Goal: Information Seeking & Learning: Learn about a topic

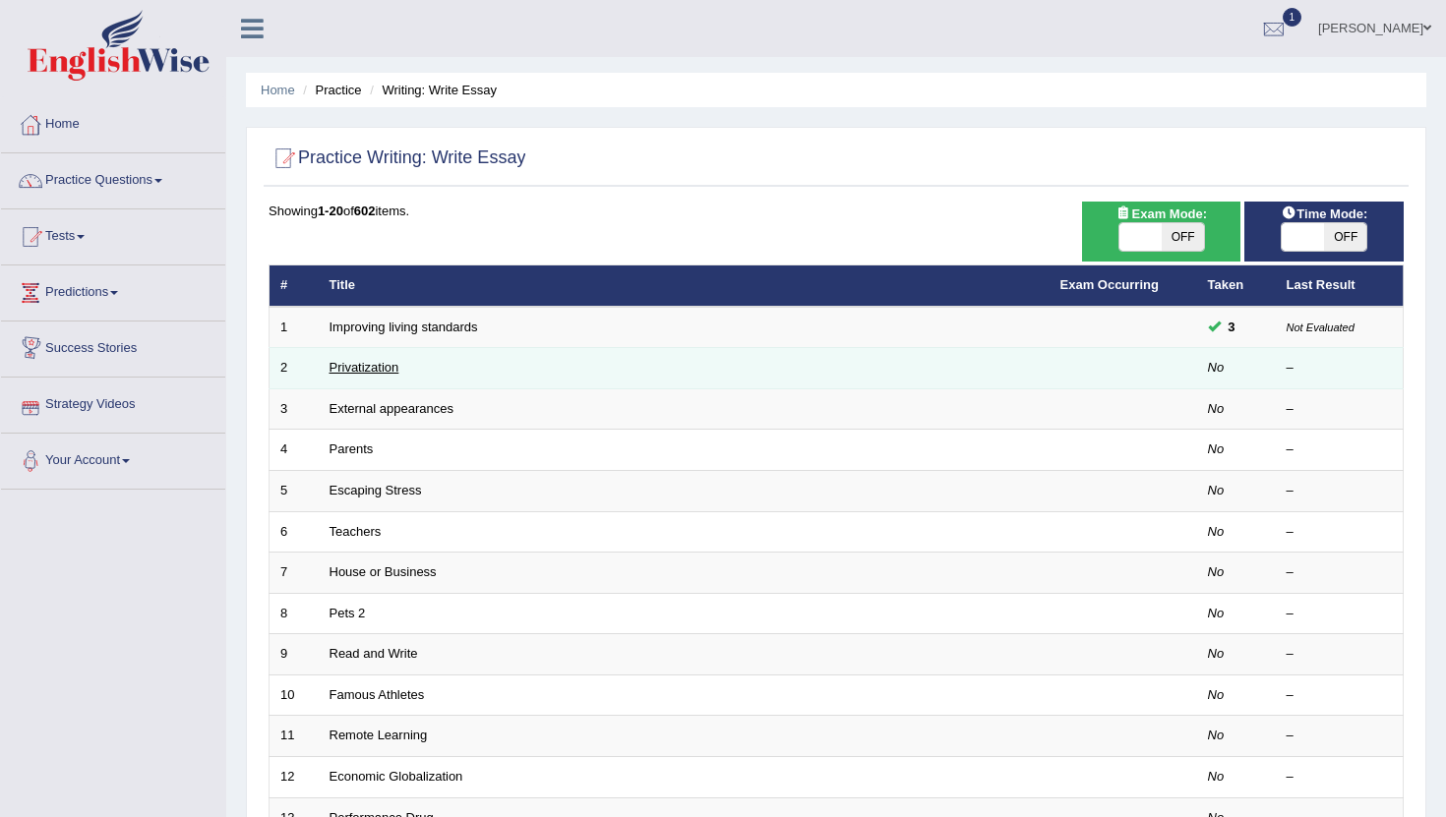
click at [337, 366] on link "Privatization" at bounding box center [364, 367] width 70 height 15
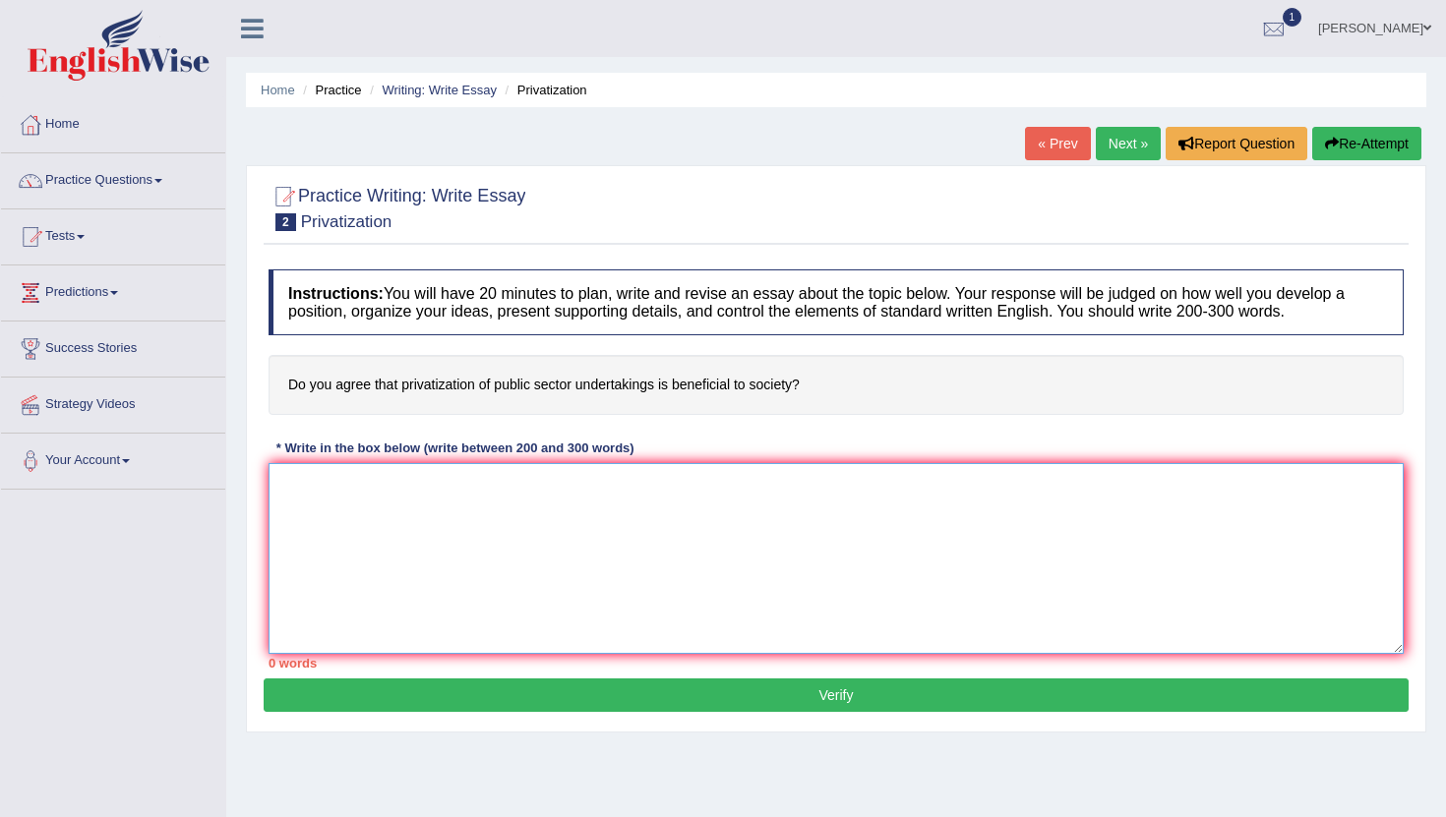
click at [385, 505] on textarea at bounding box center [835, 558] width 1135 height 191
paste textarea "The increasing influence of (essay topic) on our lives has ignited numerous dis…"
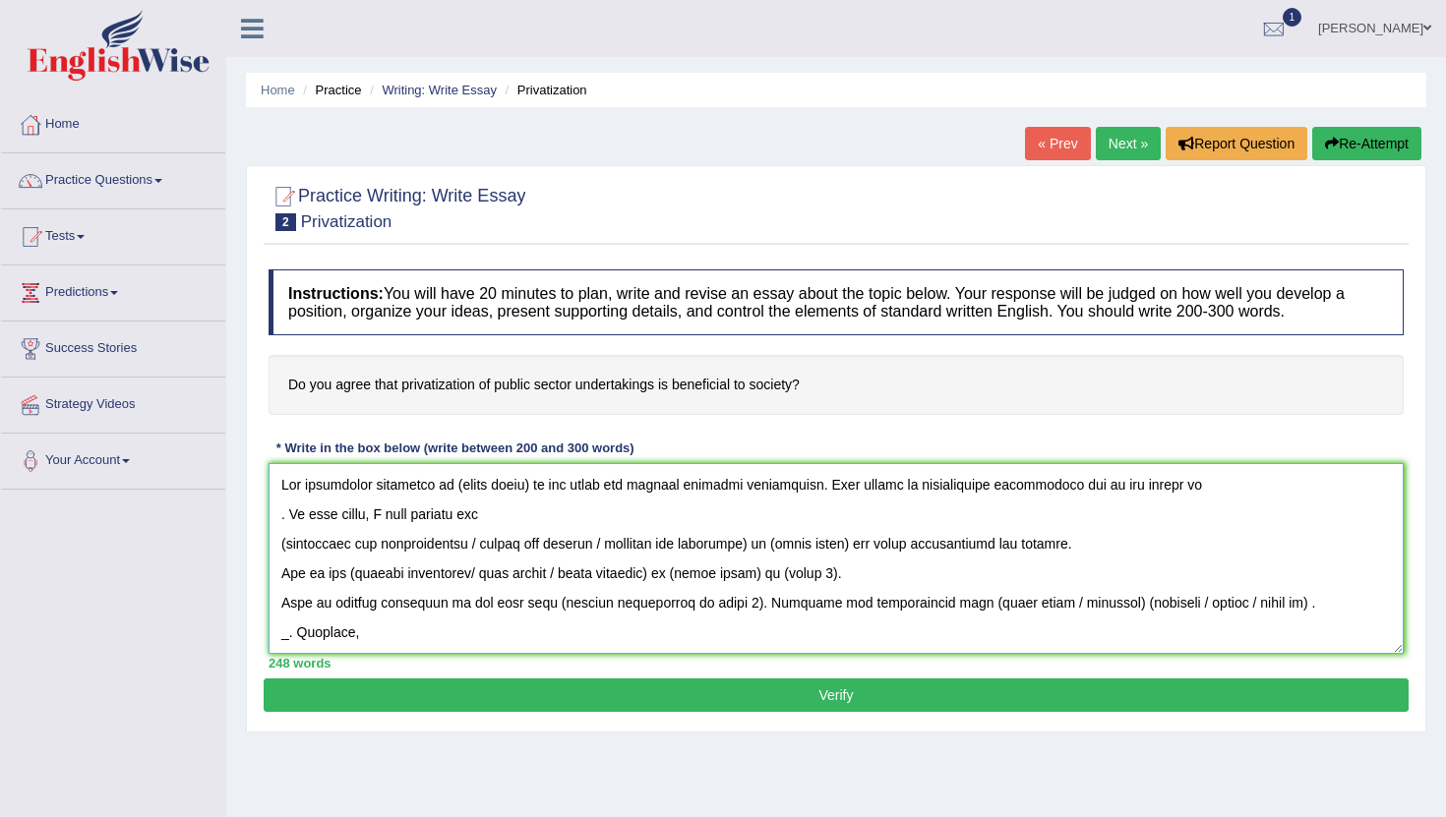
click at [525, 488] on textarea at bounding box center [835, 558] width 1135 height 191
click at [1166, 489] on textarea at bounding box center [835, 558] width 1135 height 191
click at [282, 519] on textarea at bounding box center [835, 558] width 1135 height 191
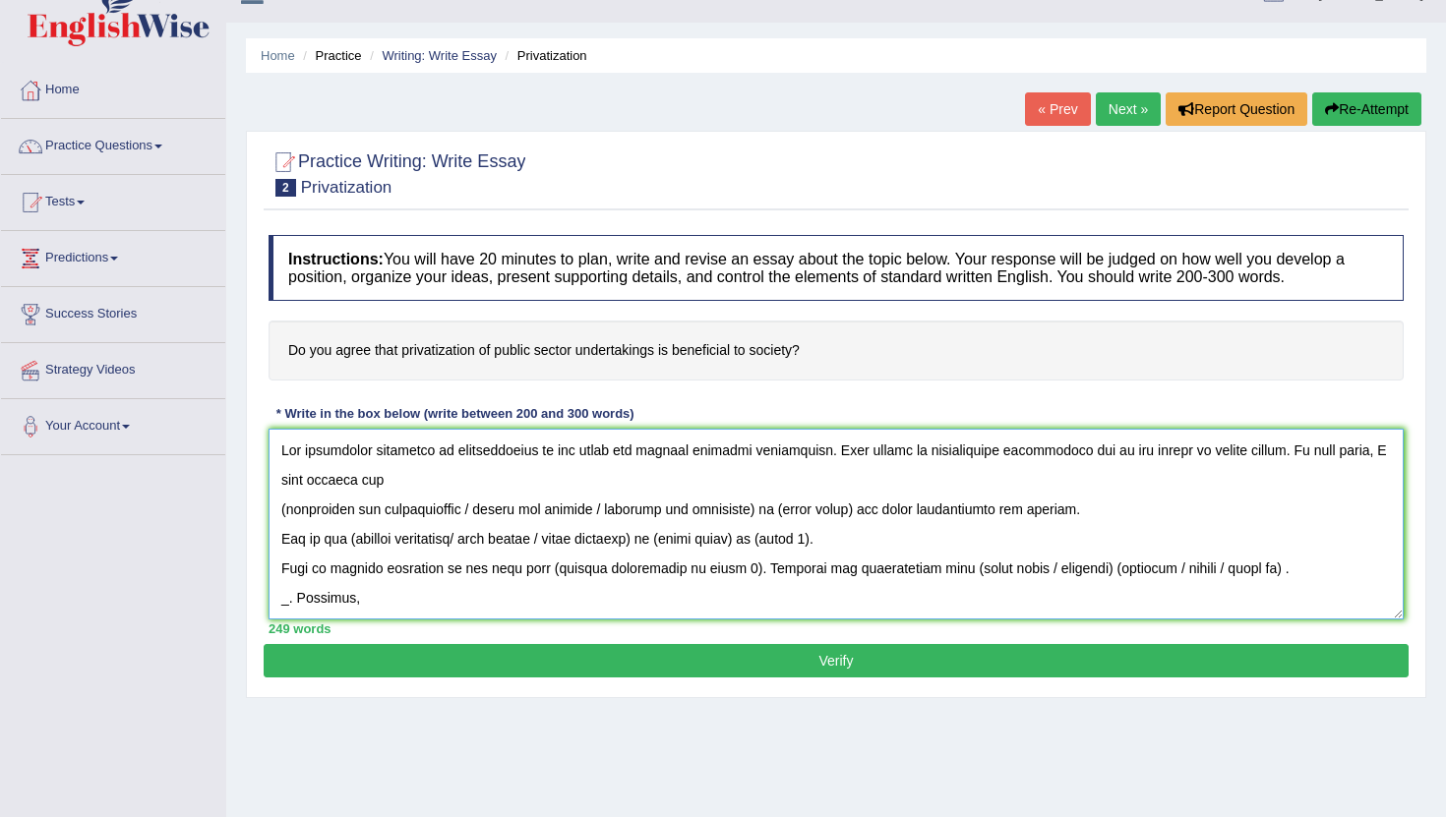
scroll to position [32, 0]
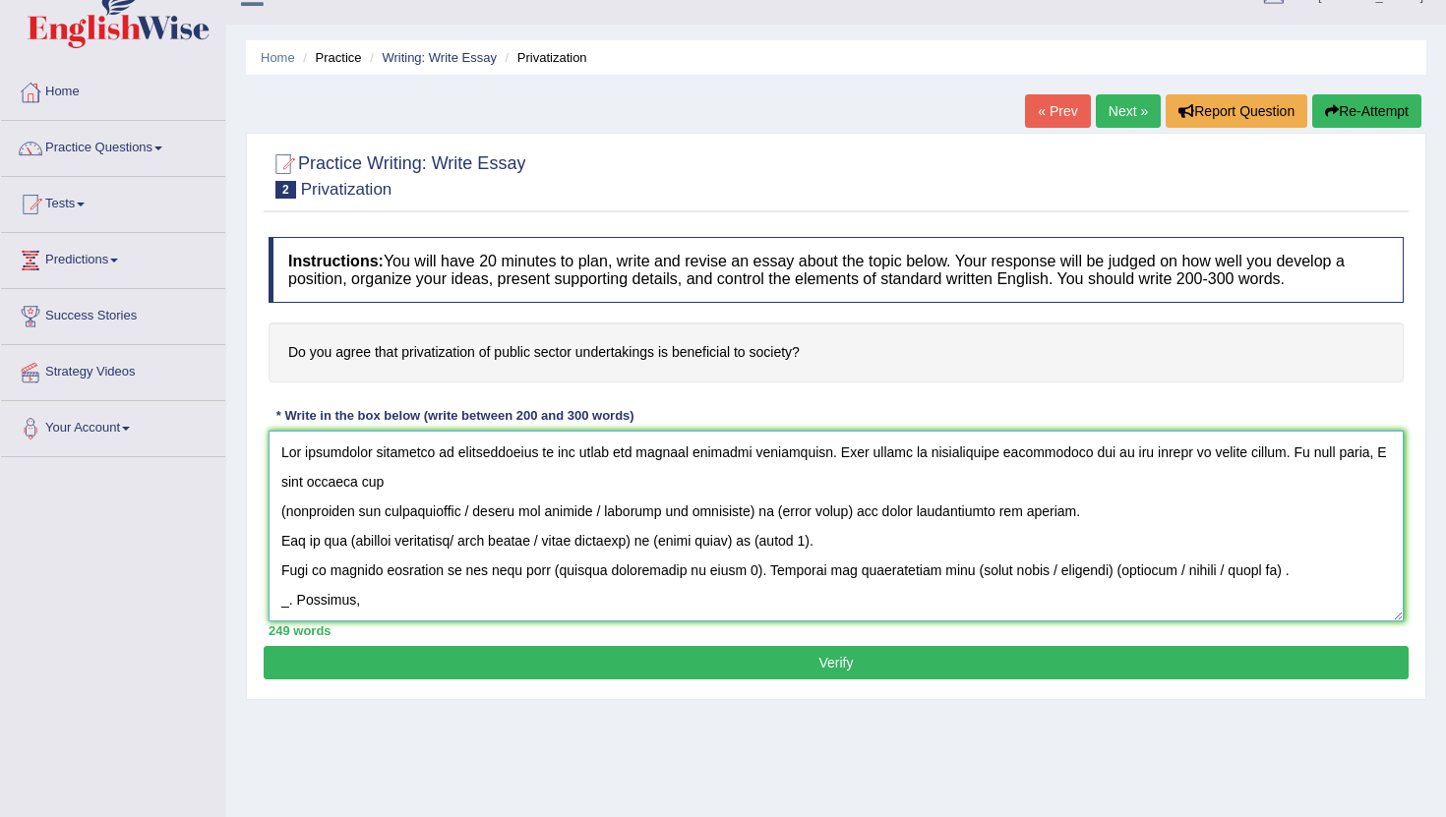
click at [486, 509] on textarea at bounding box center [835, 526] width 1135 height 191
click at [486, 512] on textarea at bounding box center [835, 526] width 1135 height 191
click at [491, 513] on textarea at bounding box center [835, 526] width 1135 height 191
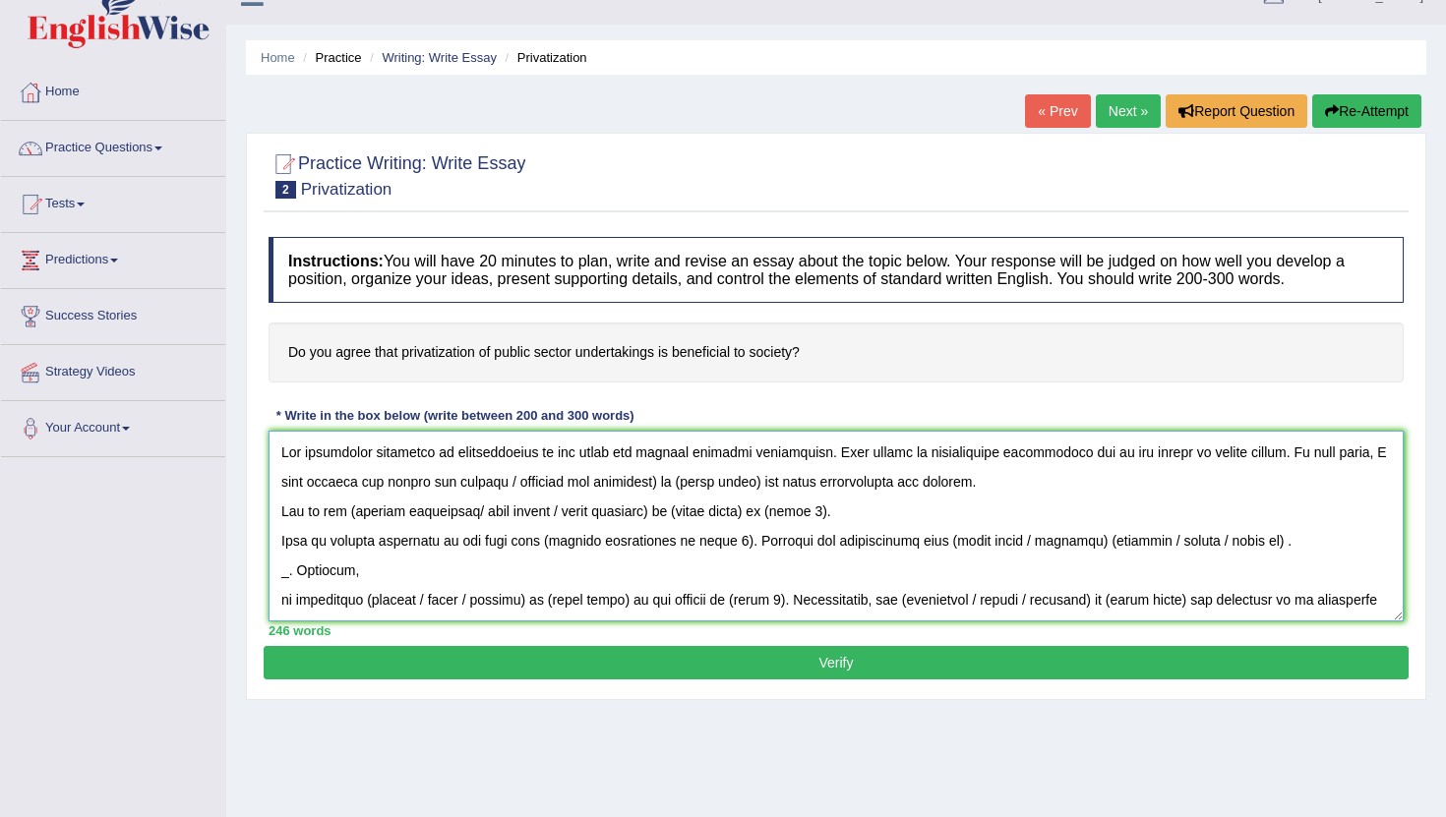
click at [641, 484] on textarea at bounding box center [835, 526] width 1135 height 191
click at [569, 484] on textarea at bounding box center [835, 526] width 1135 height 191
click at [573, 484] on textarea at bounding box center [835, 526] width 1135 height 191
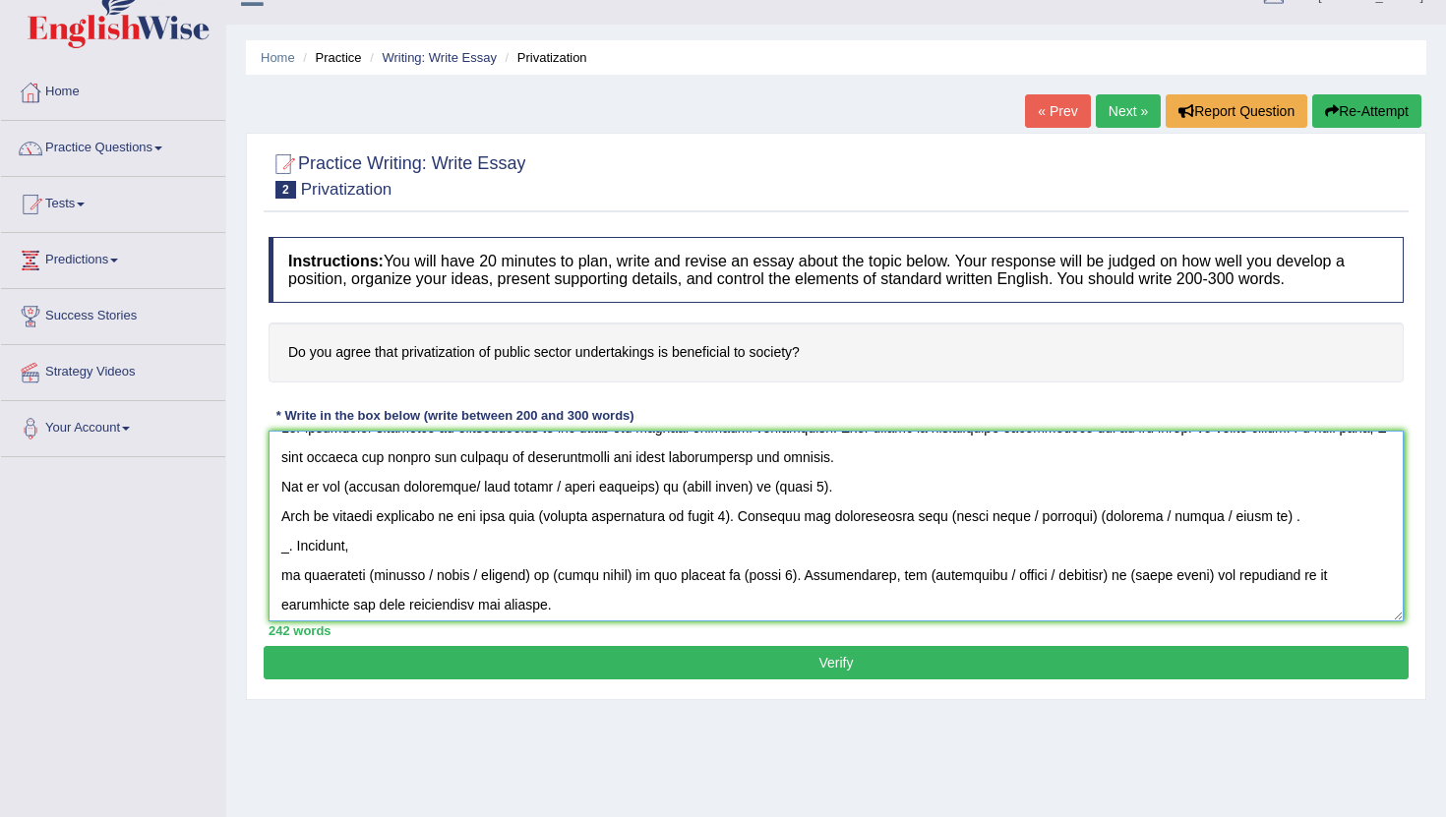
scroll to position [20, 0]
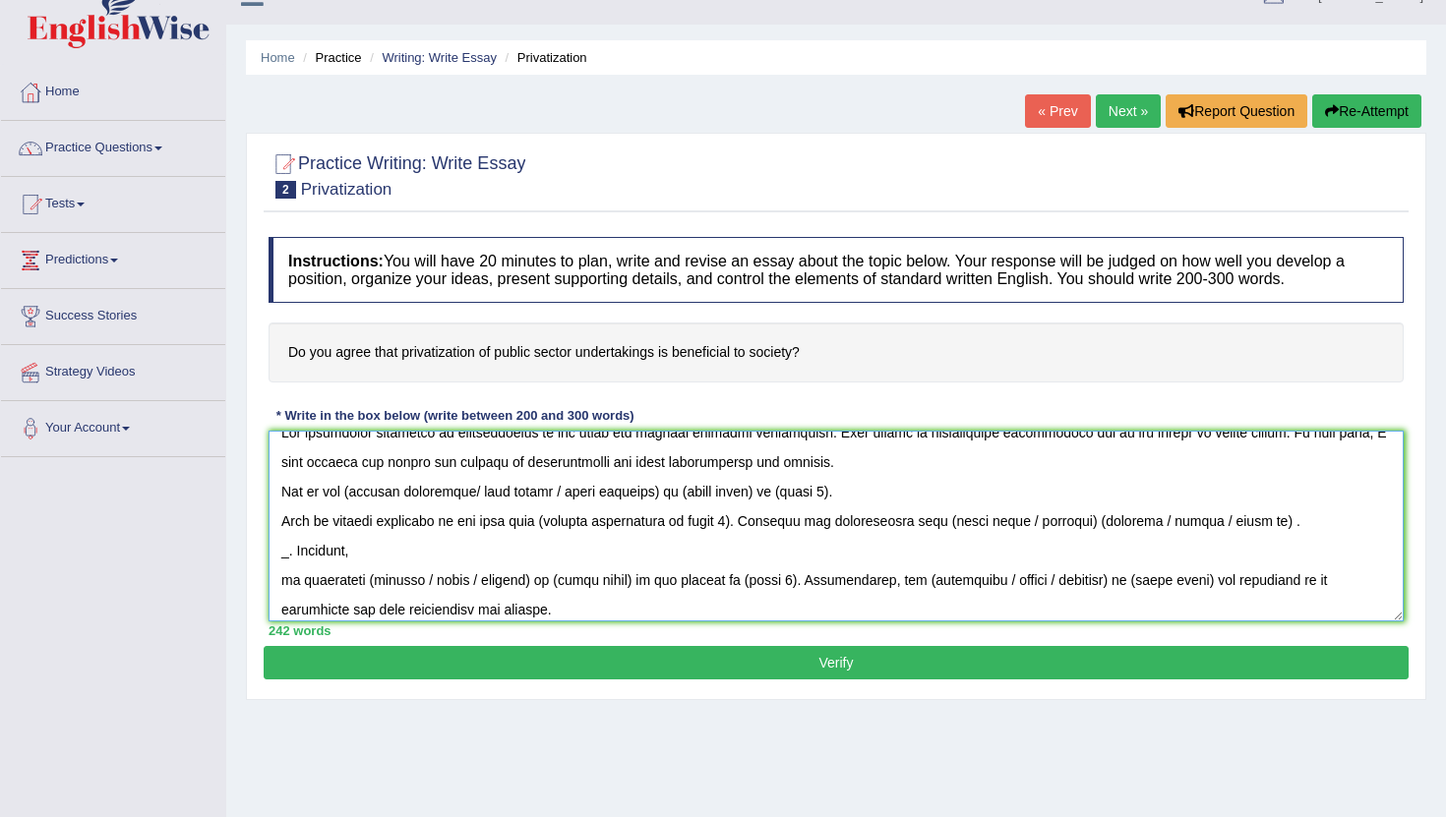
click at [482, 491] on textarea at bounding box center [835, 526] width 1135 height 191
click at [538, 493] on textarea at bounding box center [835, 526] width 1135 height 191
click at [523, 494] on textarea at bounding box center [835, 526] width 1135 height 191
click at [585, 494] on textarea at bounding box center [835, 526] width 1135 height 191
click at [589, 494] on textarea at bounding box center [835, 526] width 1135 height 191
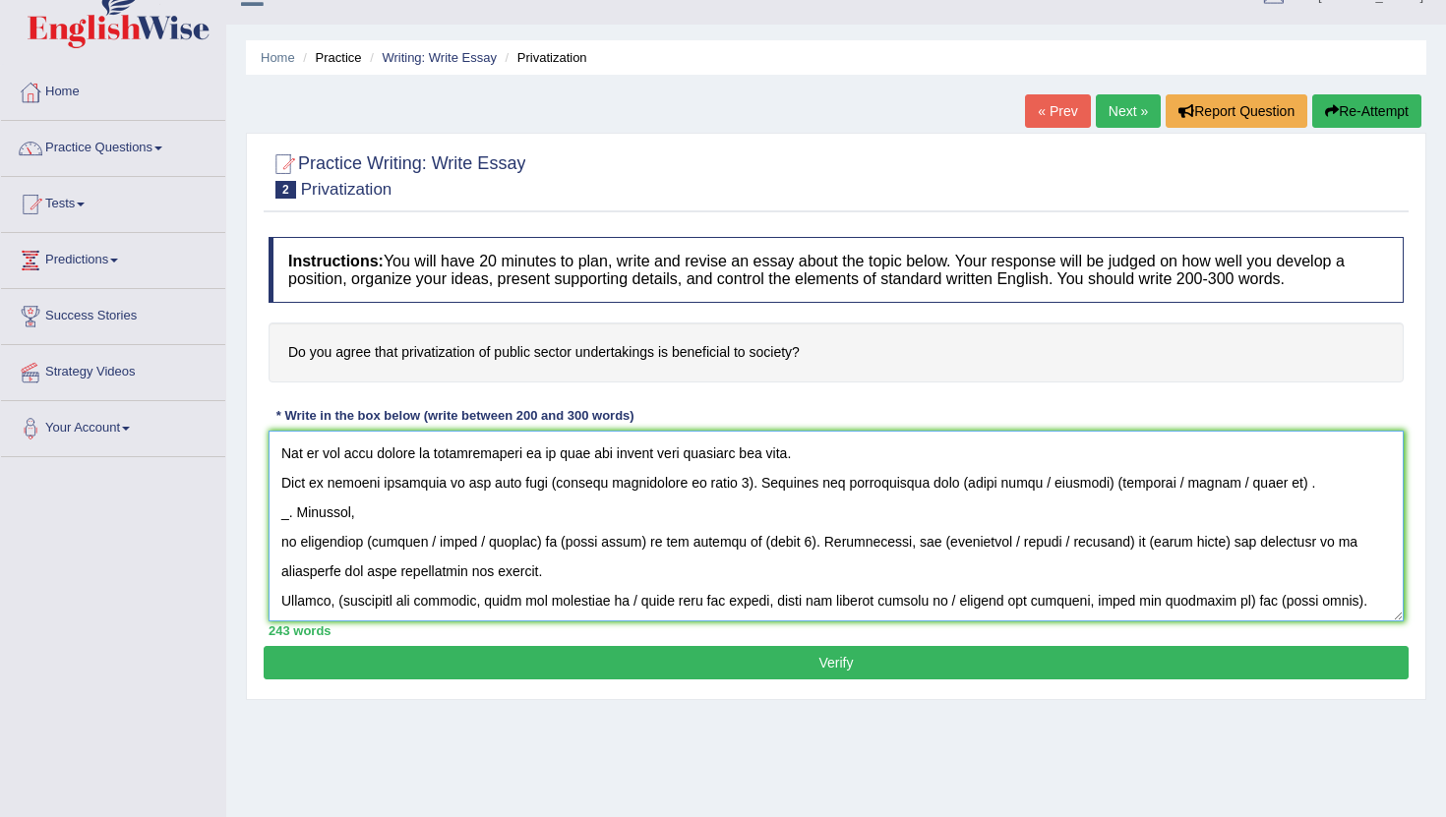
scroll to position [57, 0]
click at [718, 487] on textarea at bounding box center [835, 526] width 1135 height 191
click at [613, 485] on textarea at bounding box center [835, 526] width 1135 height 191
click at [631, 484] on textarea at bounding box center [835, 526] width 1135 height 191
click at [649, 485] on textarea at bounding box center [835, 526] width 1135 height 191
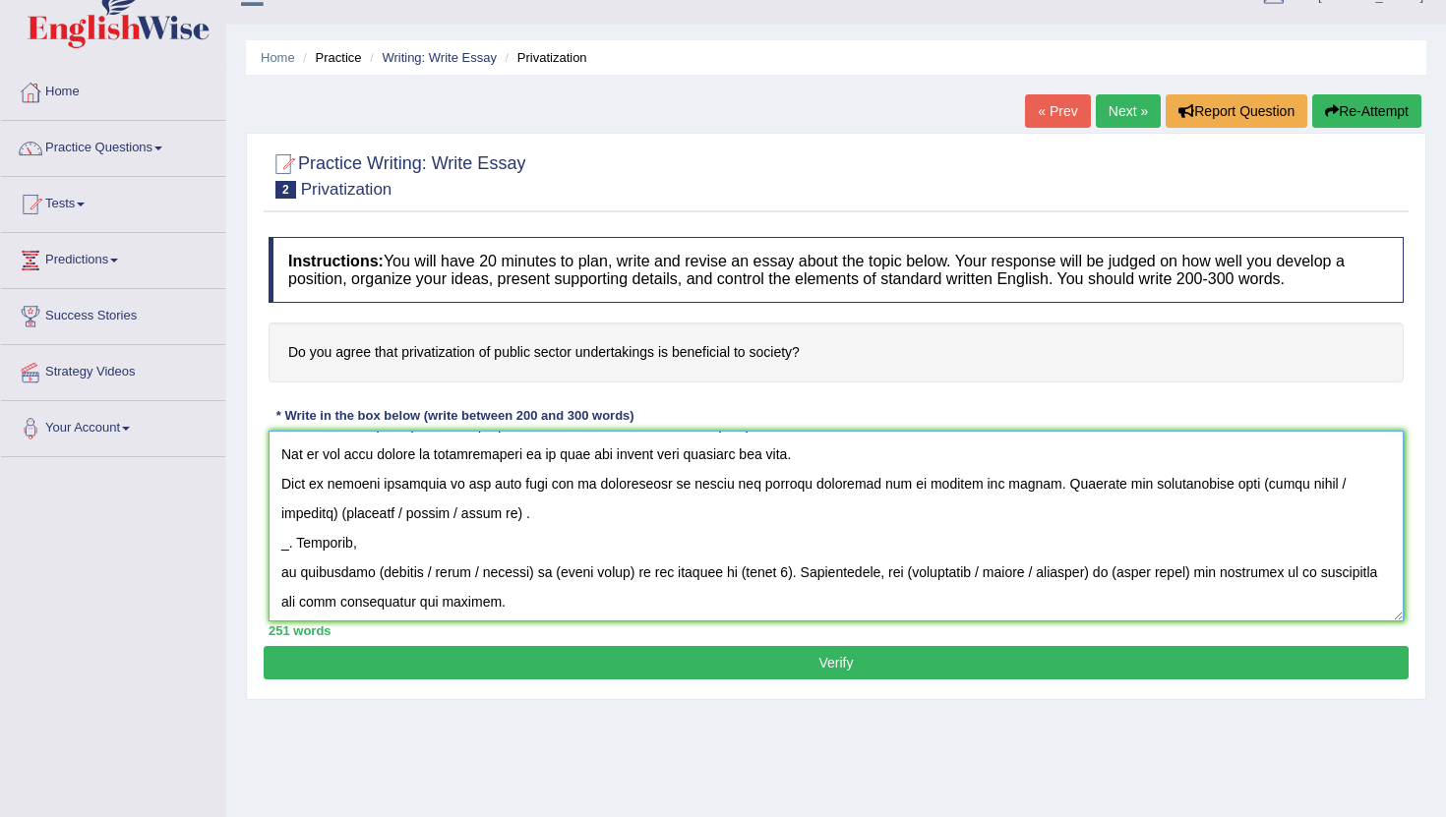
click at [408, 516] on textarea at bounding box center [835, 526] width 1135 height 191
click at [1350, 487] on textarea at bounding box center [835, 526] width 1135 height 191
click at [408, 515] on textarea at bounding box center [835, 526] width 1135 height 191
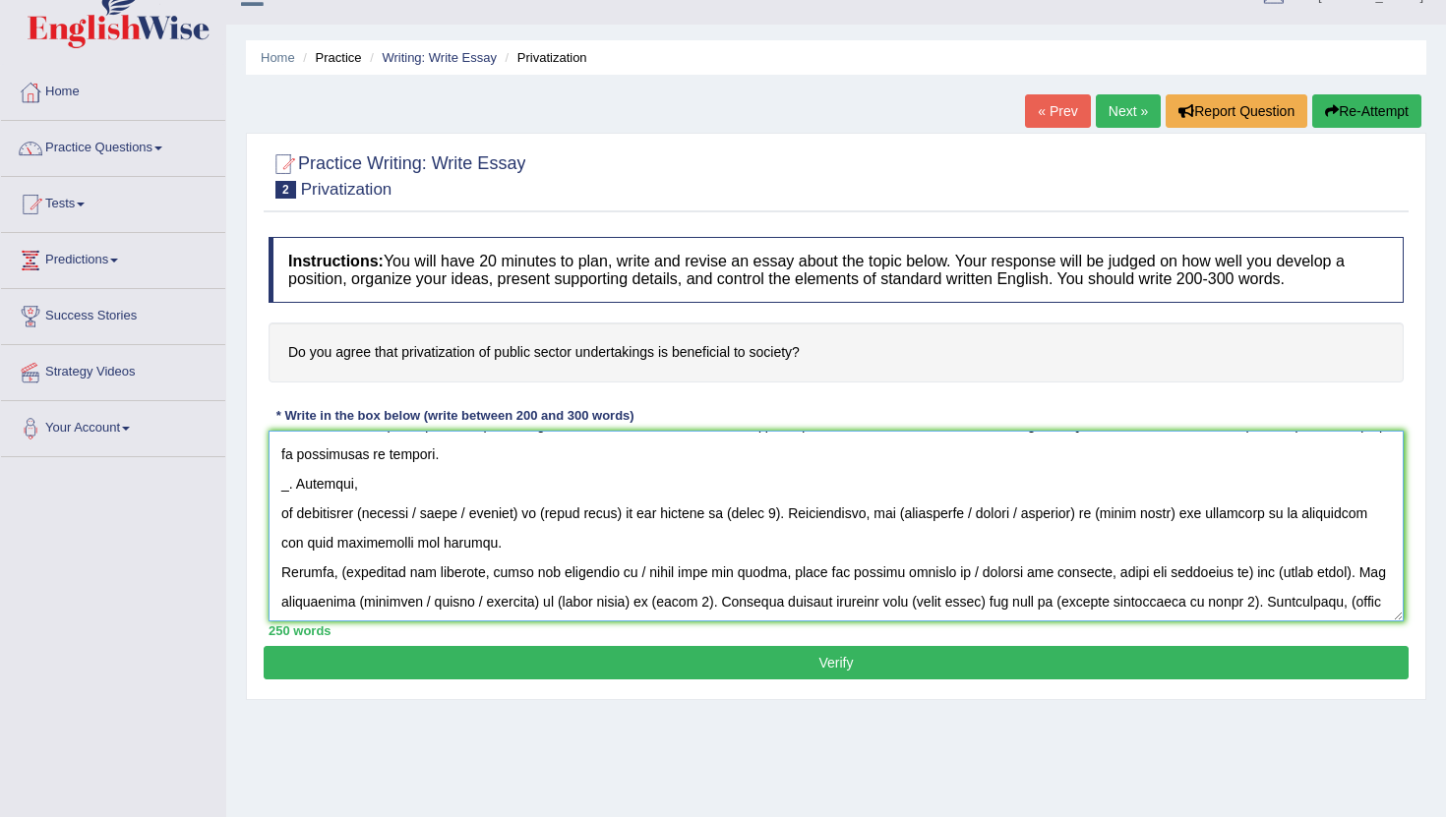
scroll to position [125, 0]
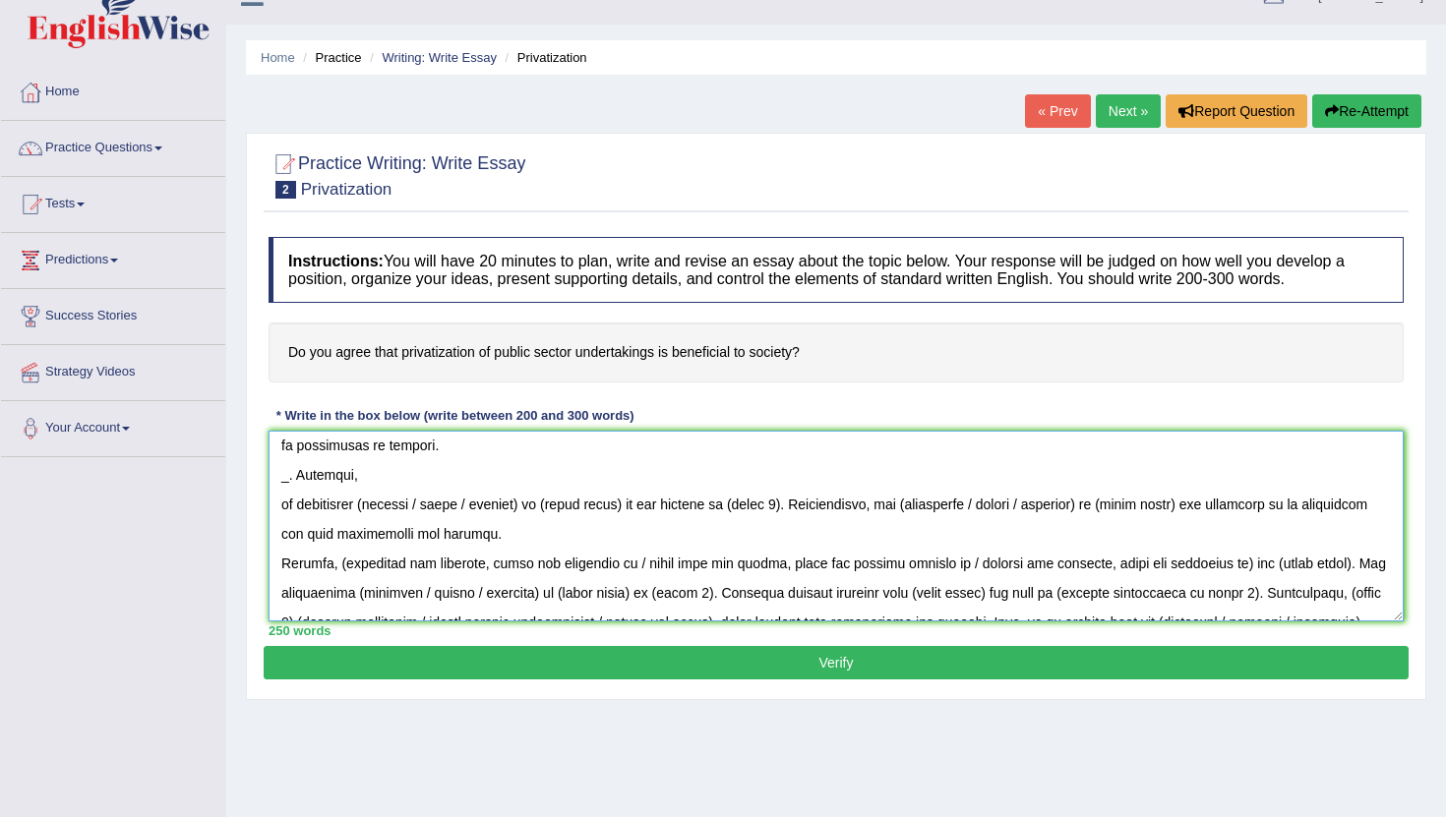
click at [289, 480] on textarea at bounding box center [835, 526] width 1135 height 191
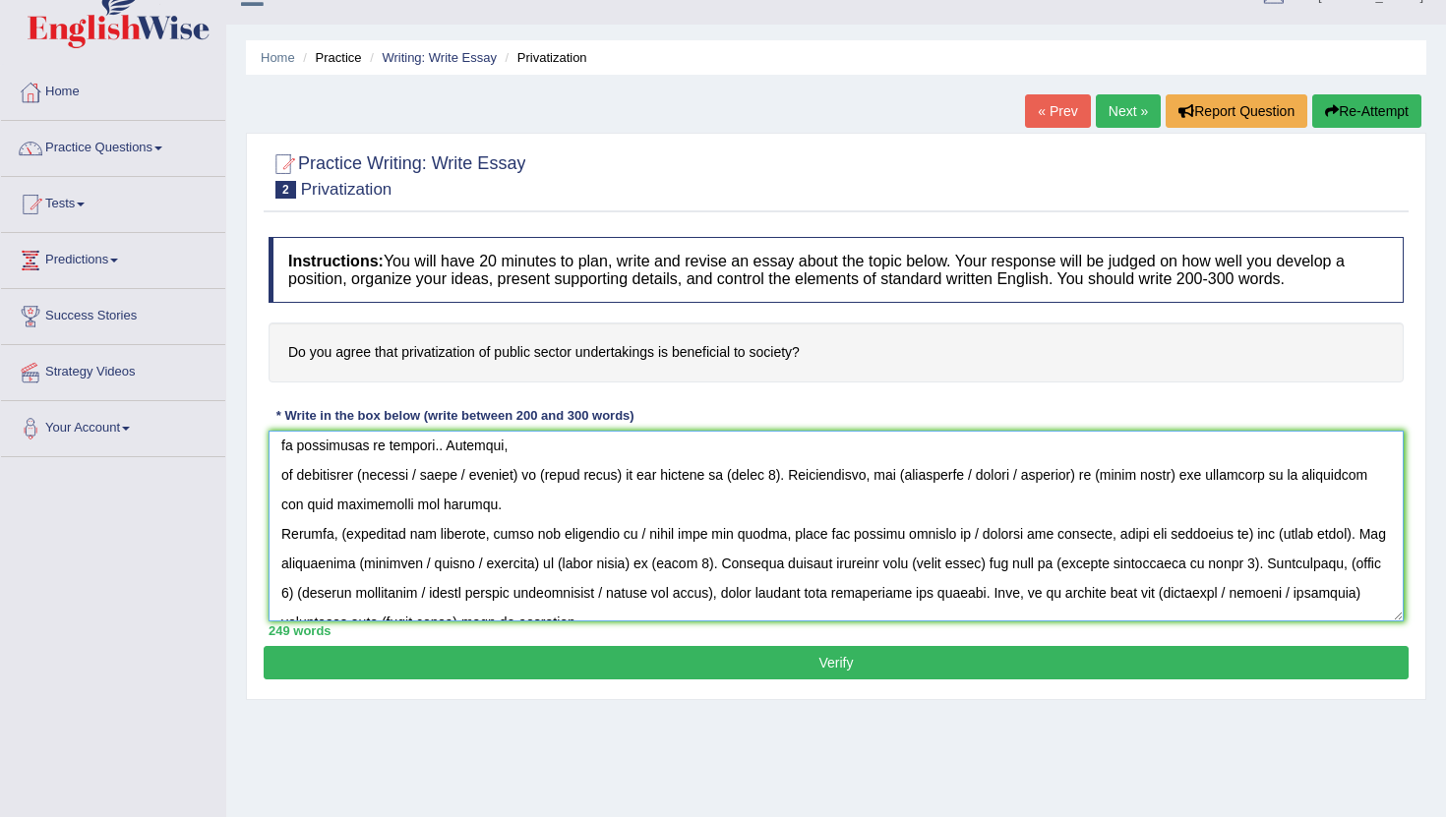
scroll to position [95, 0]
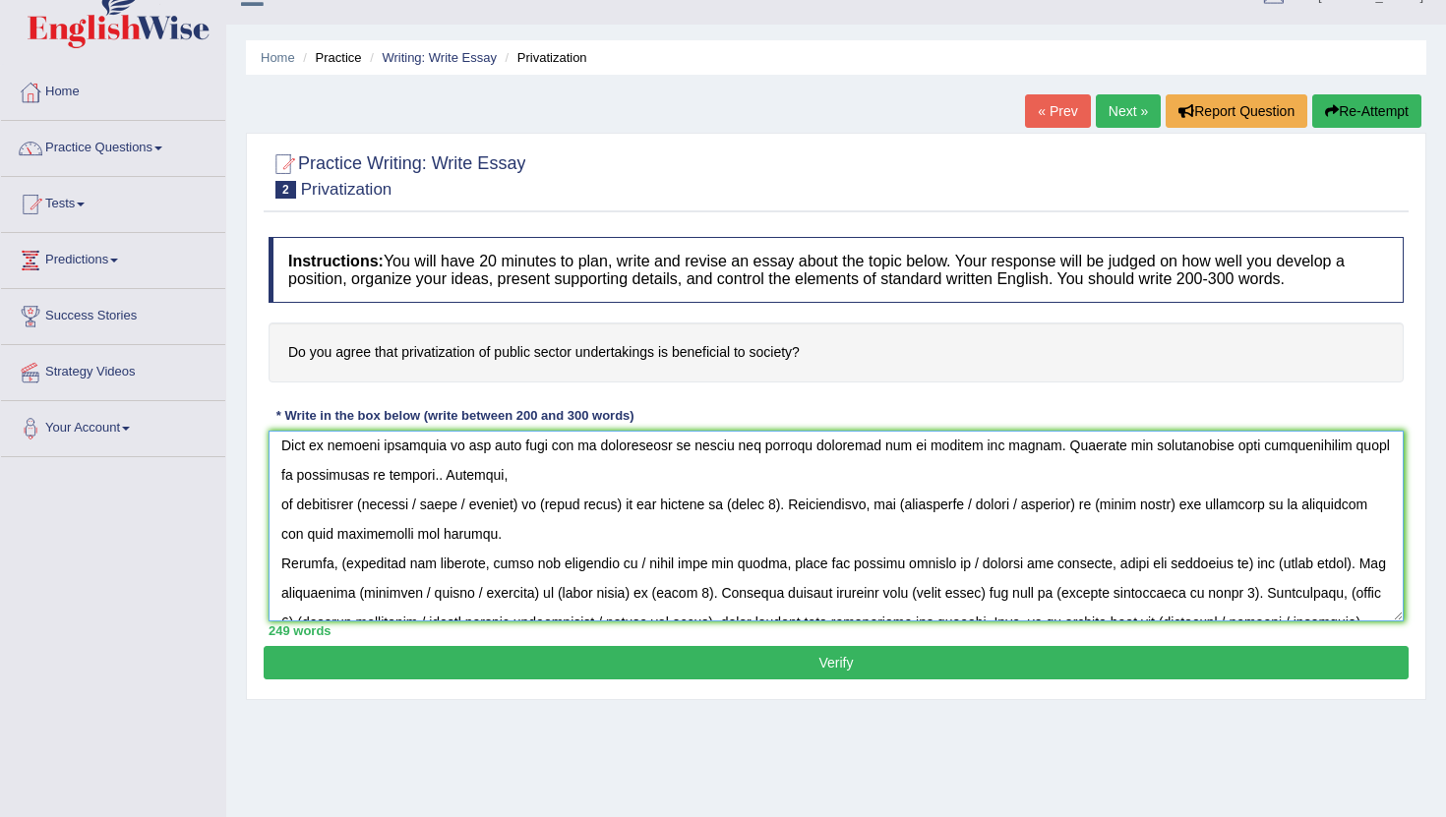
click at [282, 507] on textarea at bounding box center [835, 526] width 1135 height 191
click at [410, 477] on textarea at bounding box center [835, 526] width 1135 height 191
click at [280, 507] on textarea at bounding box center [835, 526] width 1135 height 191
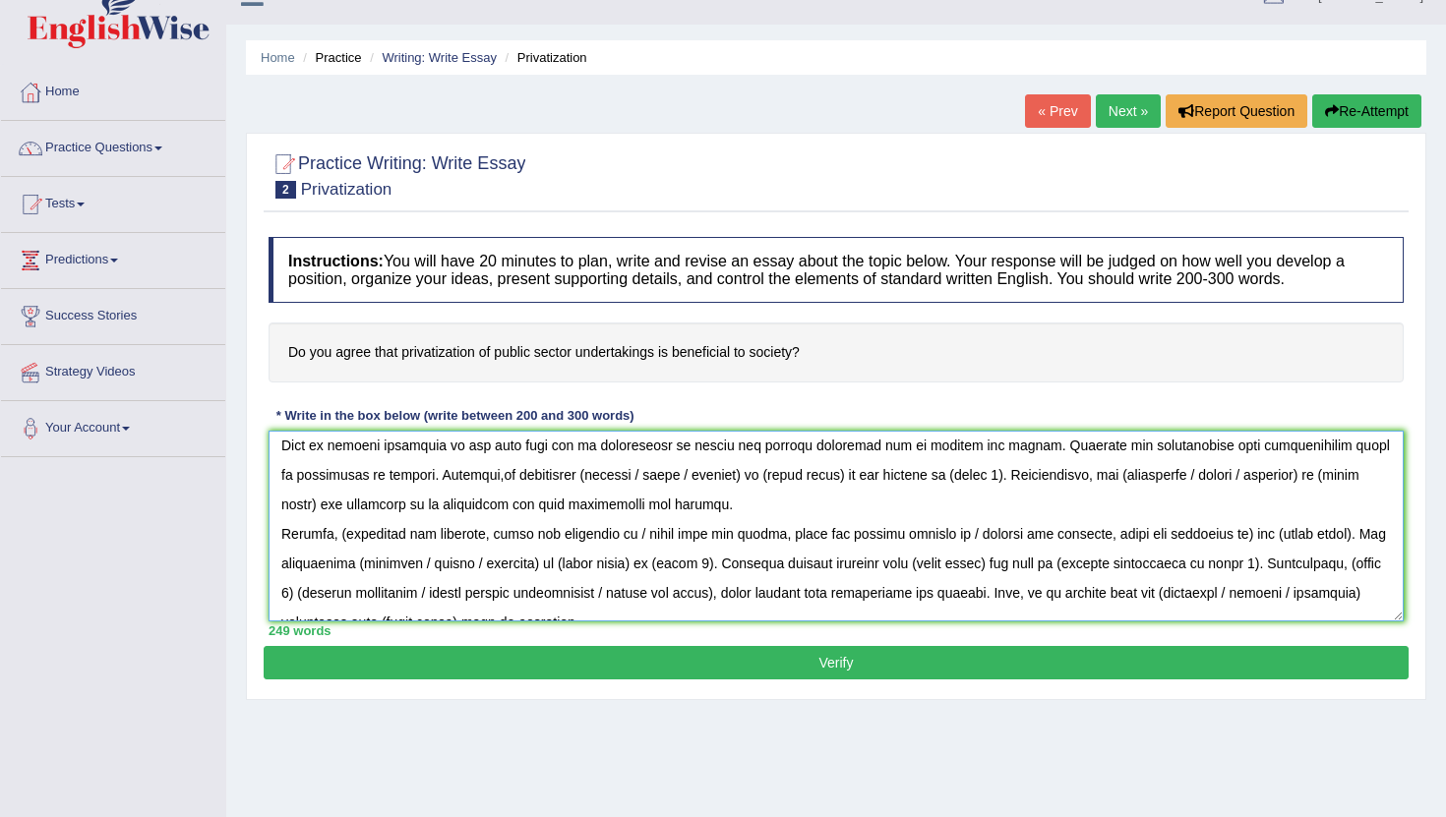
scroll to position [66, 0]
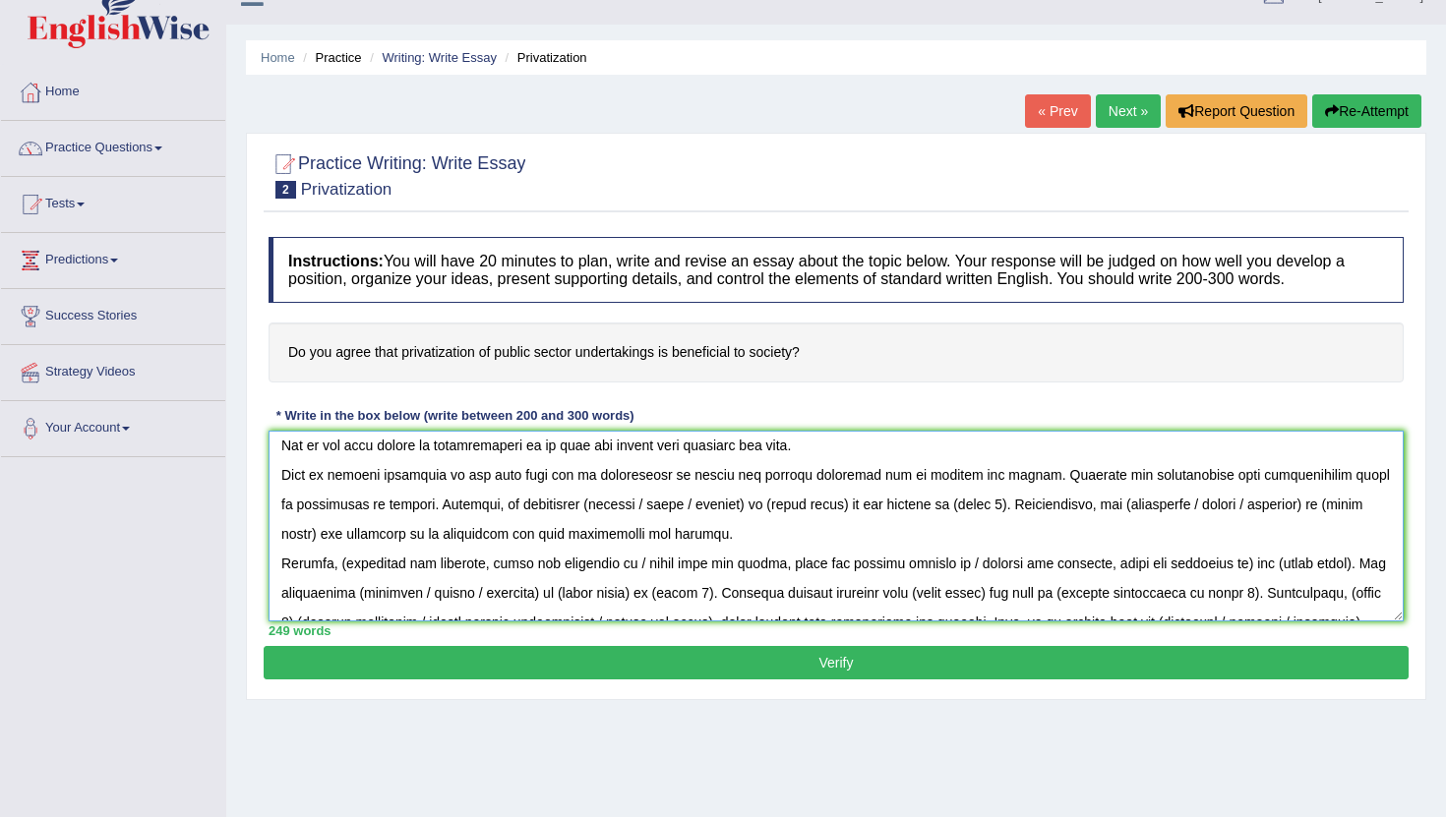
click at [562, 510] on textarea at bounding box center [835, 526] width 1135 height 191
click at [715, 506] on textarea at bounding box center [835, 526] width 1135 height 191
click at [695, 507] on textarea at bounding box center [835, 526] width 1135 height 191
click at [835, 505] on textarea at bounding box center [835, 526] width 1135 height 191
click at [398, 535] on textarea at bounding box center [835, 526] width 1135 height 191
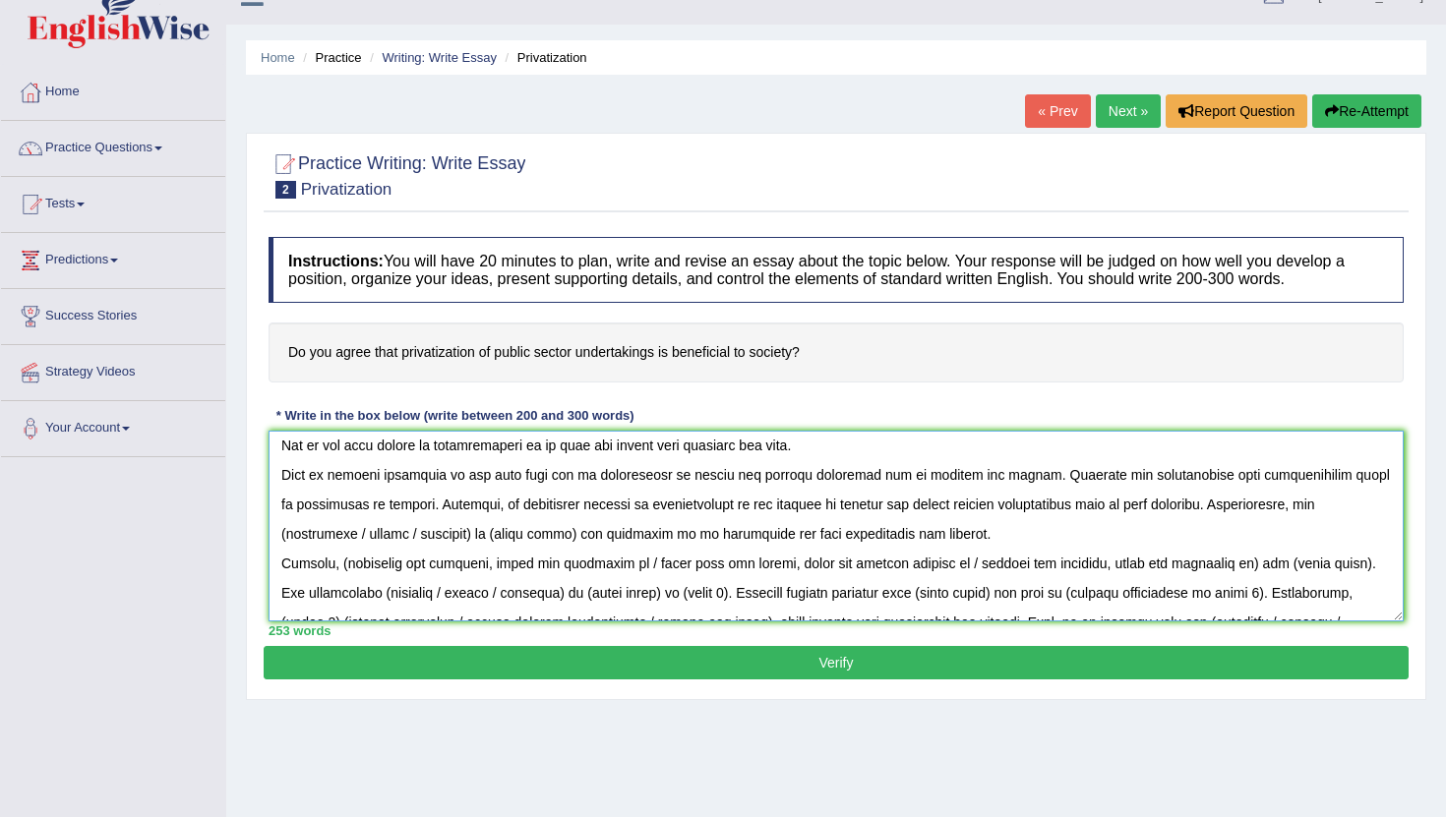
click at [337, 536] on textarea at bounding box center [835, 526] width 1135 height 191
click at [1343, 507] on textarea at bounding box center [835, 526] width 1135 height 191
click at [358, 534] on textarea at bounding box center [835, 526] width 1135 height 191
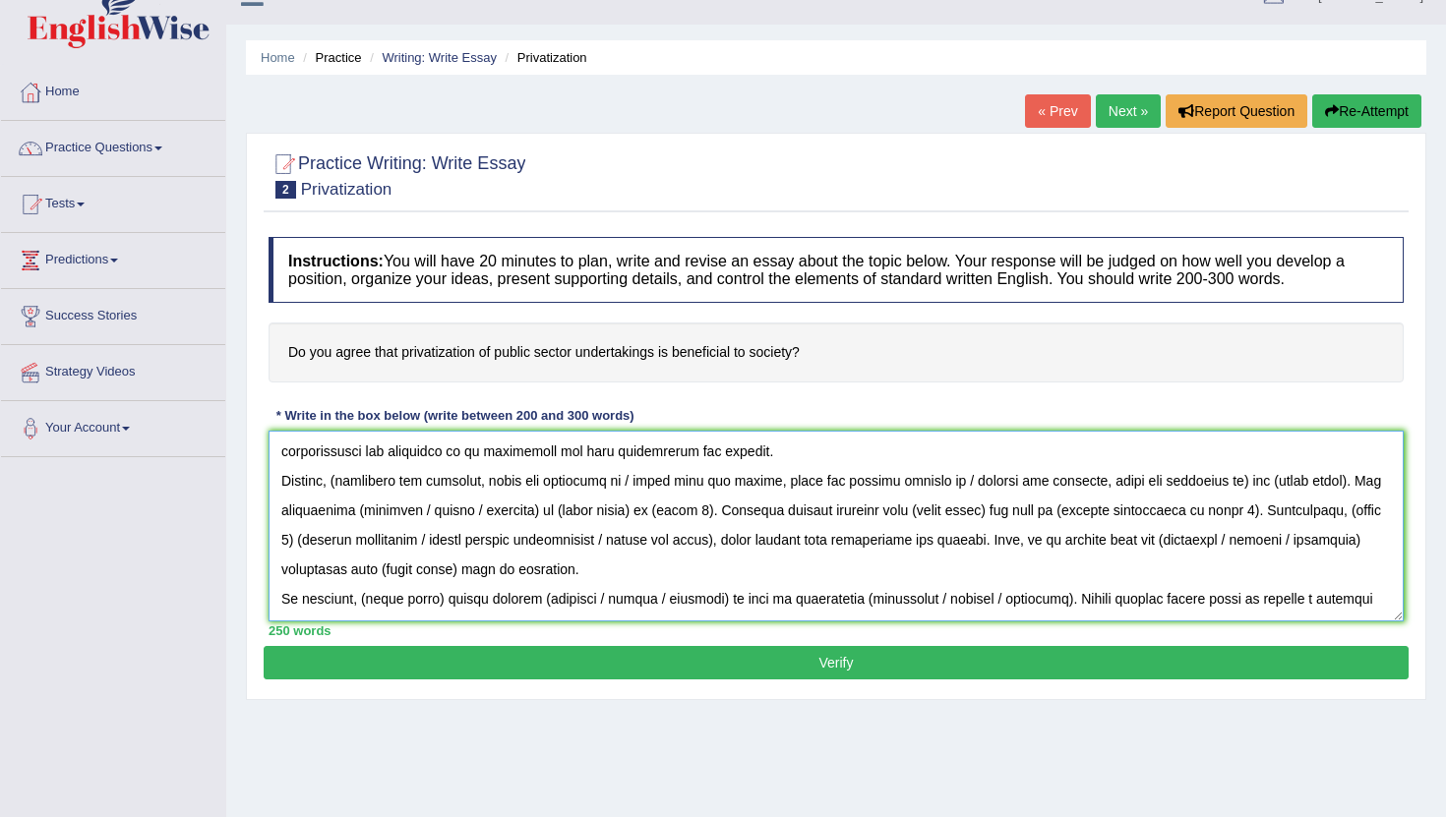
scroll to position [155, 0]
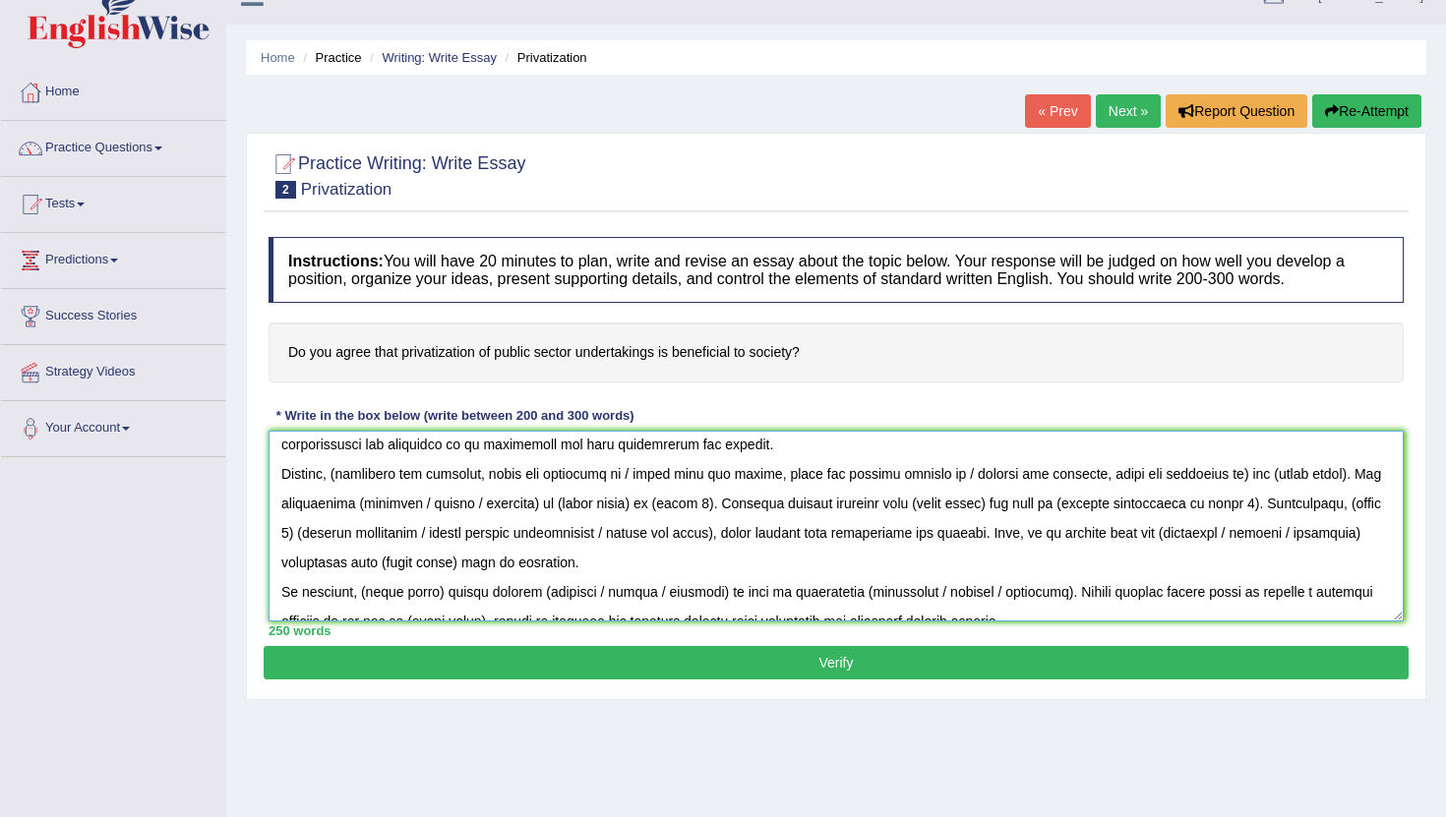
click at [640, 476] on textarea at bounding box center [835, 526] width 1135 height 191
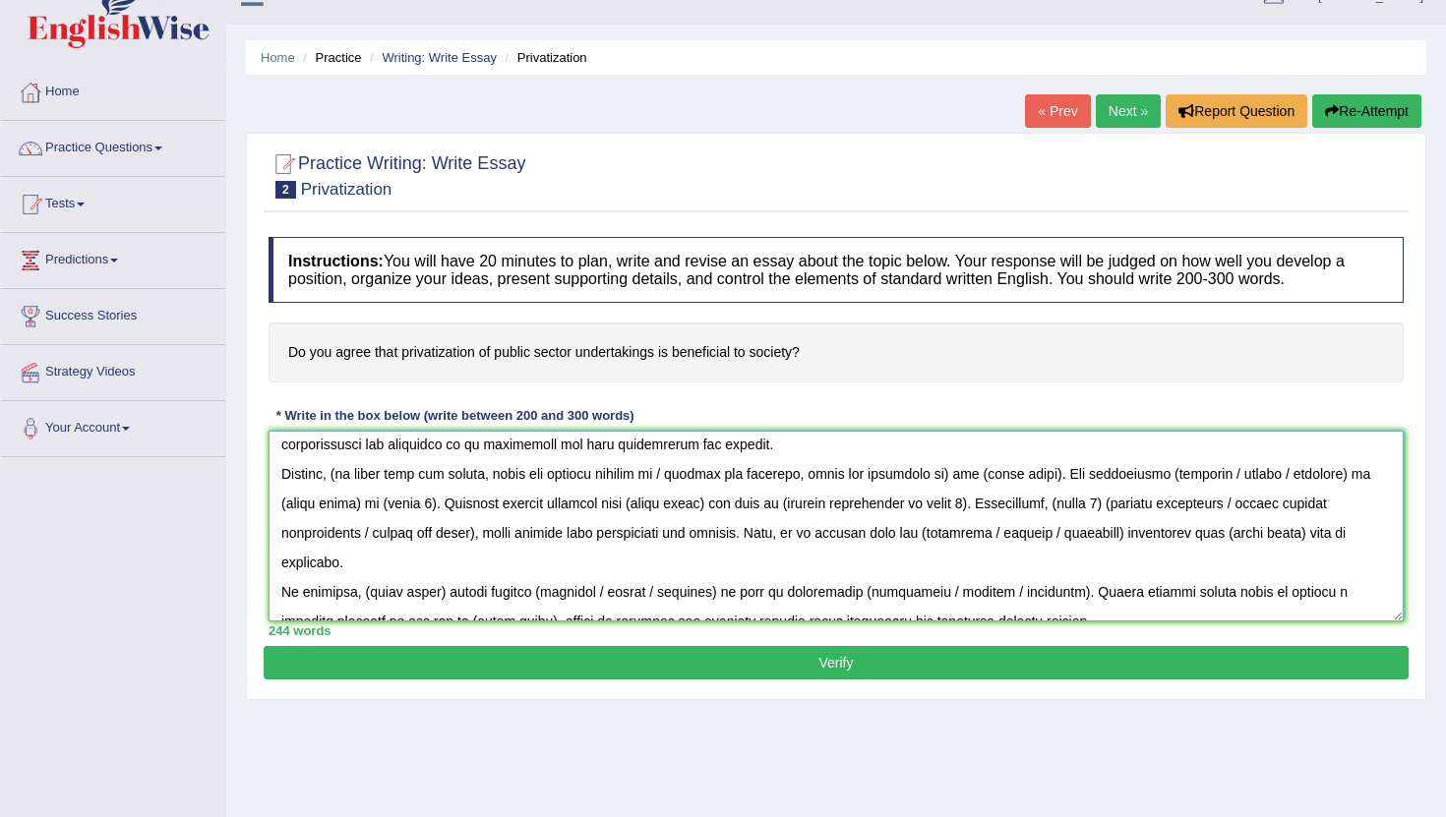
scroll to position [148, 0]
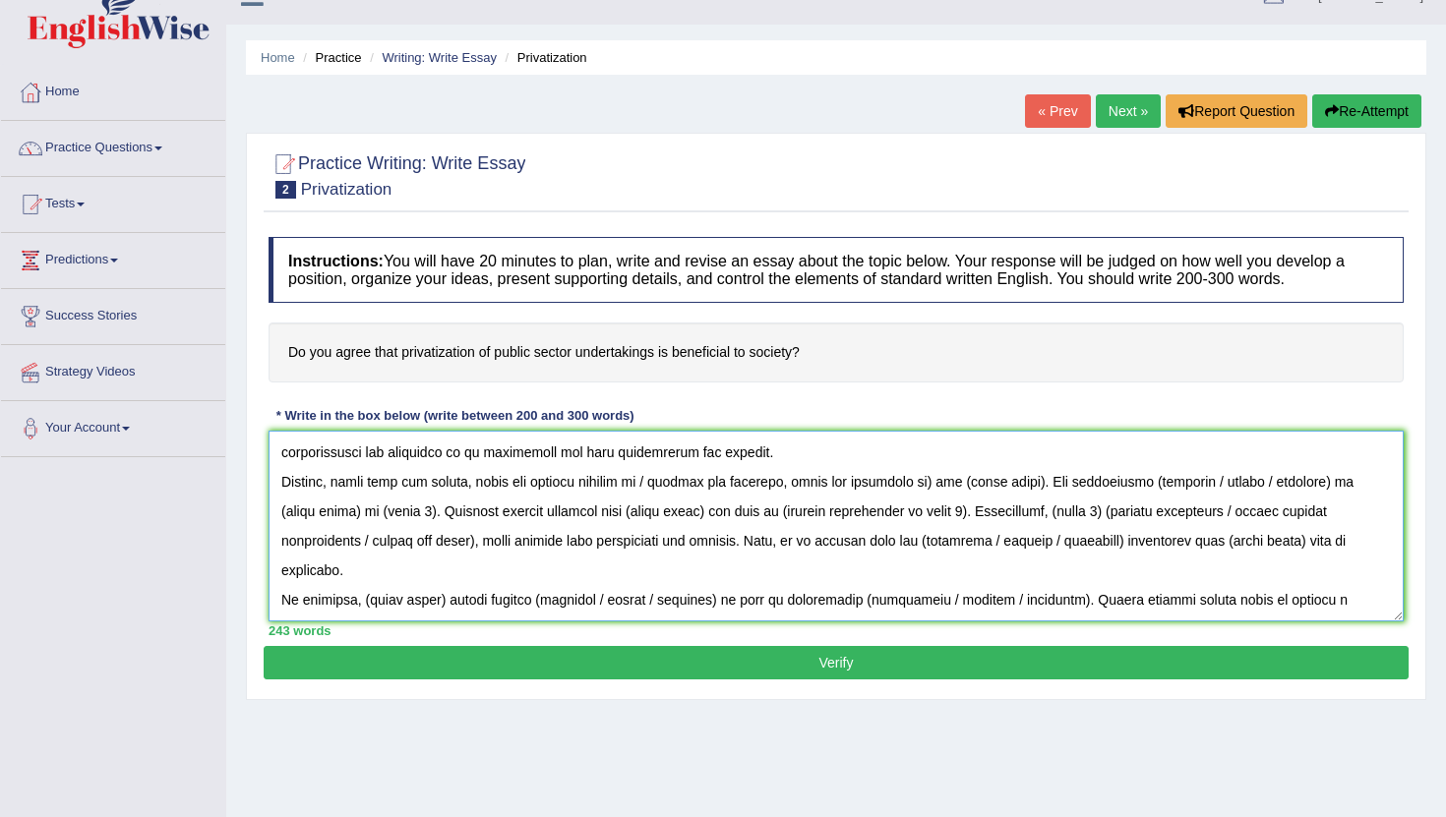
click at [659, 481] on textarea at bounding box center [835, 526] width 1135 height 191
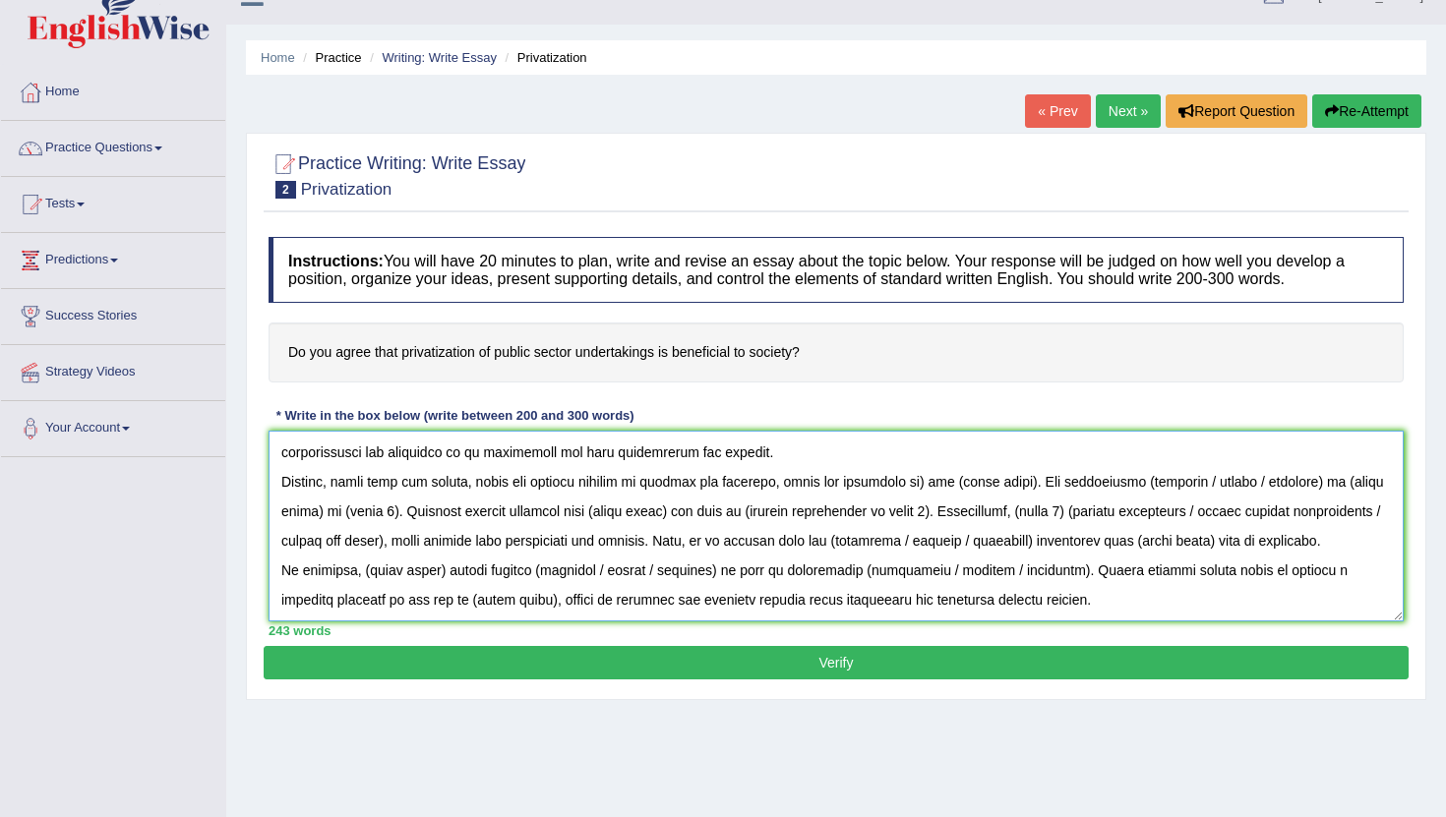
click at [920, 486] on textarea at bounding box center [835, 526] width 1135 height 191
click at [885, 481] on textarea at bounding box center [835, 526] width 1135 height 191
click at [988, 487] on textarea at bounding box center [835, 526] width 1135 height 191
click at [1054, 485] on textarea at bounding box center [835, 526] width 1135 height 191
click at [1088, 485] on textarea at bounding box center [835, 526] width 1135 height 191
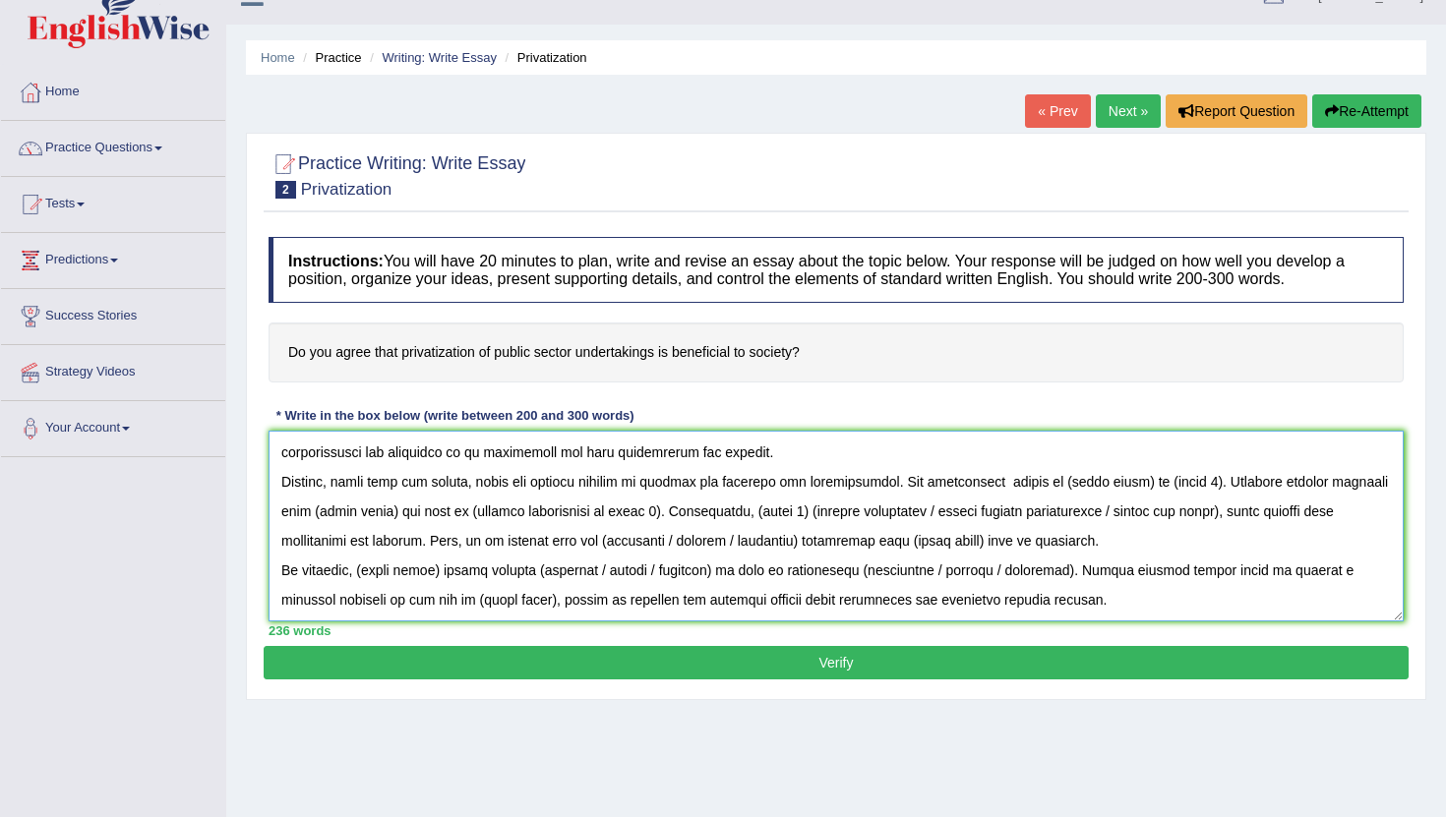
click at [988, 480] on textarea at bounding box center [835, 526] width 1135 height 191
click at [1116, 485] on textarea at bounding box center [835, 526] width 1135 height 191
click at [1181, 483] on textarea at bounding box center [835, 526] width 1135 height 191
click at [489, 515] on textarea at bounding box center [835, 526] width 1135 height 191
click at [747, 513] on textarea at bounding box center [835, 526] width 1135 height 191
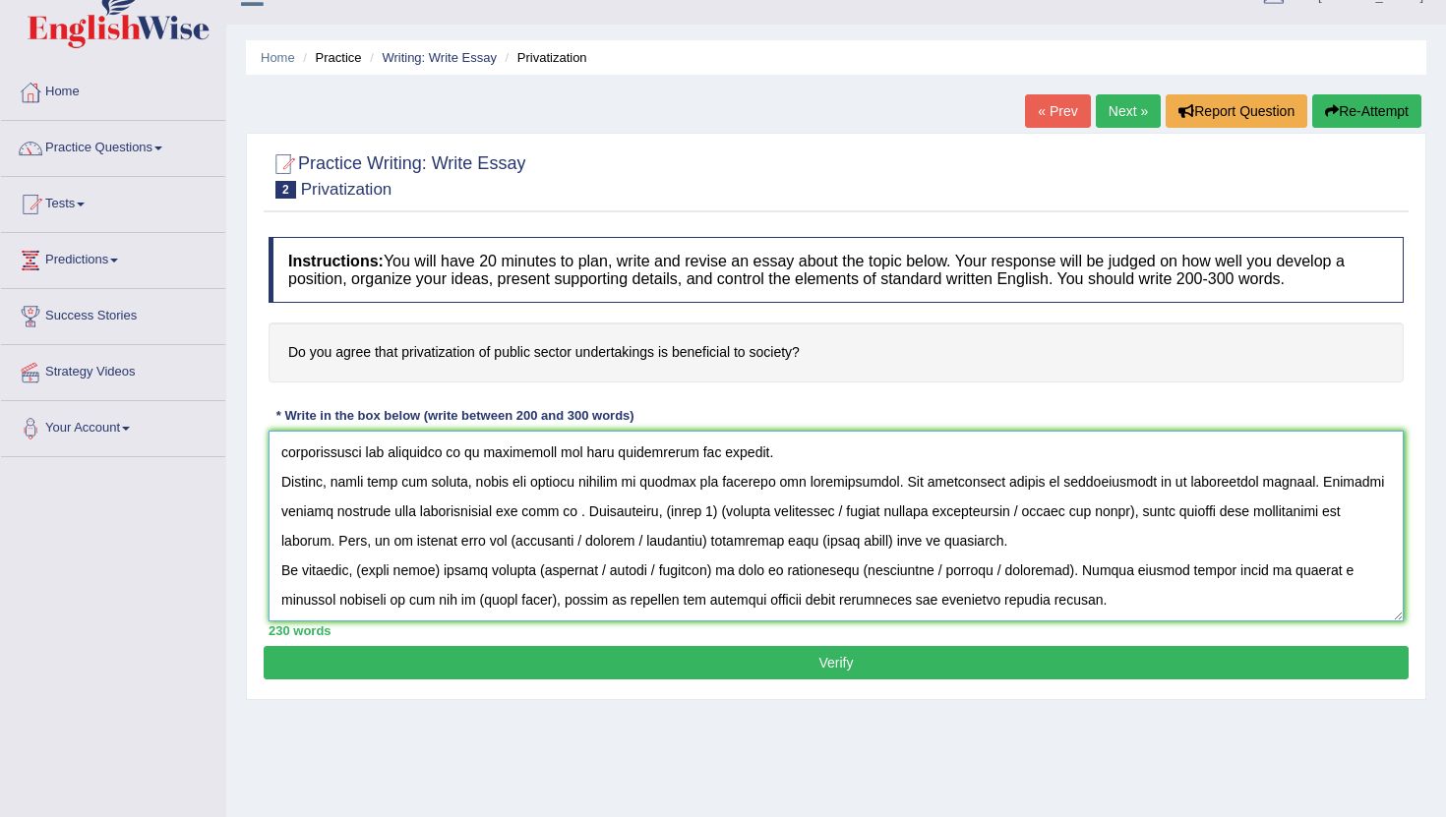
click at [1228, 483] on textarea at bounding box center [835, 526] width 1135 height 191
click at [560, 514] on textarea at bounding box center [835, 526] width 1135 height 191
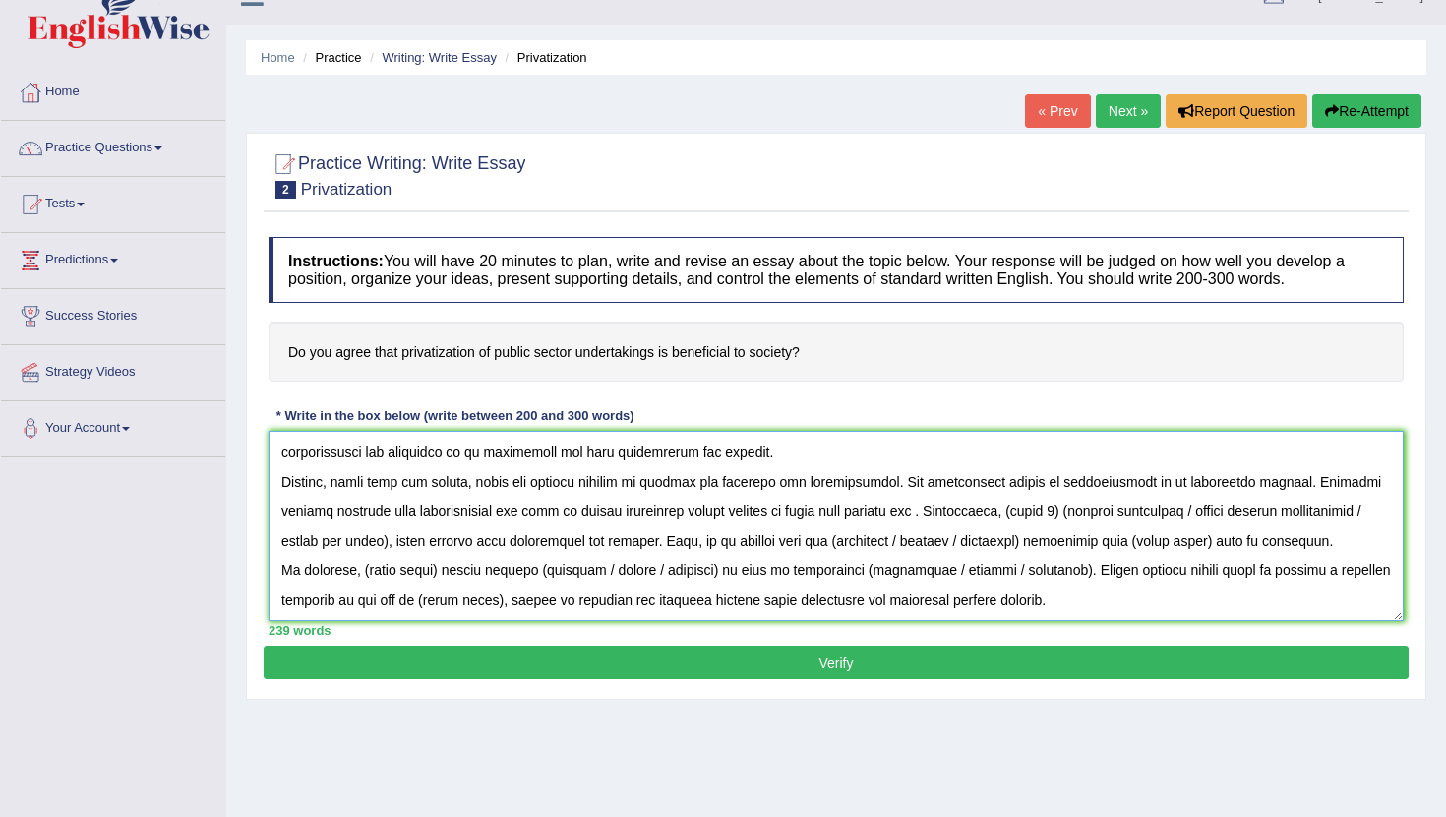
scroll to position [155, 0]
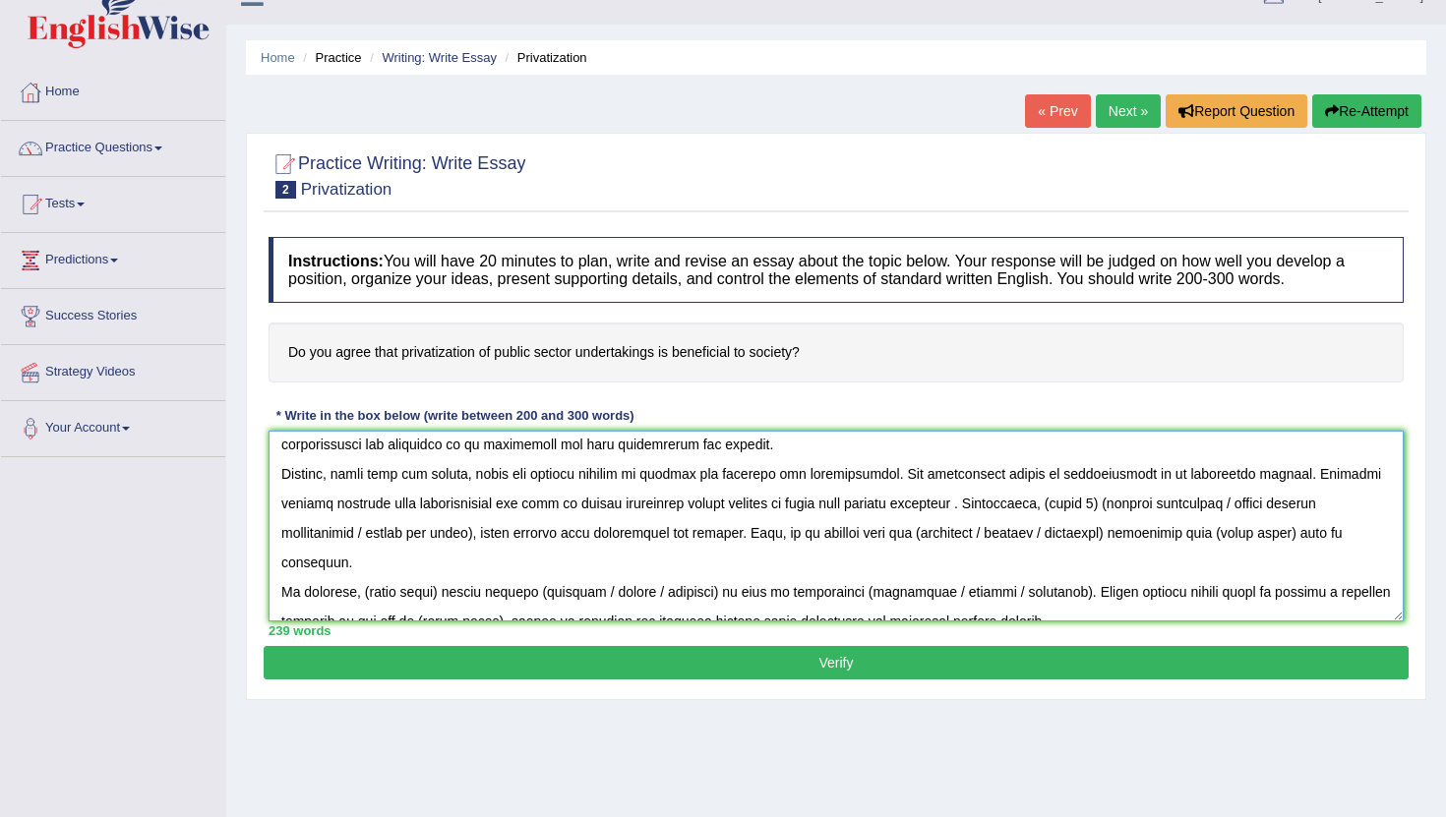
click at [904, 507] on textarea at bounding box center [835, 526] width 1135 height 191
click at [1124, 505] on textarea at bounding box center [835, 526] width 1135 height 191
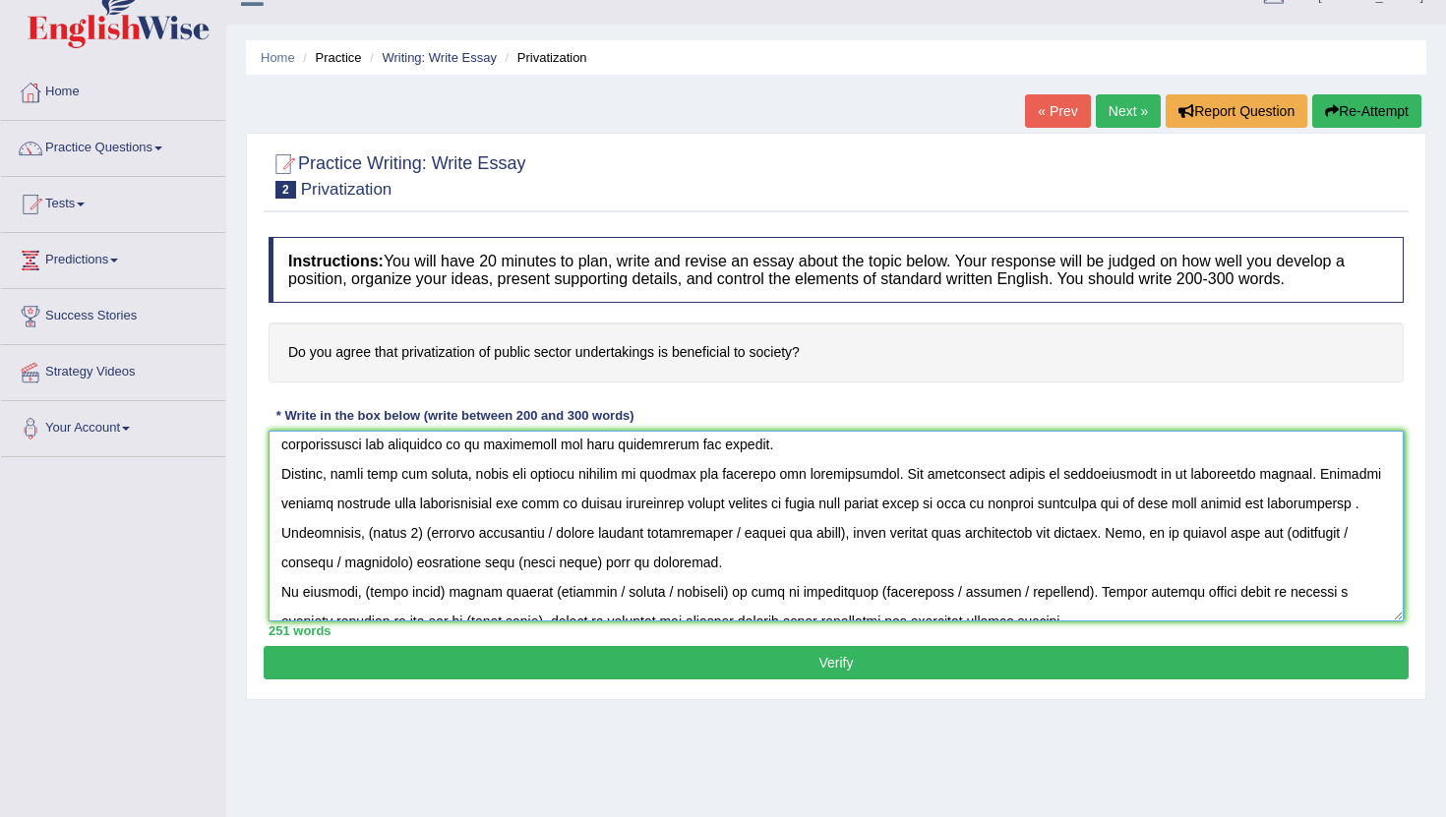
click at [1326, 505] on textarea at bounding box center [835, 526] width 1135 height 191
click at [1364, 505] on textarea at bounding box center [835, 526] width 1135 height 191
click at [473, 536] on textarea at bounding box center [835, 526] width 1135 height 191
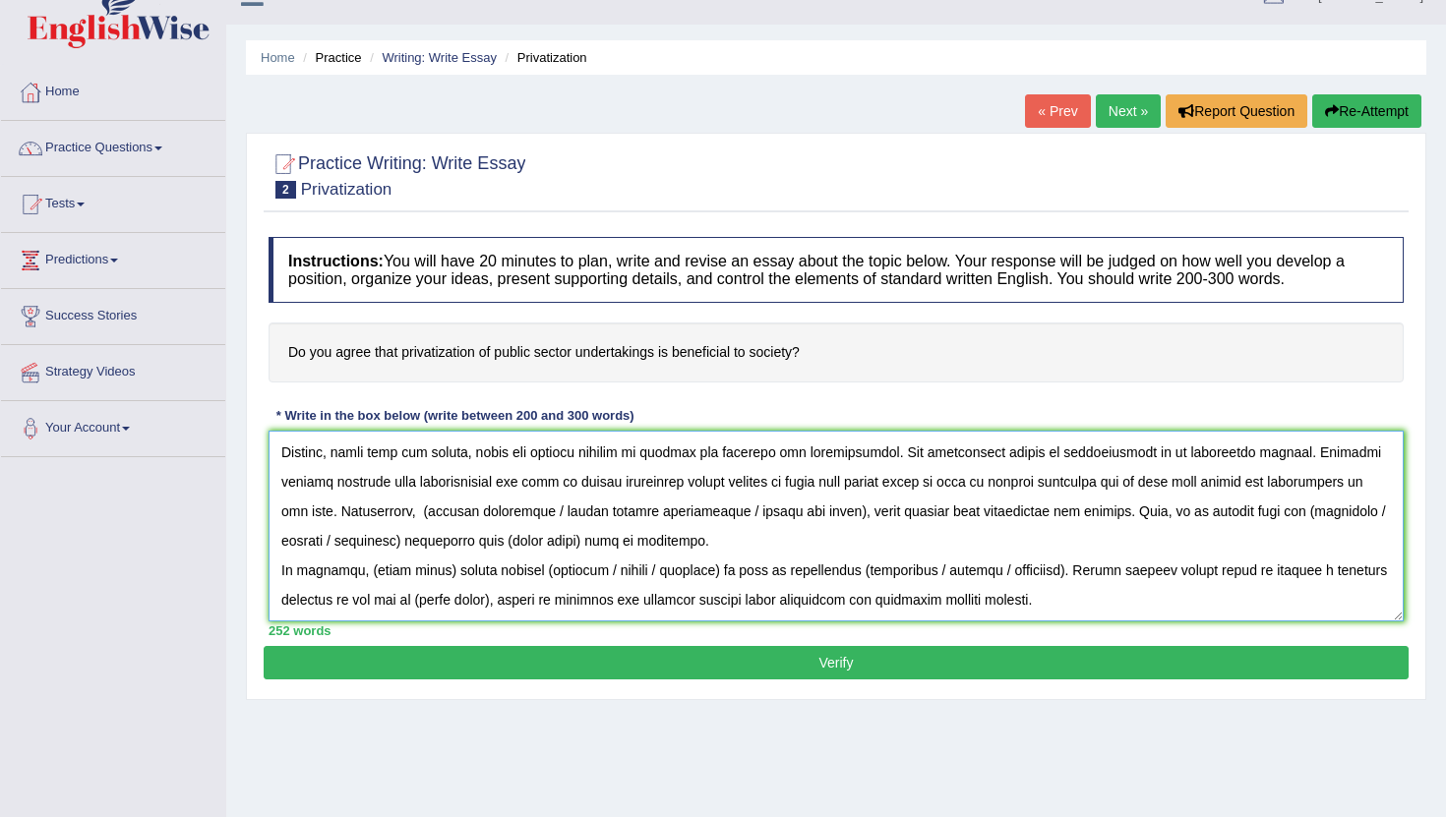
click at [558, 510] on textarea at bounding box center [835, 526] width 1135 height 191
click at [431, 515] on textarea at bounding box center [835, 526] width 1135 height 191
click at [863, 511] on textarea at bounding box center [835, 526] width 1135 height 191
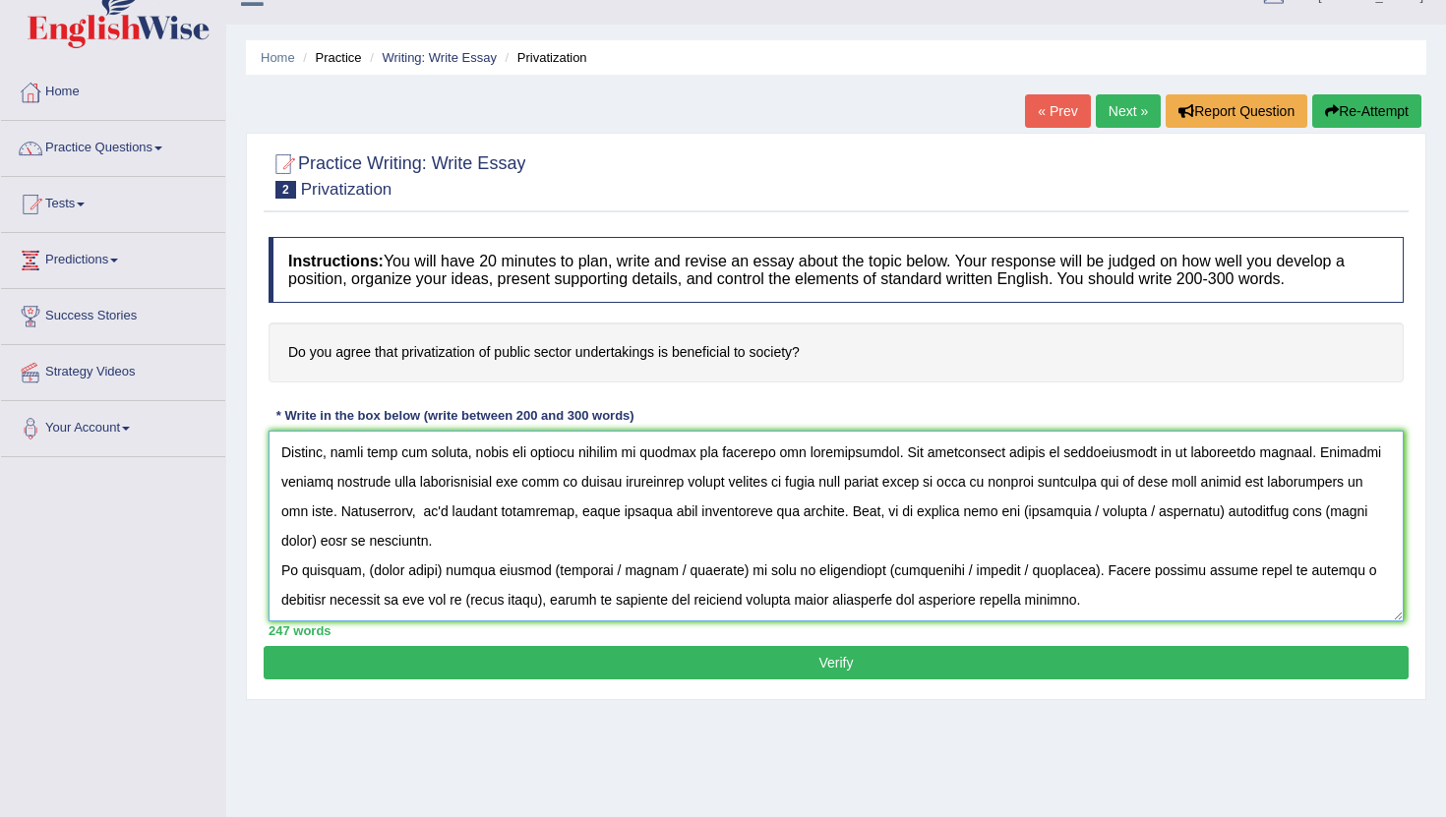
click at [840, 514] on textarea at bounding box center [835, 526] width 1135 height 191
click at [1087, 513] on textarea at bounding box center [835, 526] width 1135 height 191
click at [1118, 512] on textarea at bounding box center [835, 526] width 1135 height 191
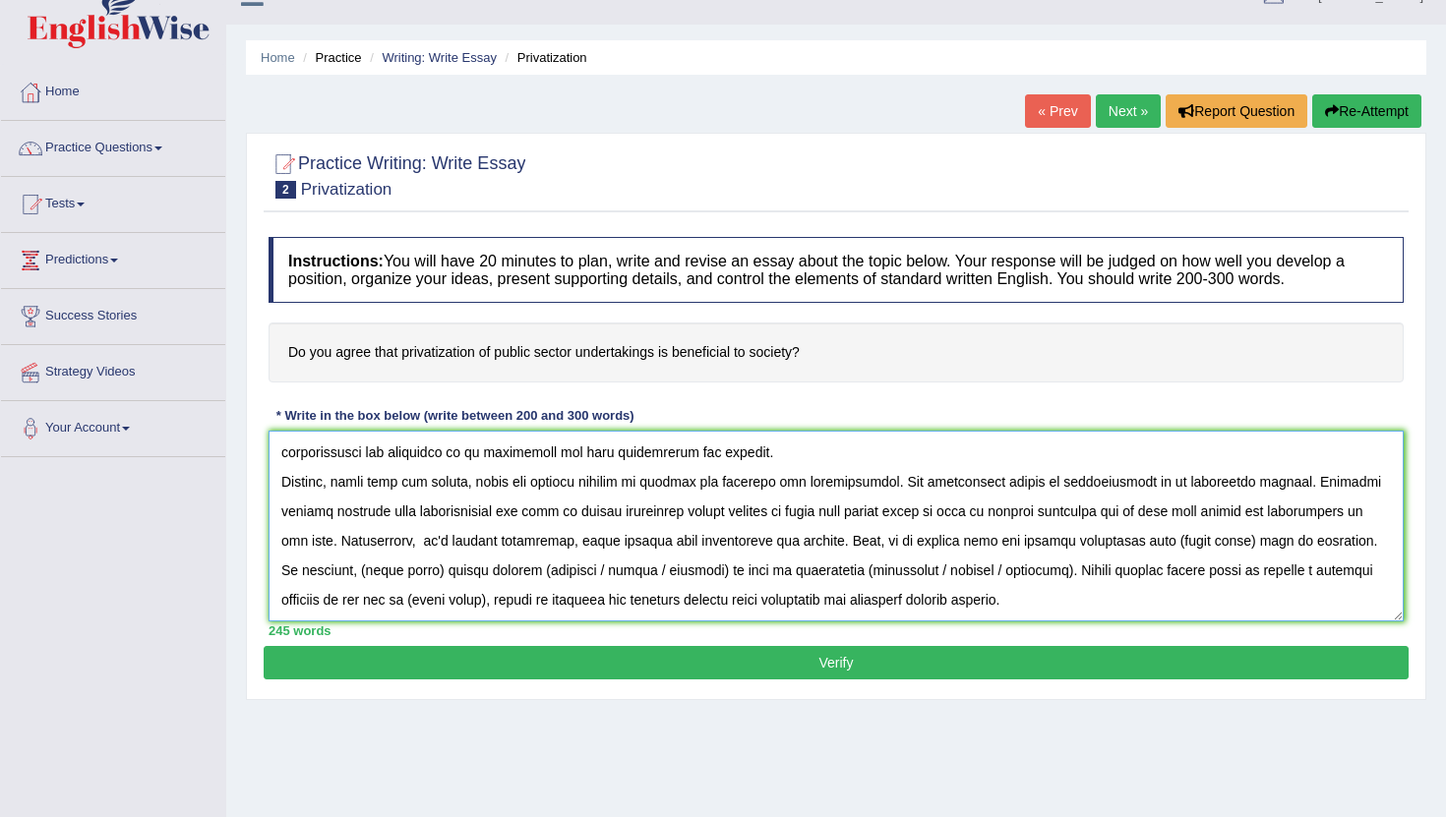
click at [1226, 542] on textarea at bounding box center [835, 526] width 1135 height 191
click at [440, 574] on textarea at bounding box center [835, 526] width 1135 height 191
click at [535, 570] on textarea at bounding box center [835, 526] width 1135 height 191
click at [709, 573] on textarea at bounding box center [835, 526] width 1135 height 191
click at [715, 574] on textarea at bounding box center [835, 526] width 1135 height 191
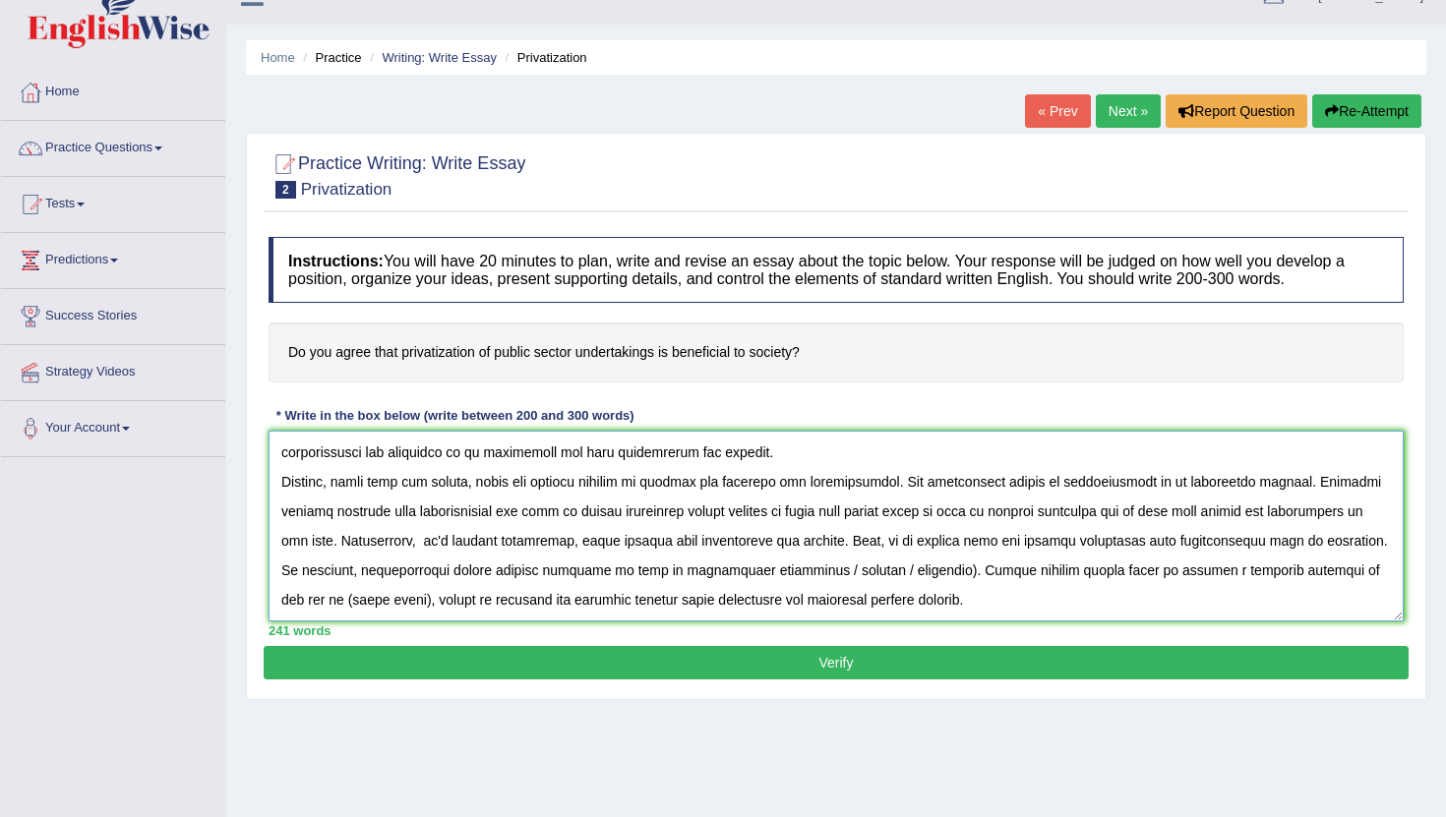
click at [902, 569] on textarea at bounding box center [835, 526] width 1135 height 191
click at [782, 573] on textarea at bounding box center [835, 526] width 1135 height 191
click at [1315, 574] on textarea at bounding box center [835, 526] width 1135 height 191
click at [1313, 569] on textarea at bounding box center [835, 526] width 1135 height 191
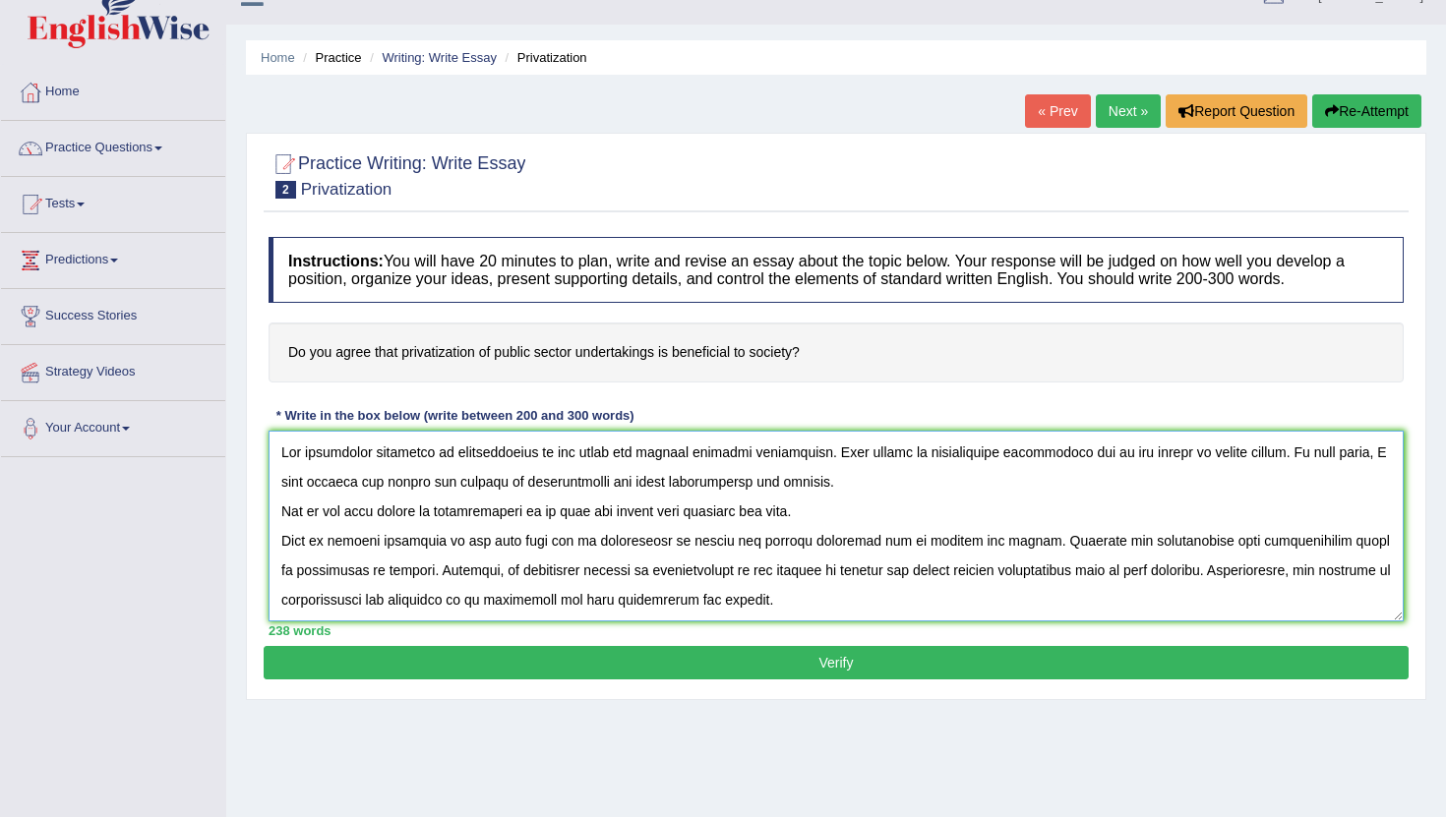
scroll to position [0, 0]
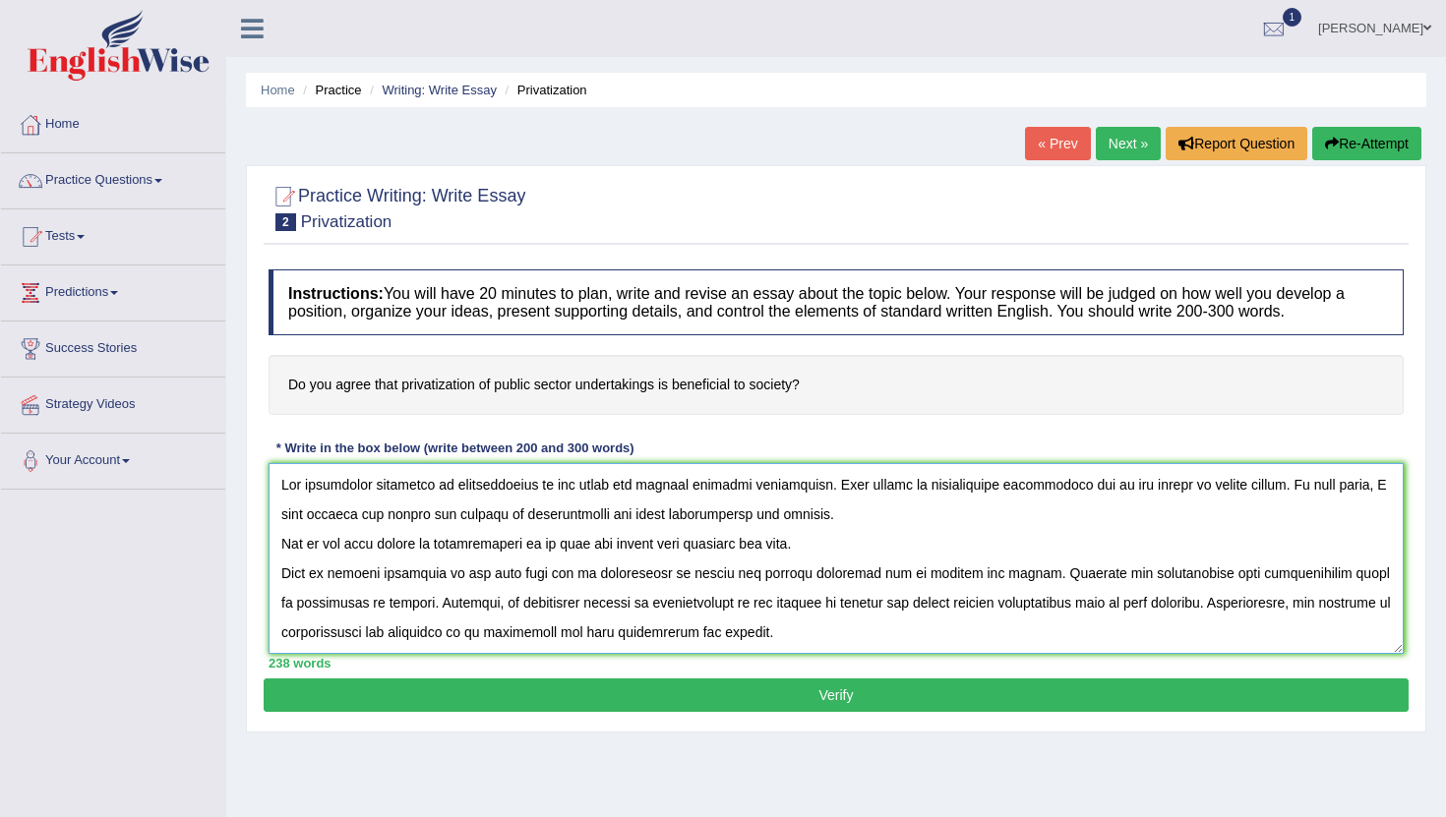
click at [280, 545] on textarea at bounding box center [835, 558] width 1135 height 191
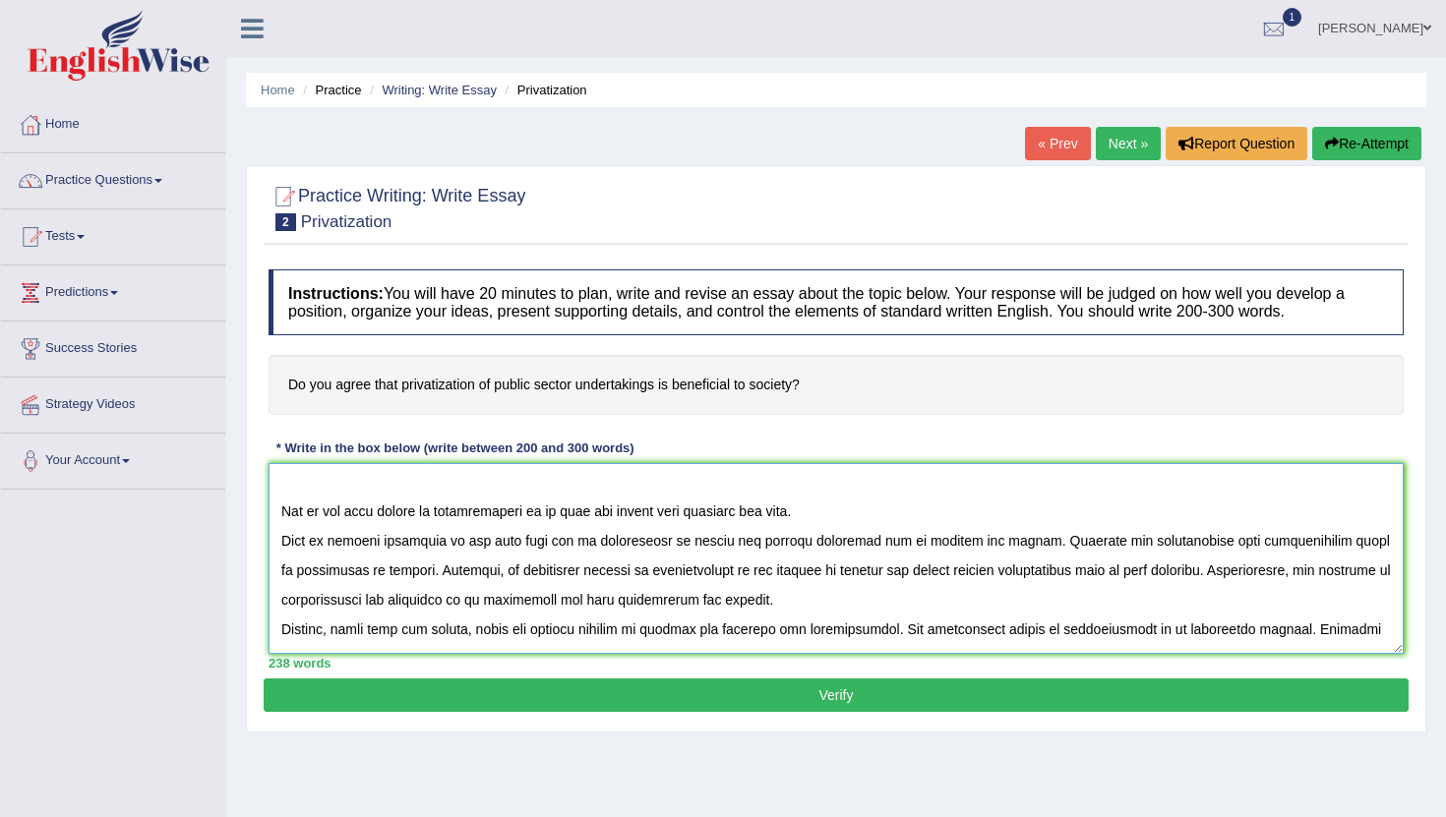
scroll to position [67, 0]
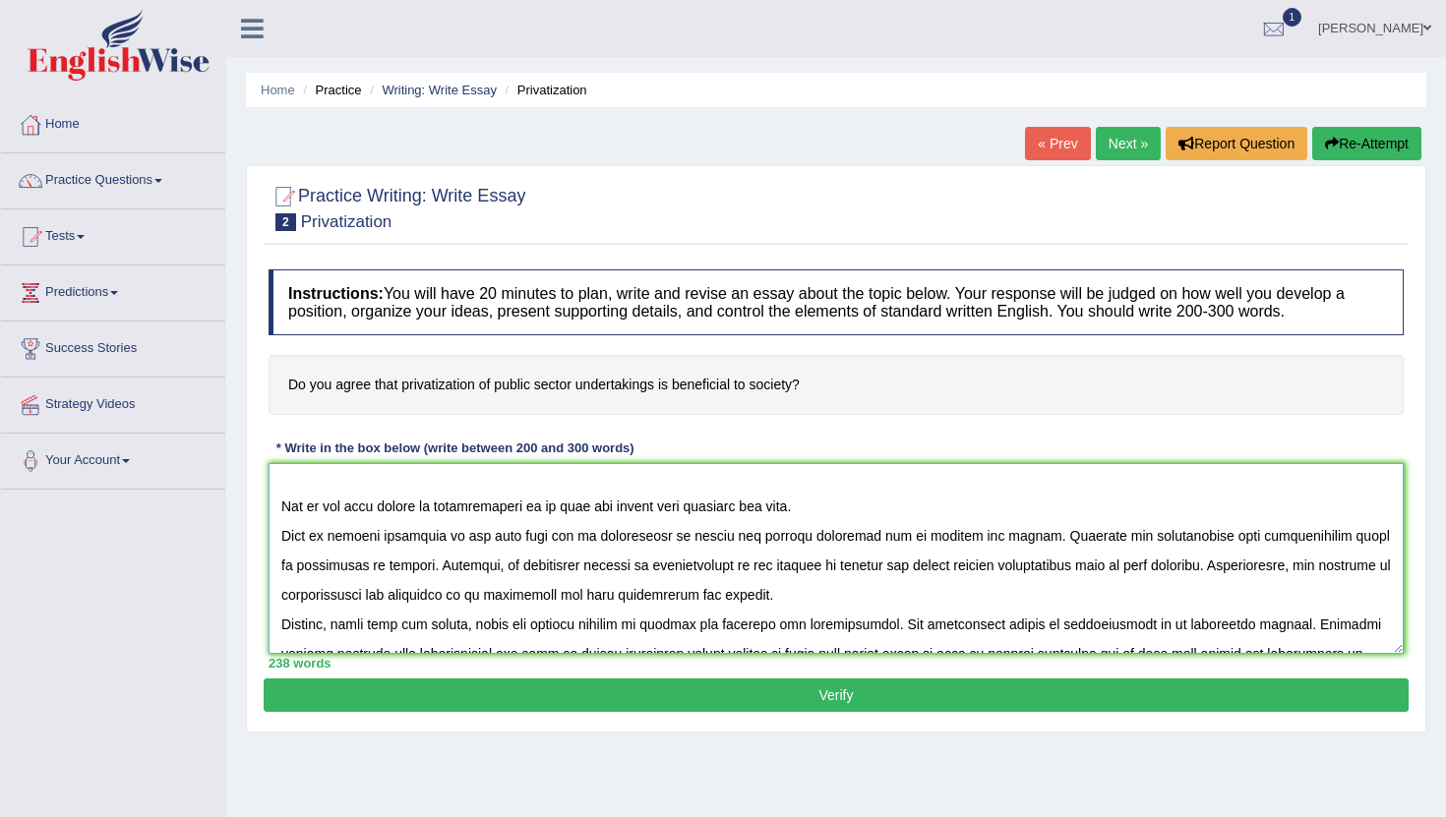
click at [282, 537] on textarea at bounding box center [835, 558] width 1135 height 191
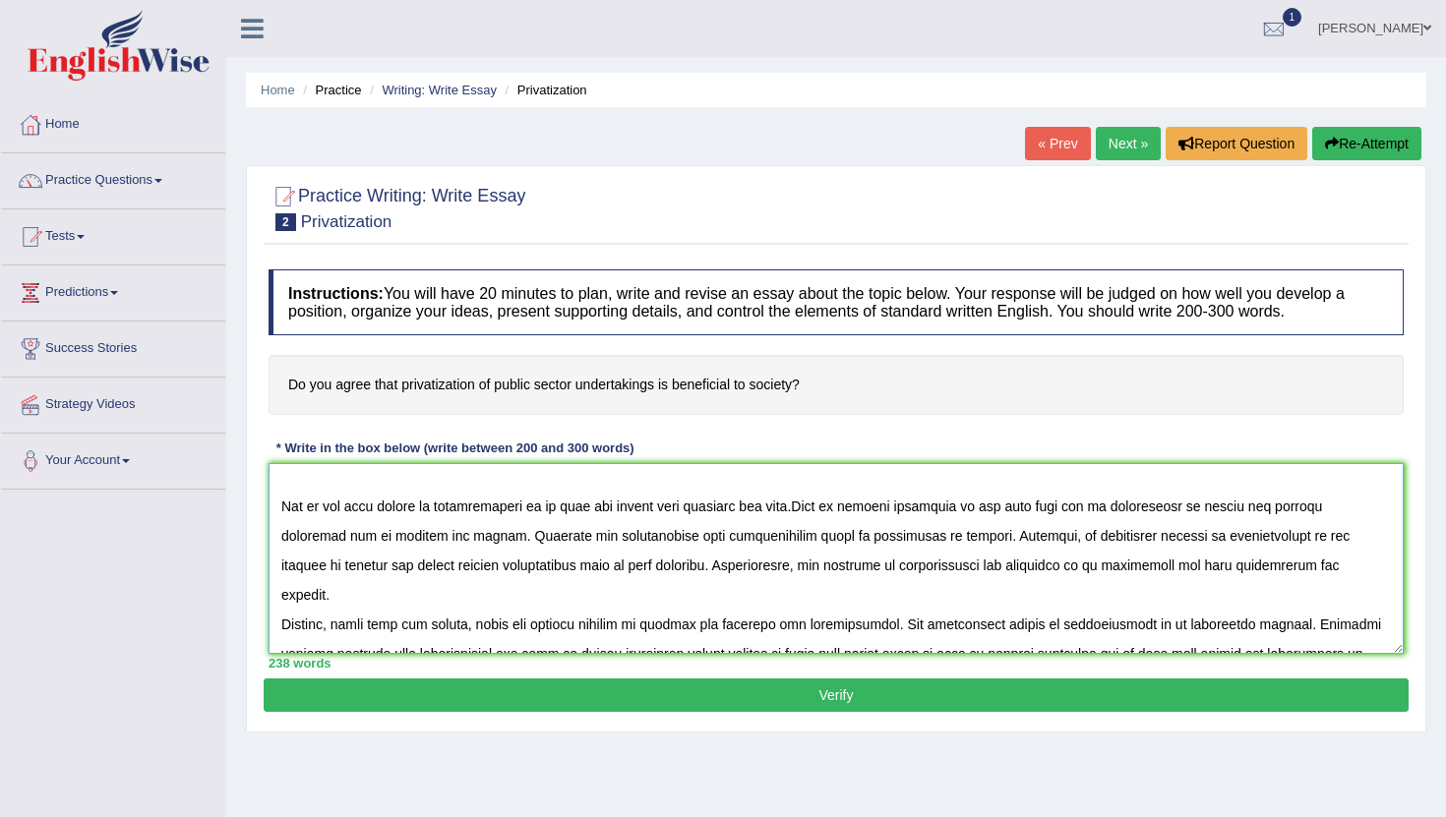
scroll to position [37, 0]
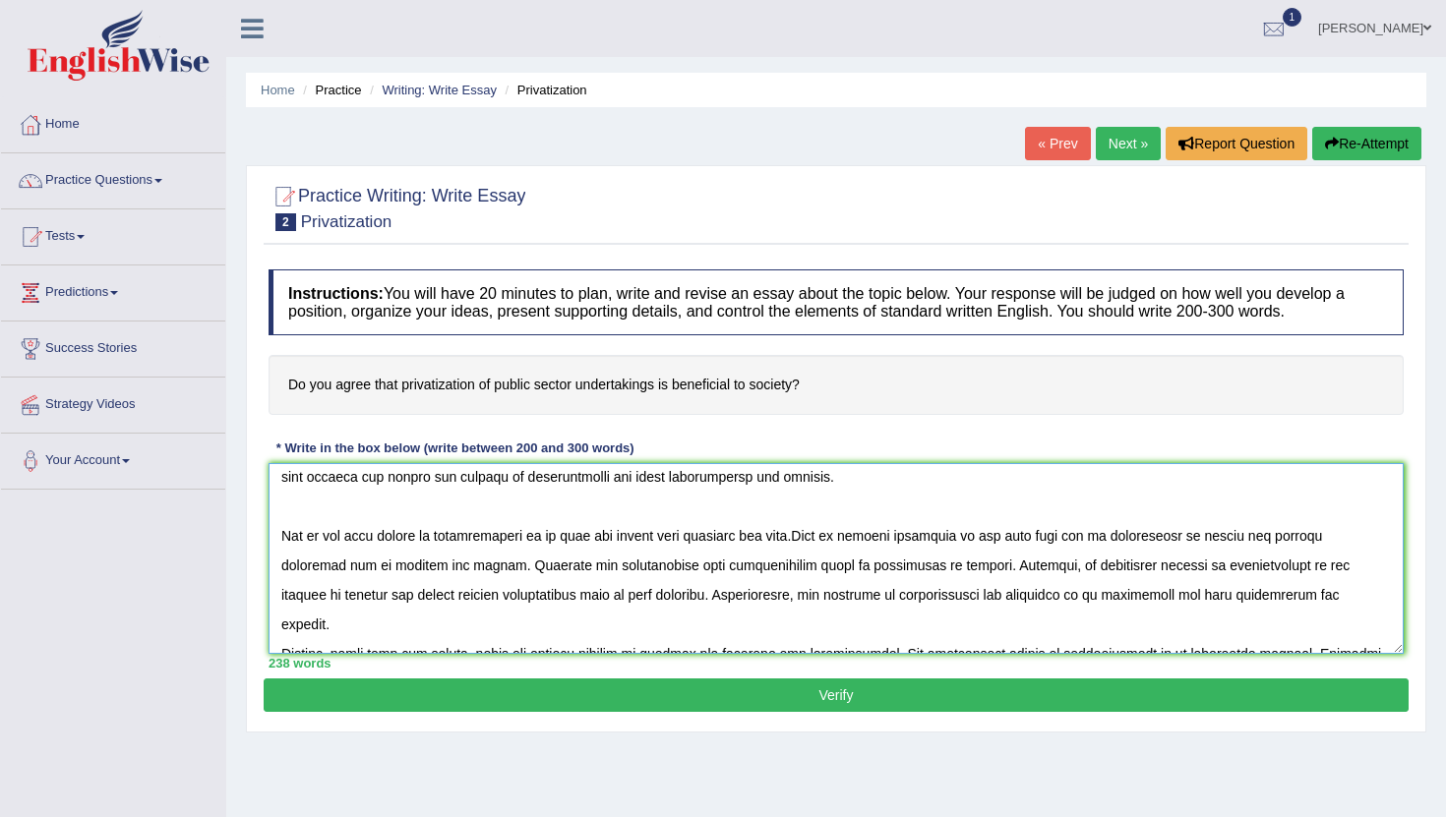
click at [278, 626] on textarea at bounding box center [835, 558] width 1135 height 191
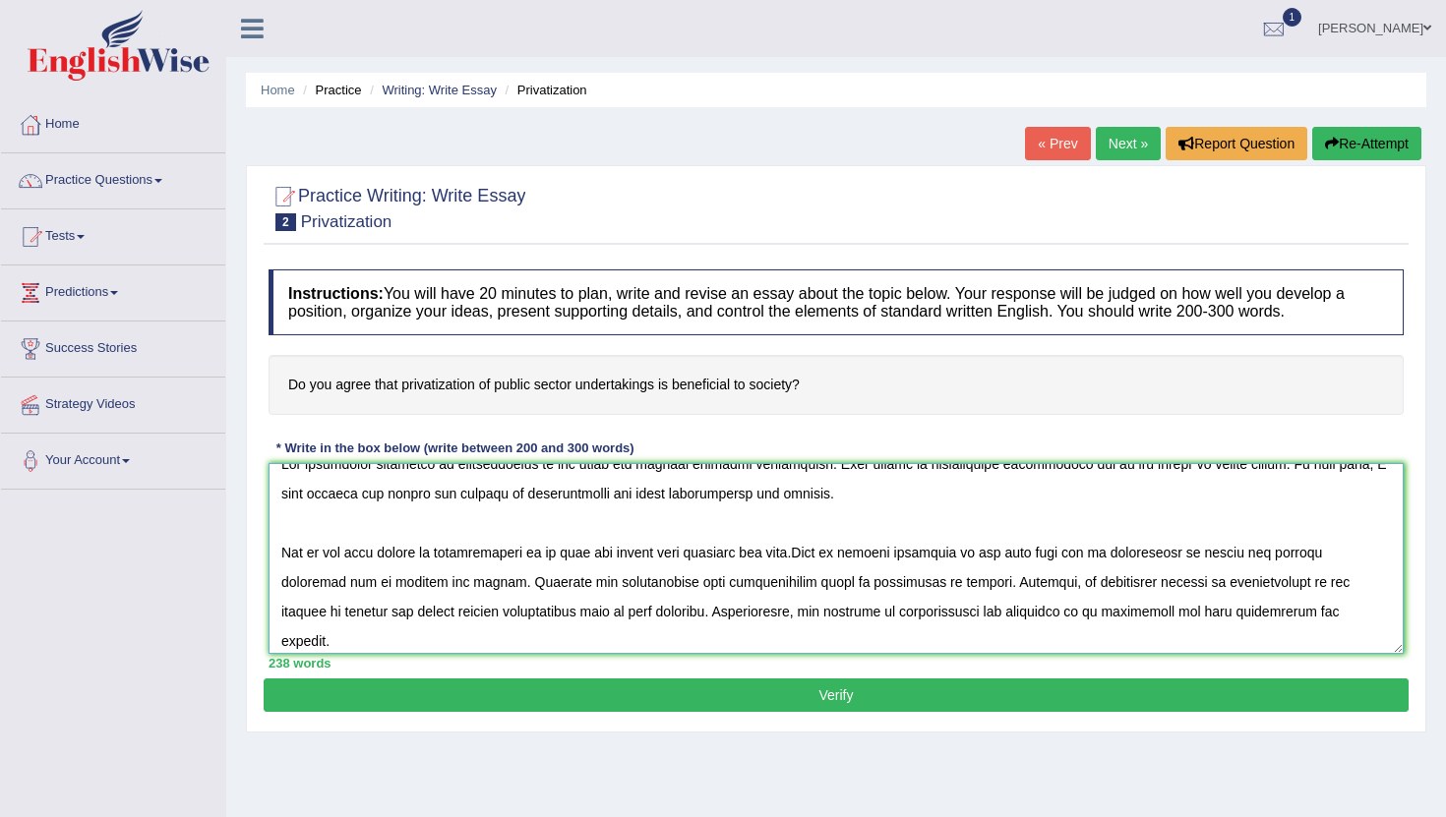
scroll to position [29, 0]
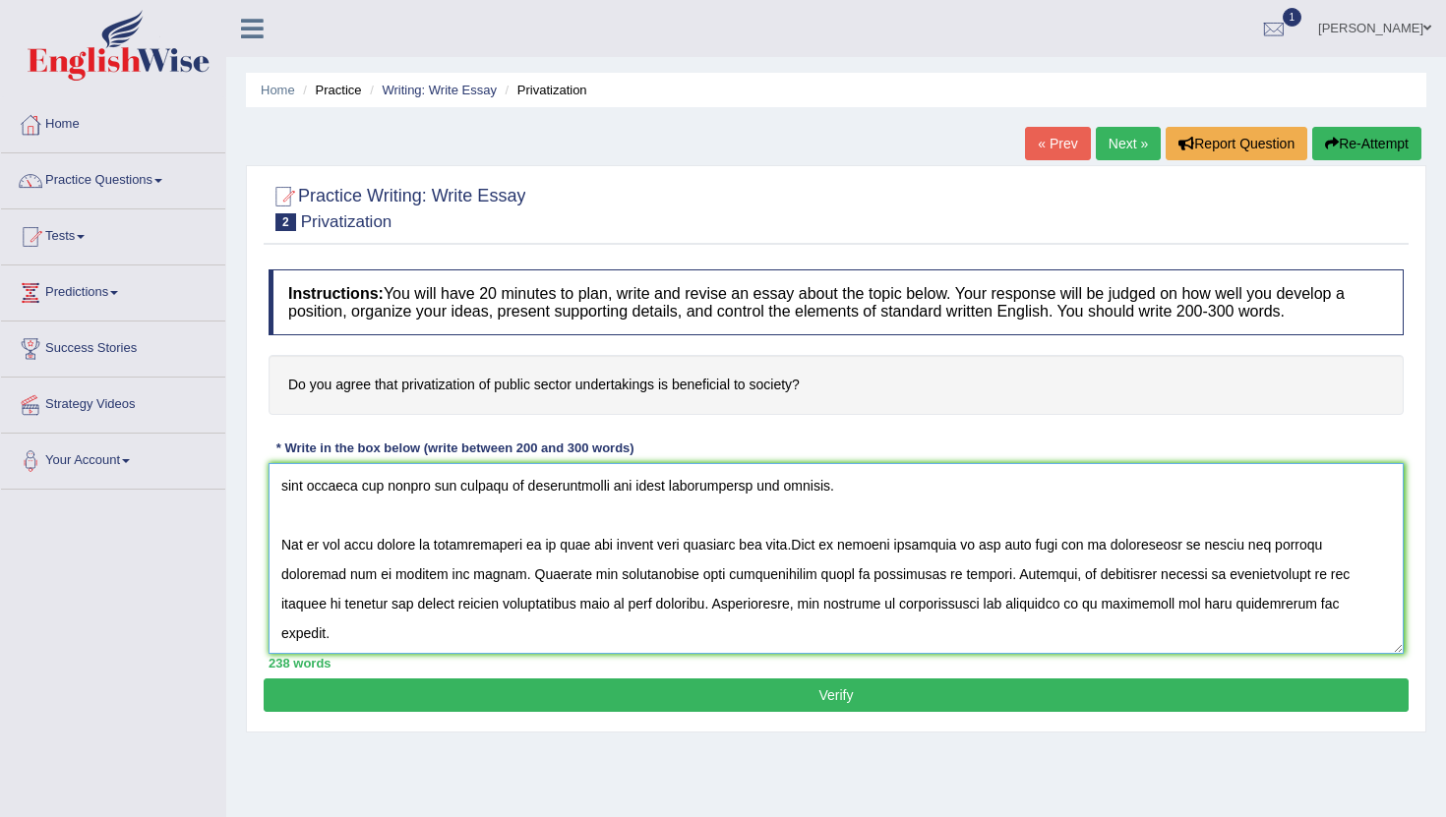
click at [278, 547] on textarea at bounding box center [835, 558] width 1135 height 191
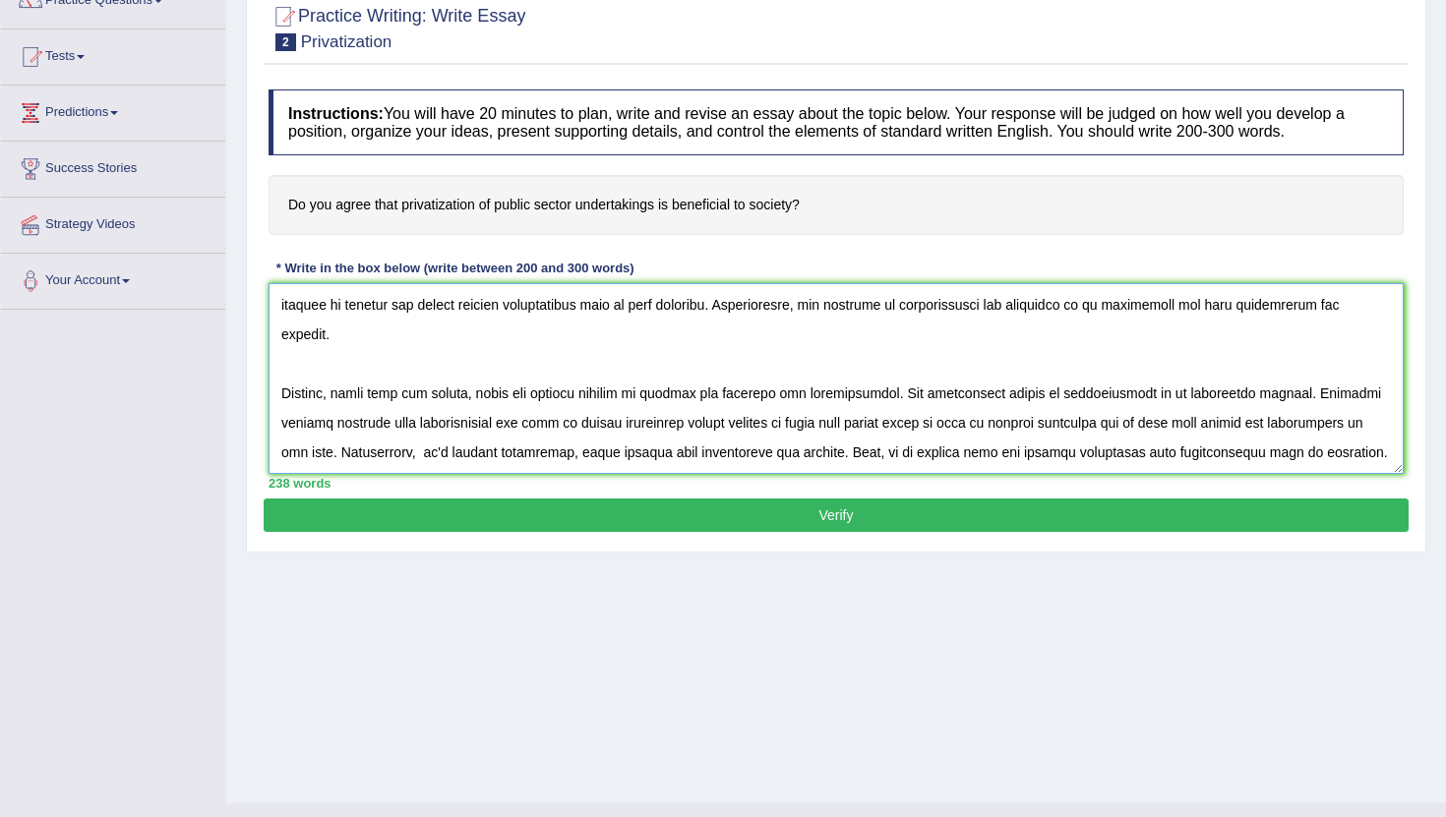
scroll to position [144, 0]
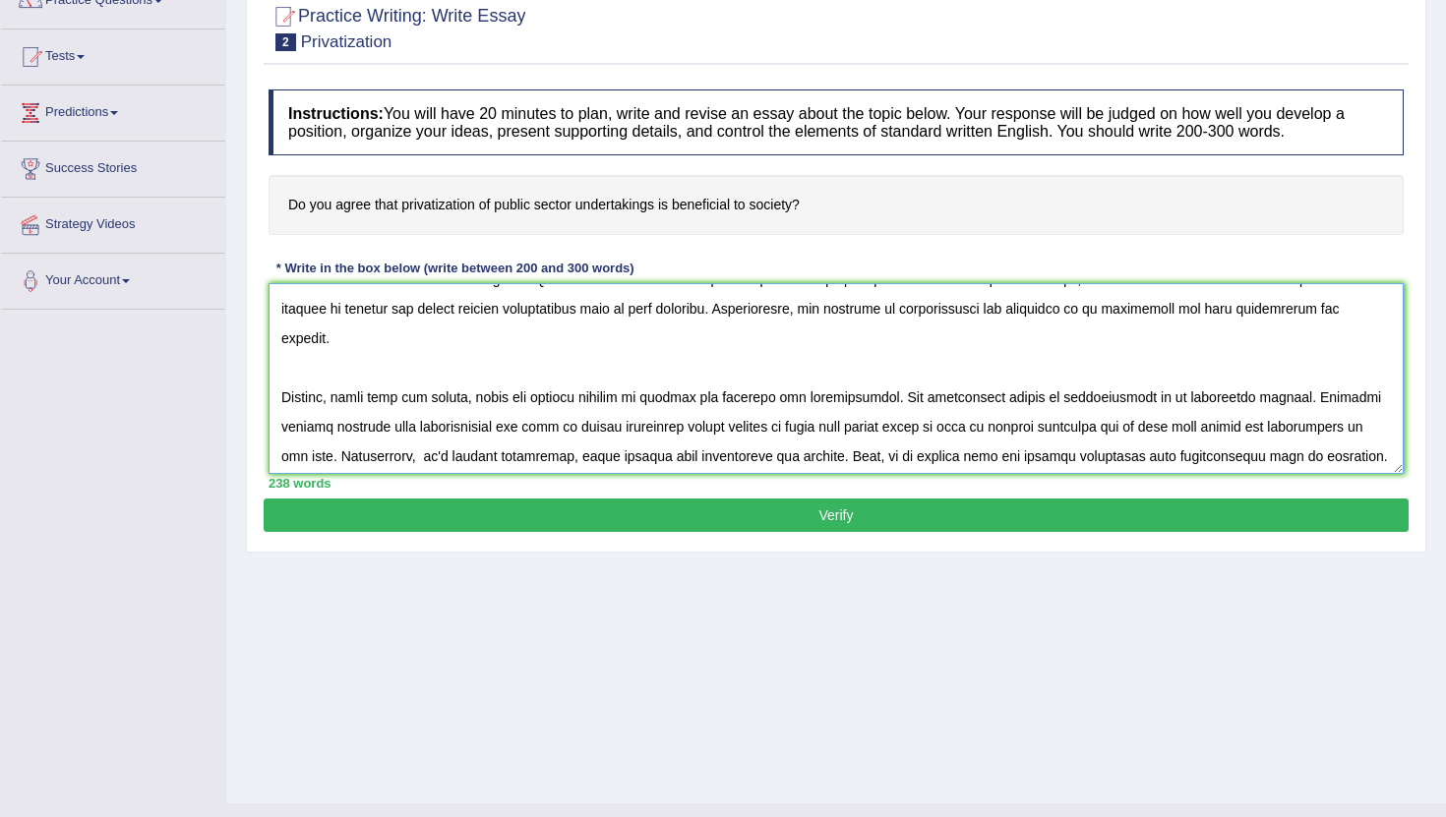
click at [280, 367] on textarea at bounding box center [835, 378] width 1135 height 191
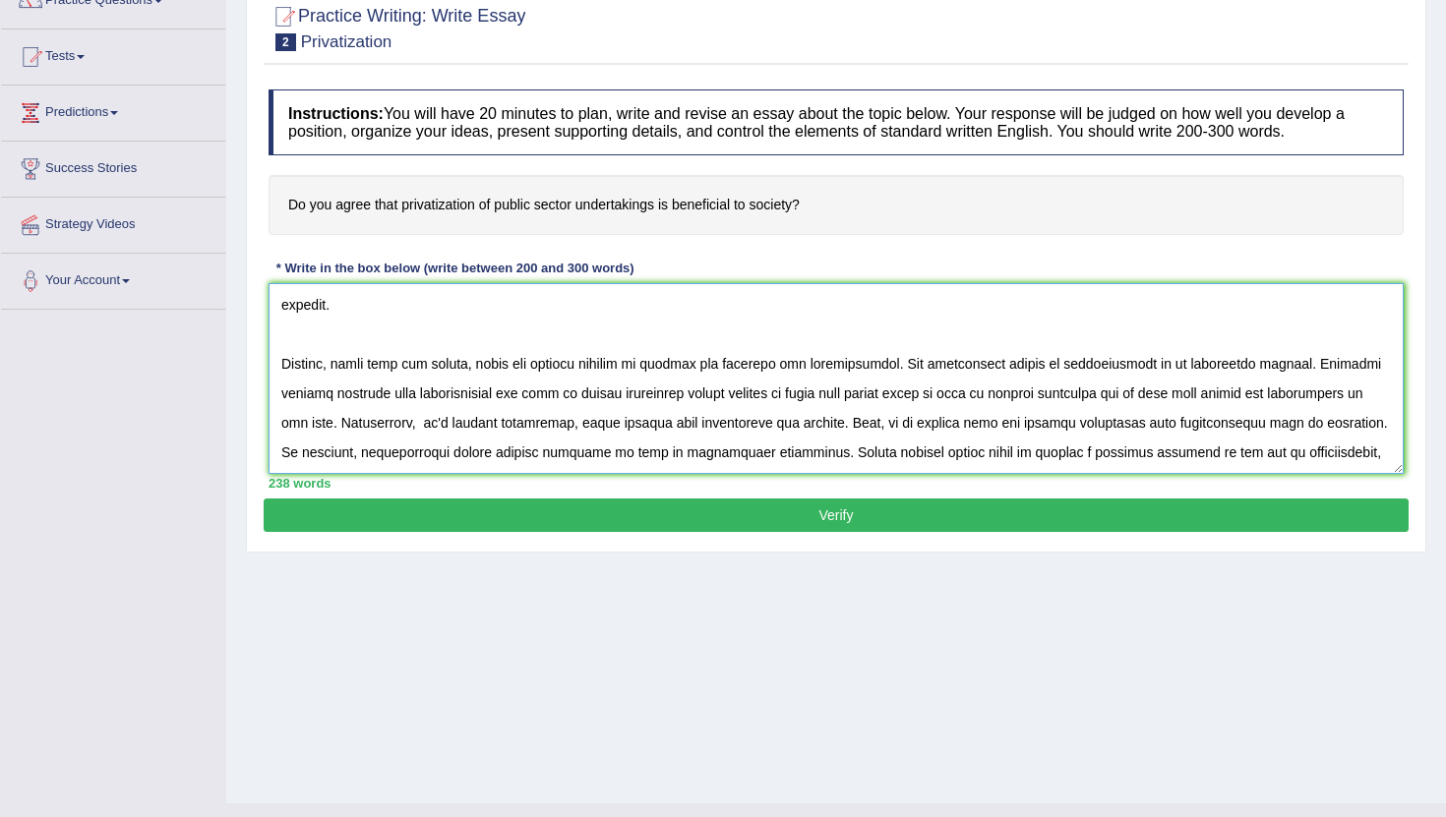
scroll to position [215, 0]
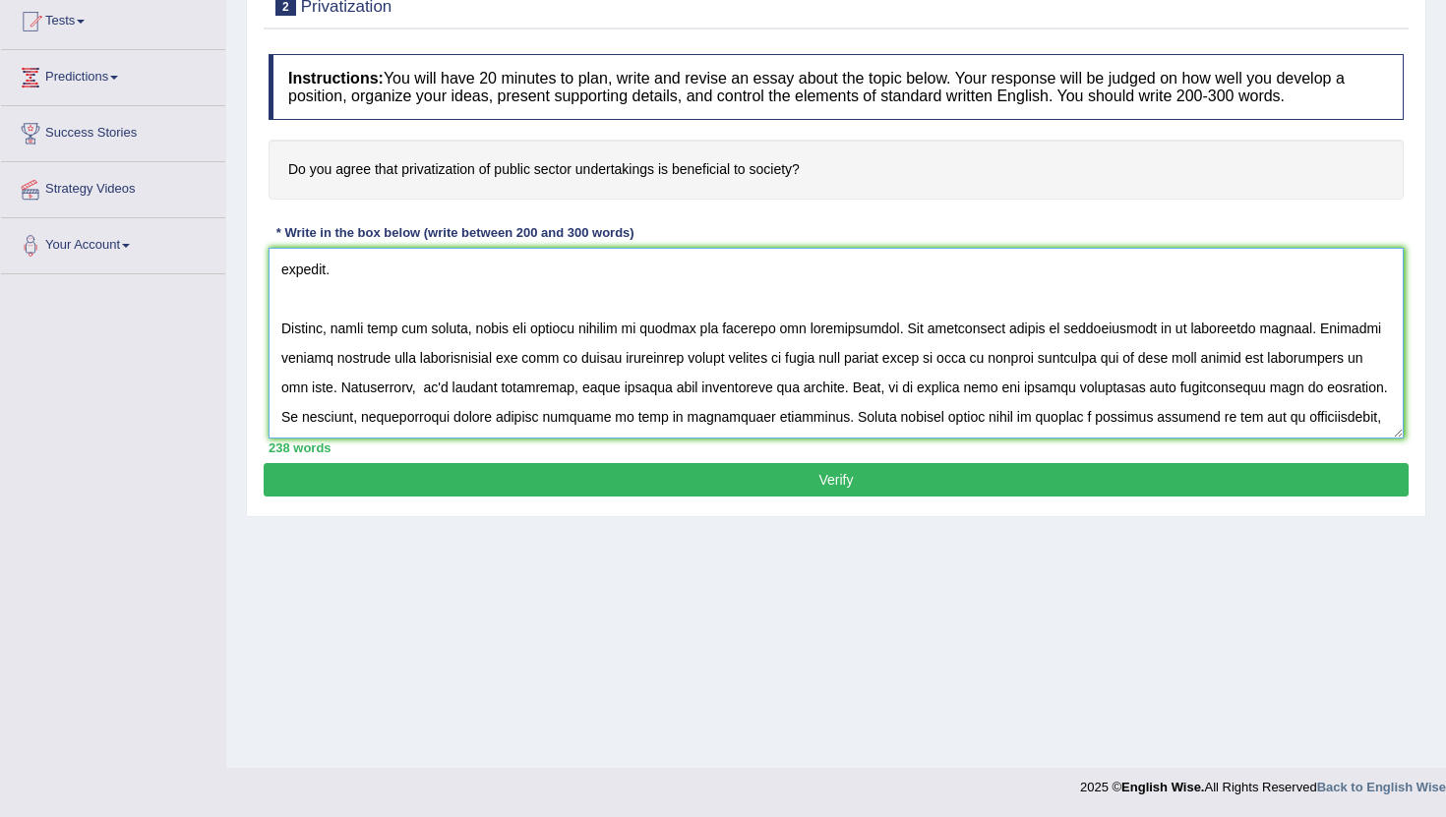
click at [1351, 359] on textarea at bounding box center [835, 343] width 1135 height 191
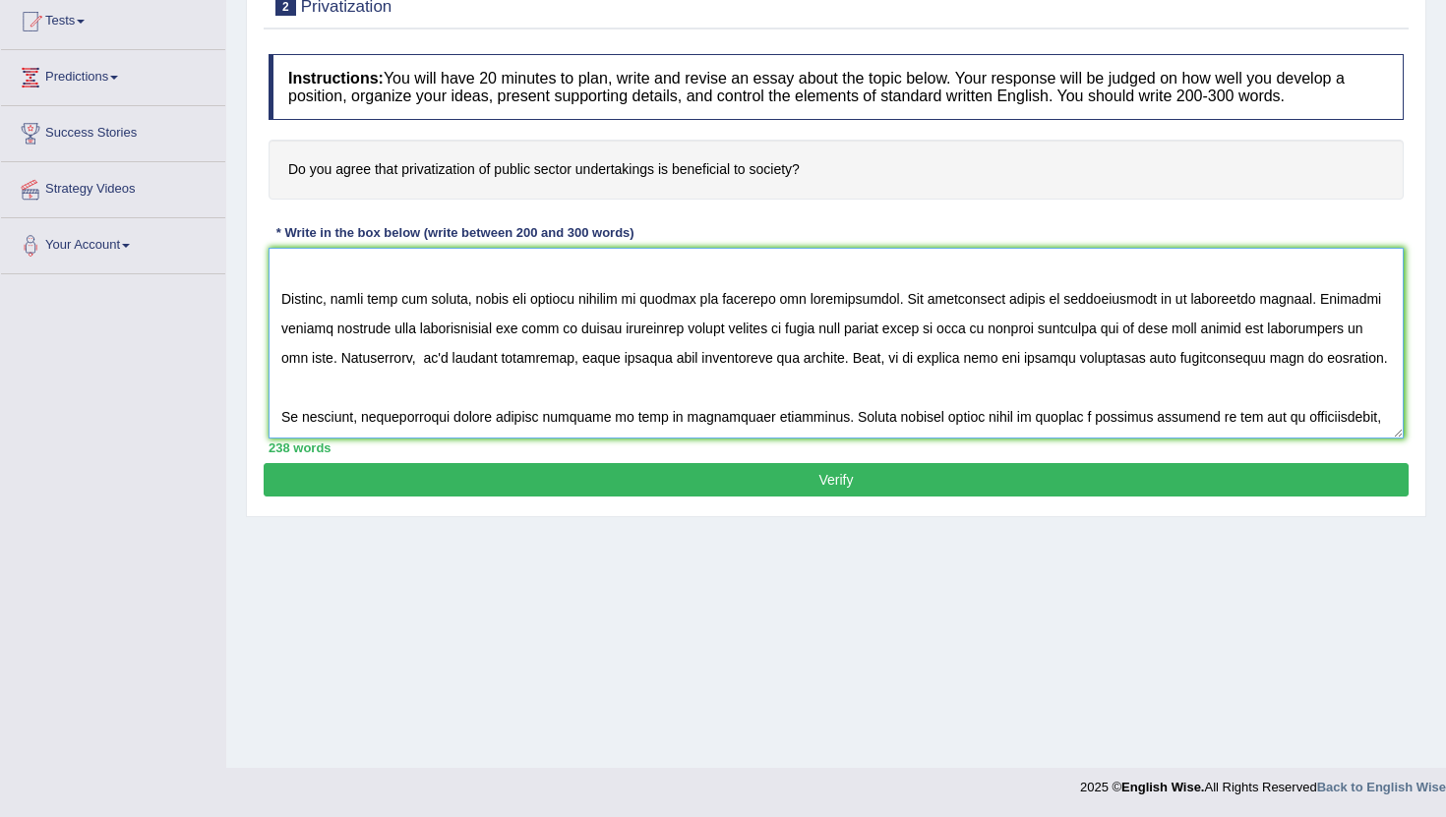
click at [768, 418] on textarea at bounding box center [835, 343] width 1135 height 191
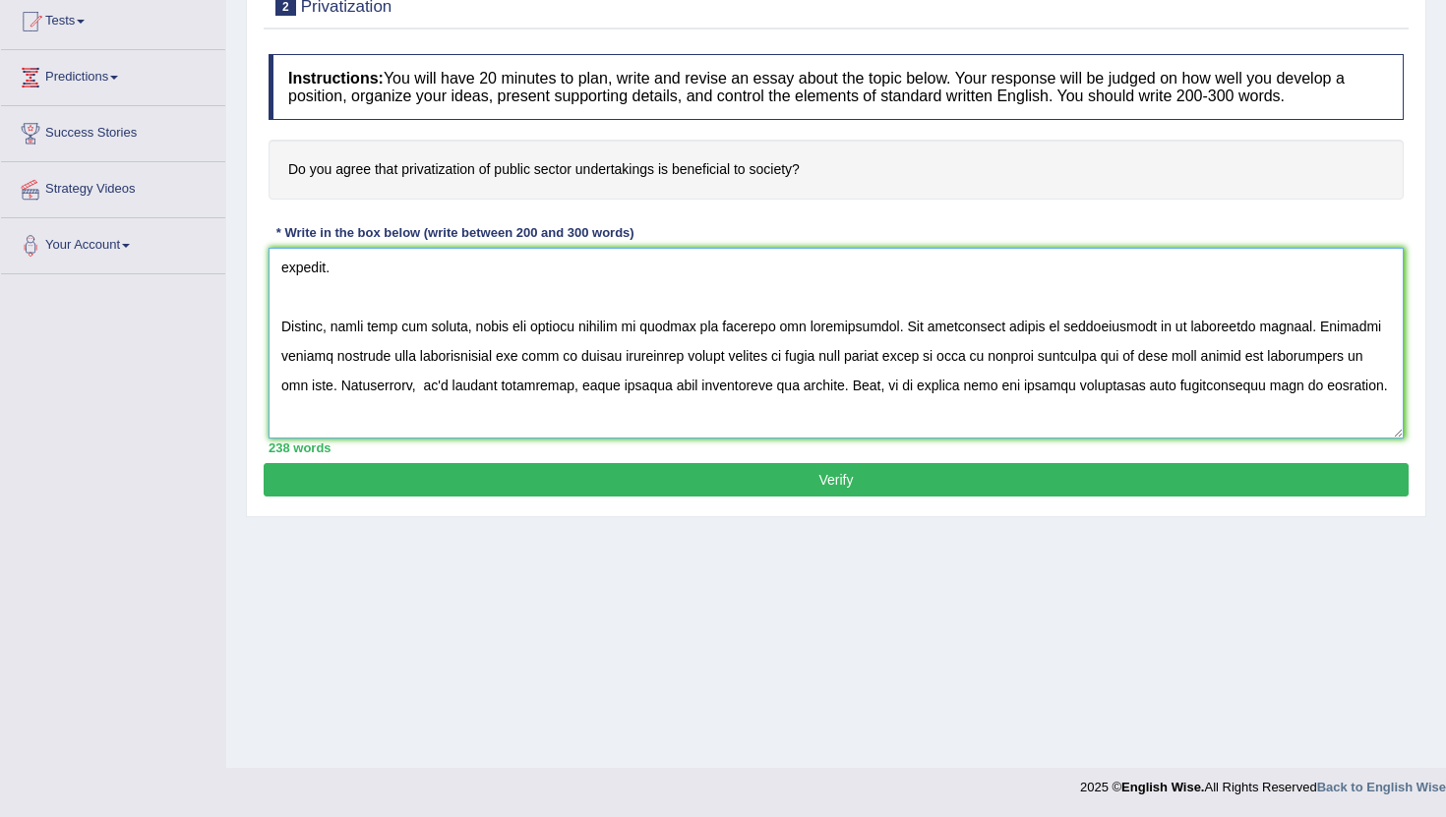
scroll to position [207, 0]
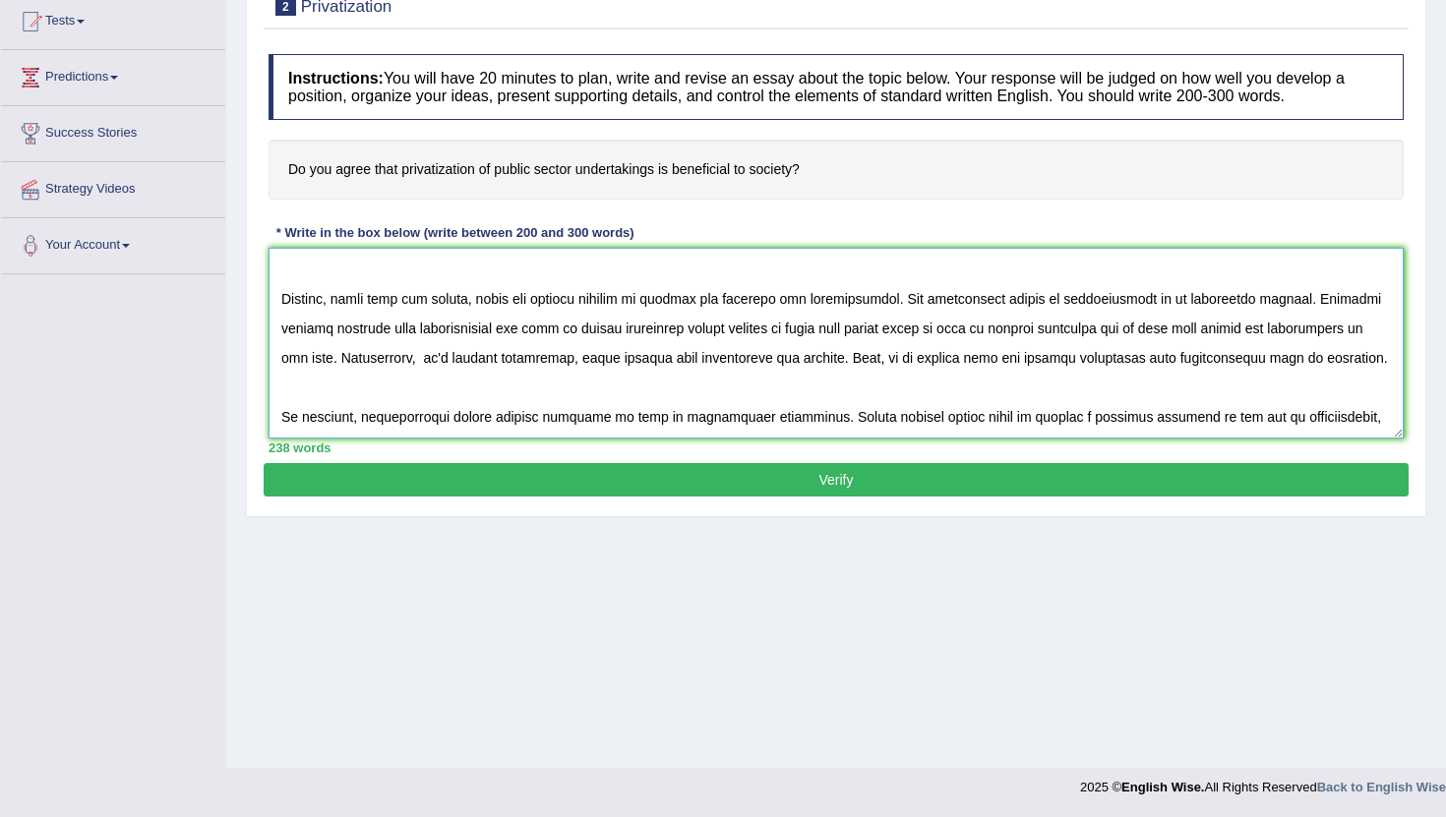
drag, startPoint x: 278, startPoint y: 261, endPoint x: 614, endPoint y: 457, distance: 388.8
click at [614, 457] on div "Instructions: You will have 20 minutes to plan, write and revise an essay about…" at bounding box center [836, 253] width 1145 height 419
click at [1013, 420] on textarea at bounding box center [835, 343] width 1135 height 191
type textarea "The increasing influence of privatization on our lives has ignited numerous dis…"
click at [866, 489] on button "Verify" at bounding box center [836, 479] width 1145 height 33
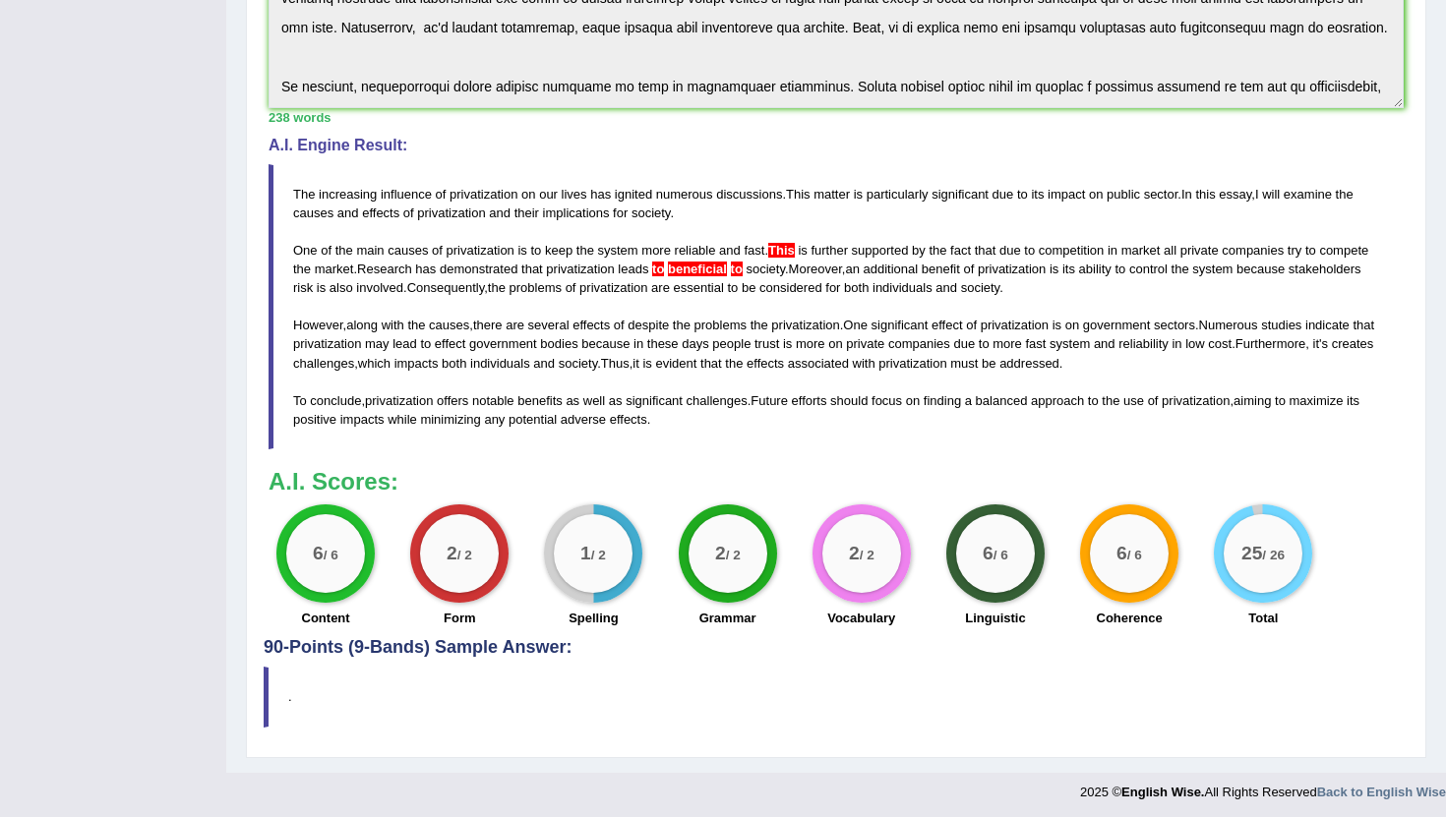
scroll to position [522, 0]
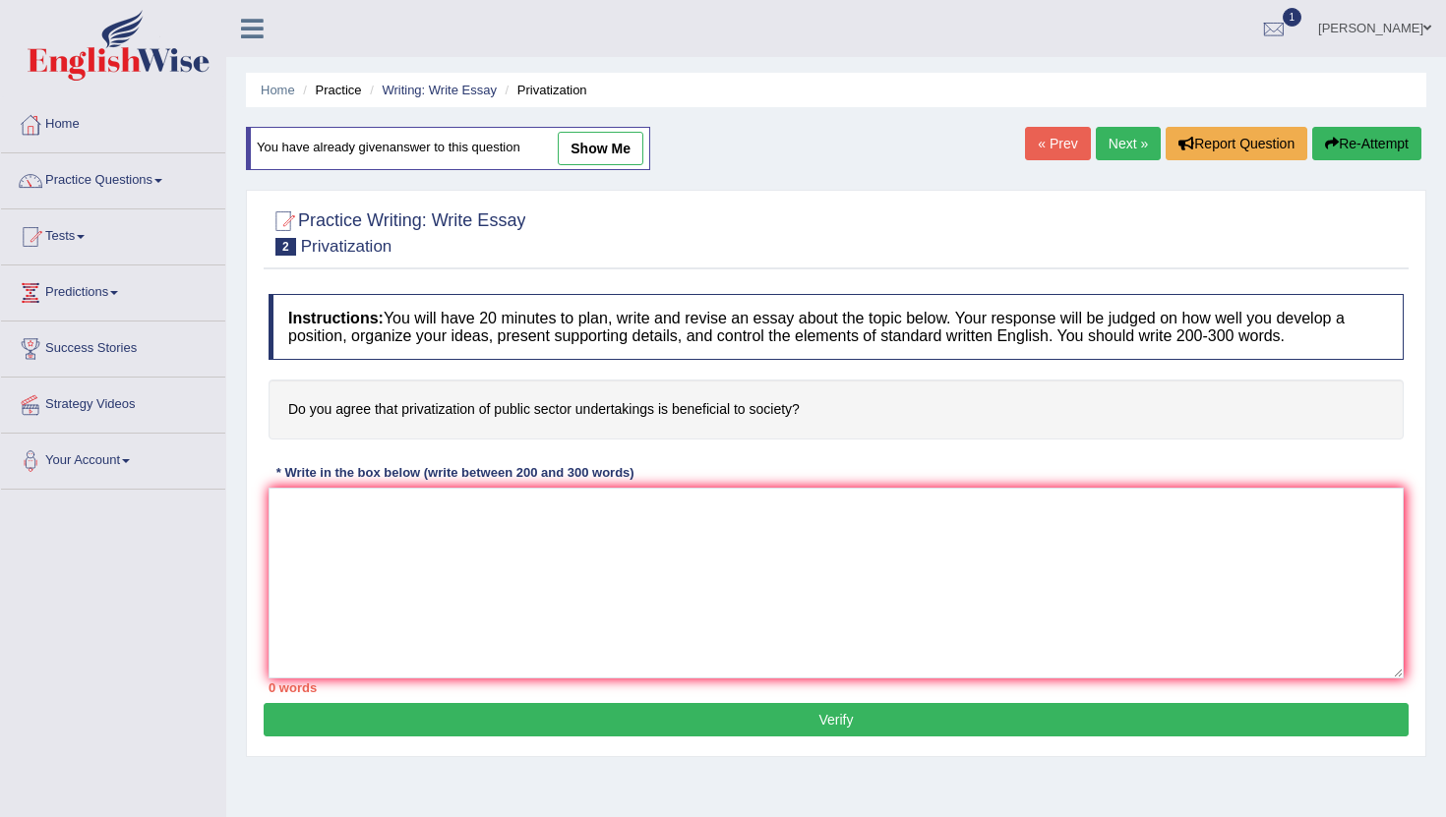
click at [627, 144] on link "show me" at bounding box center [601, 148] width 86 height 33
type textarea "The increasing influence of privatization on our lives has ignited numerous dis…"
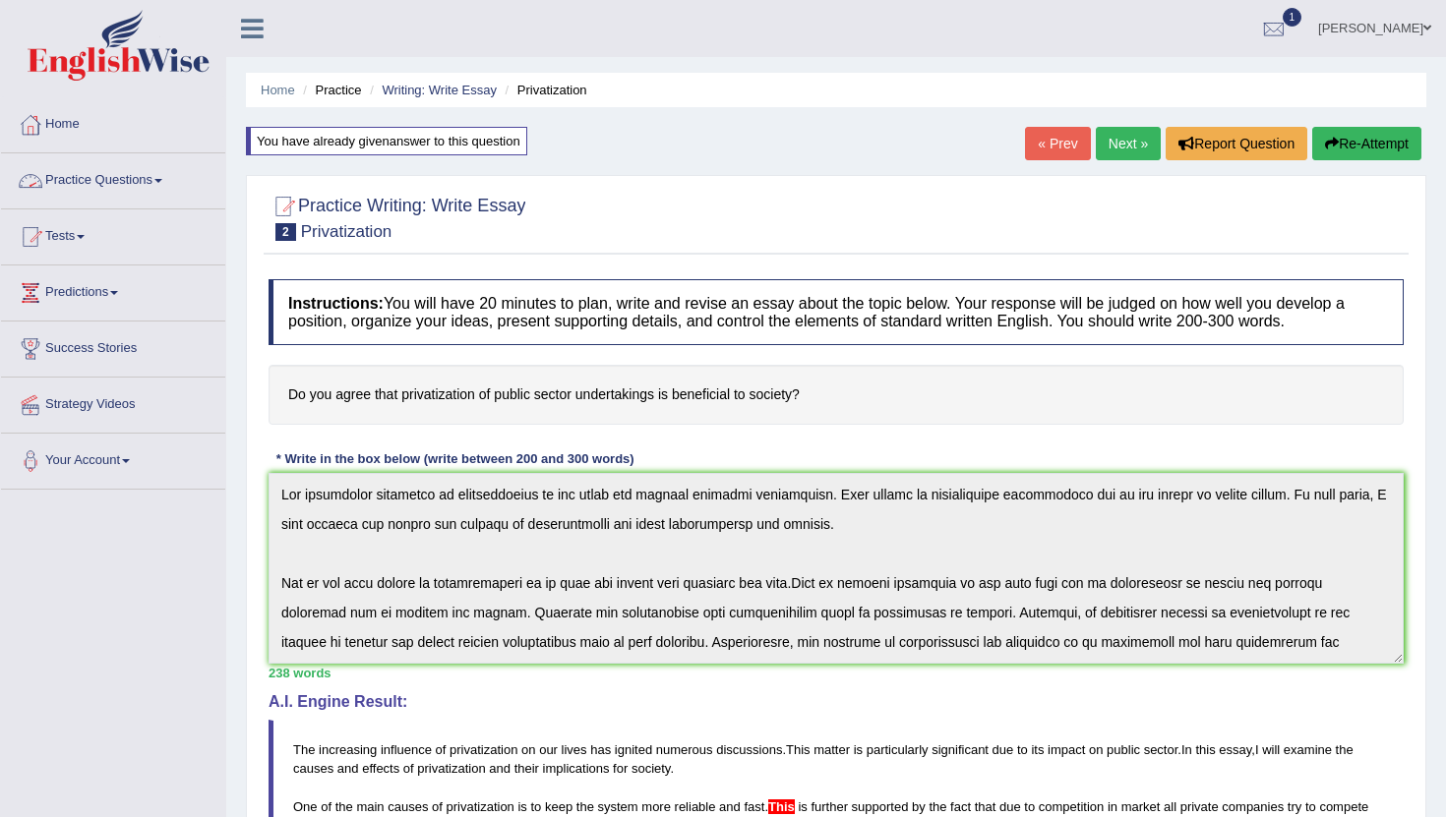
click at [162, 181] on span at bounding box center [158, 181] width 8 height 4
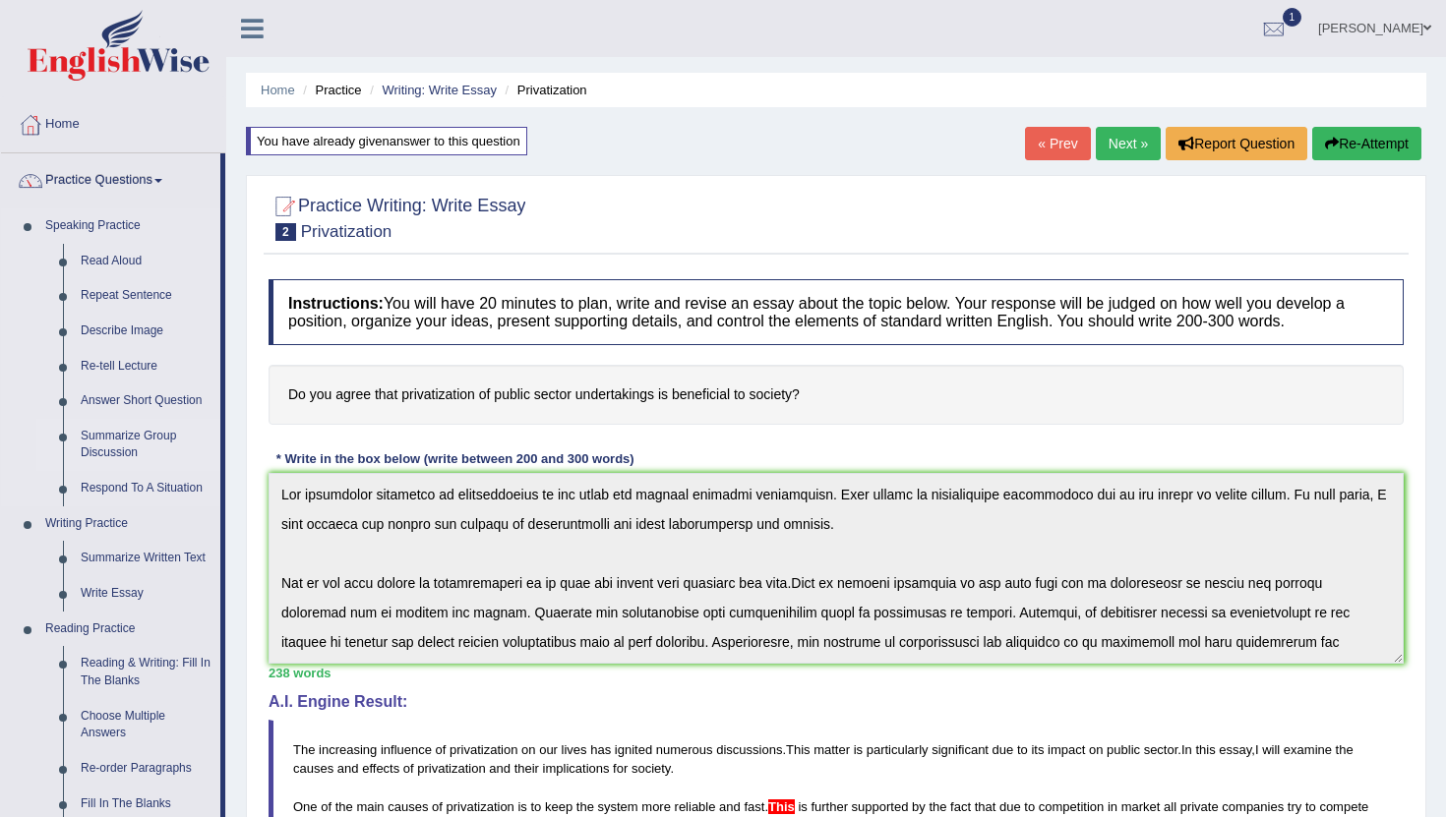
click at [120, 436] on link "Summarize Group Discussion" at bounding box center [146, 445] width 149 height 52
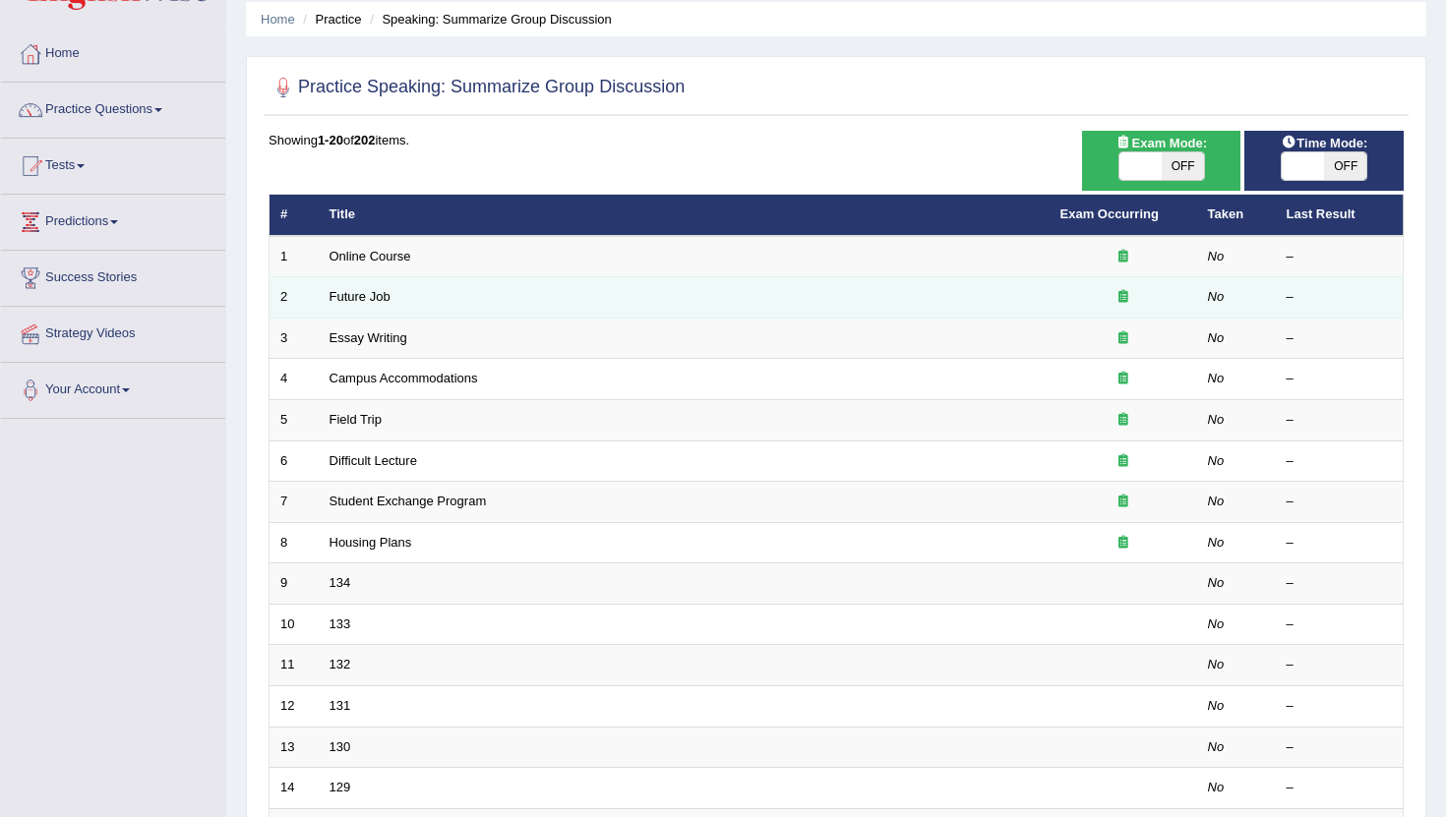
scroll to position [84, 0]
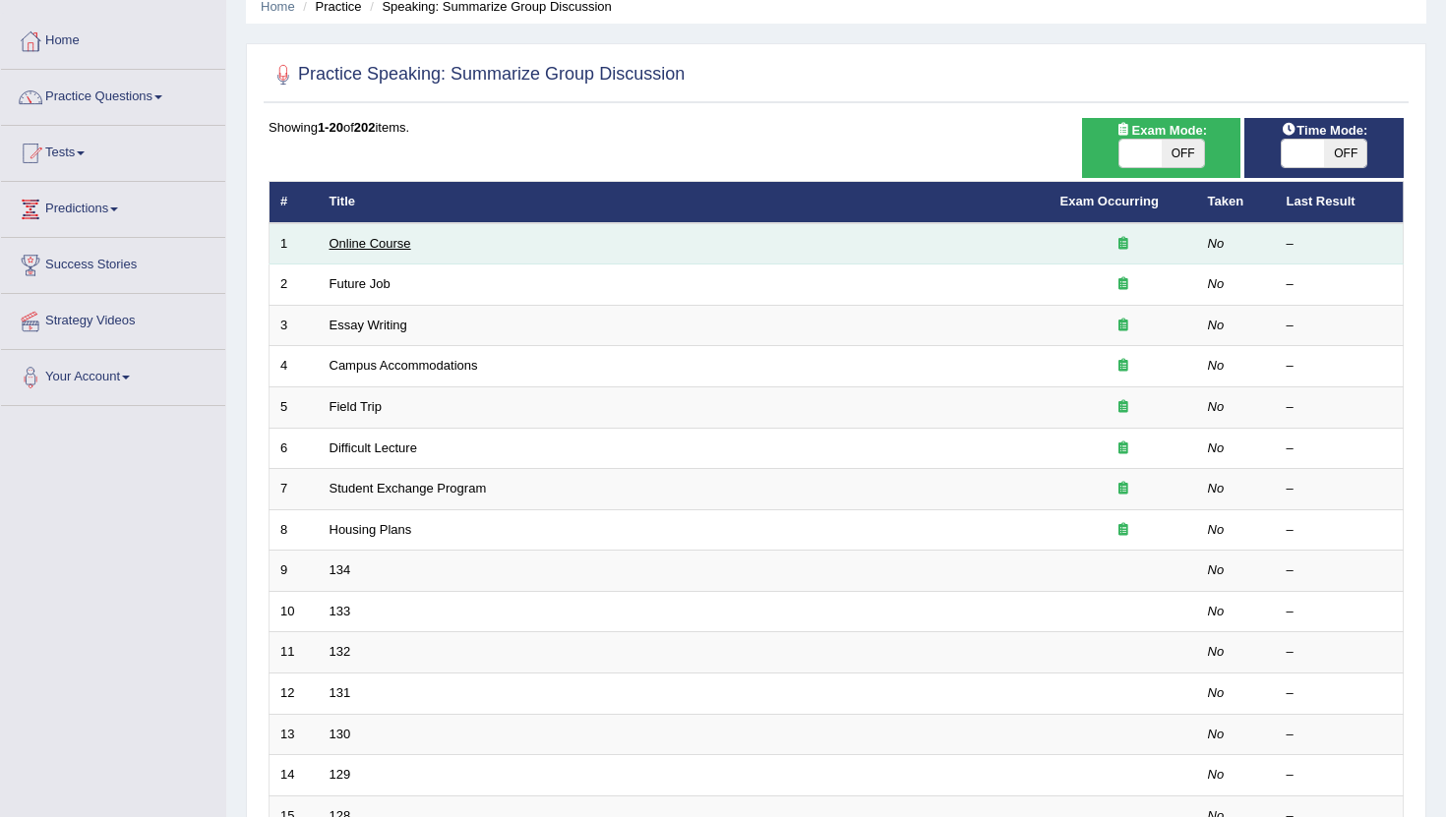
click at [364, 239] on link "Online Course" at bounding box center [370, 243] width 82 height 15
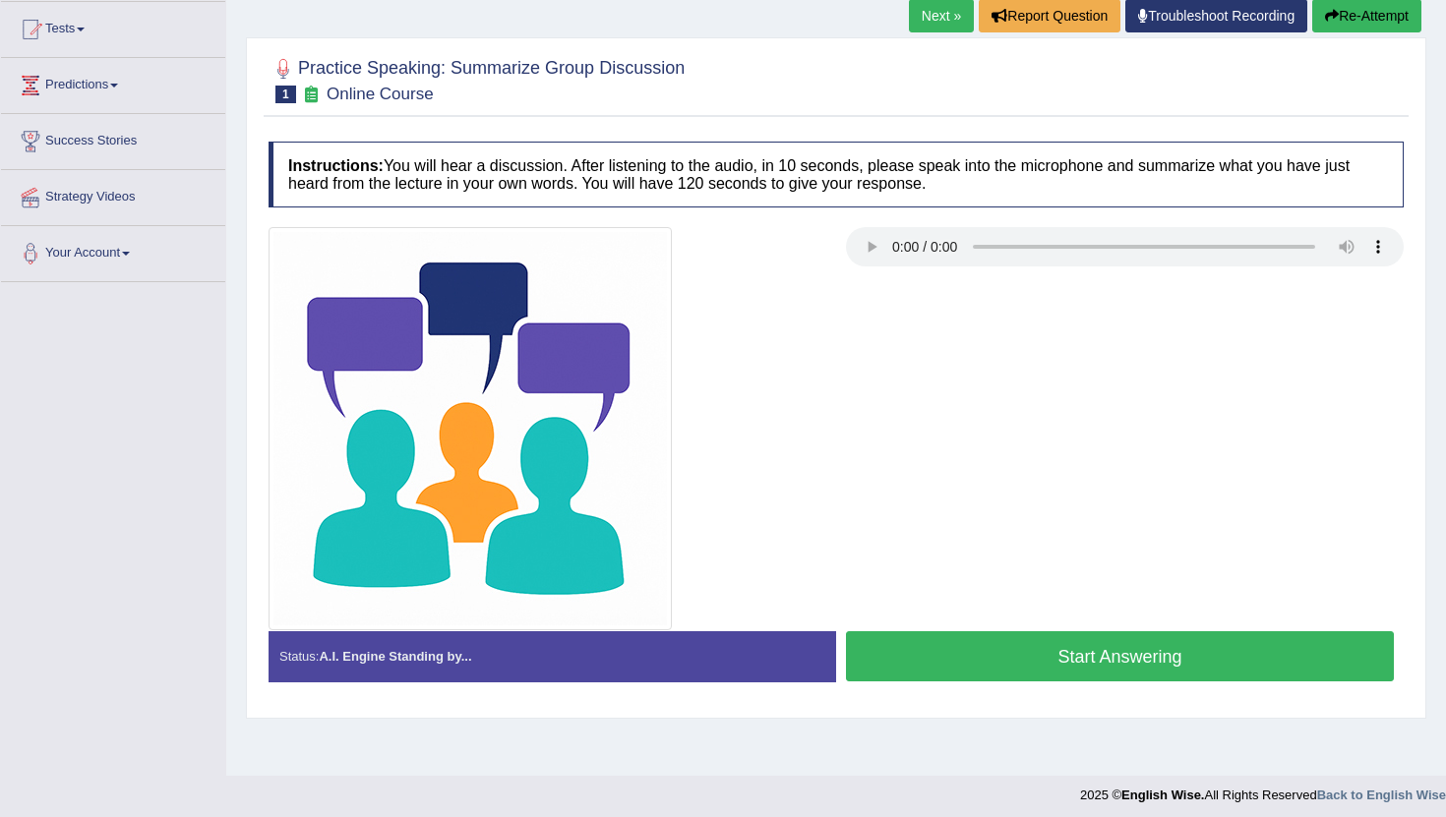
scroll to position [214, 0]
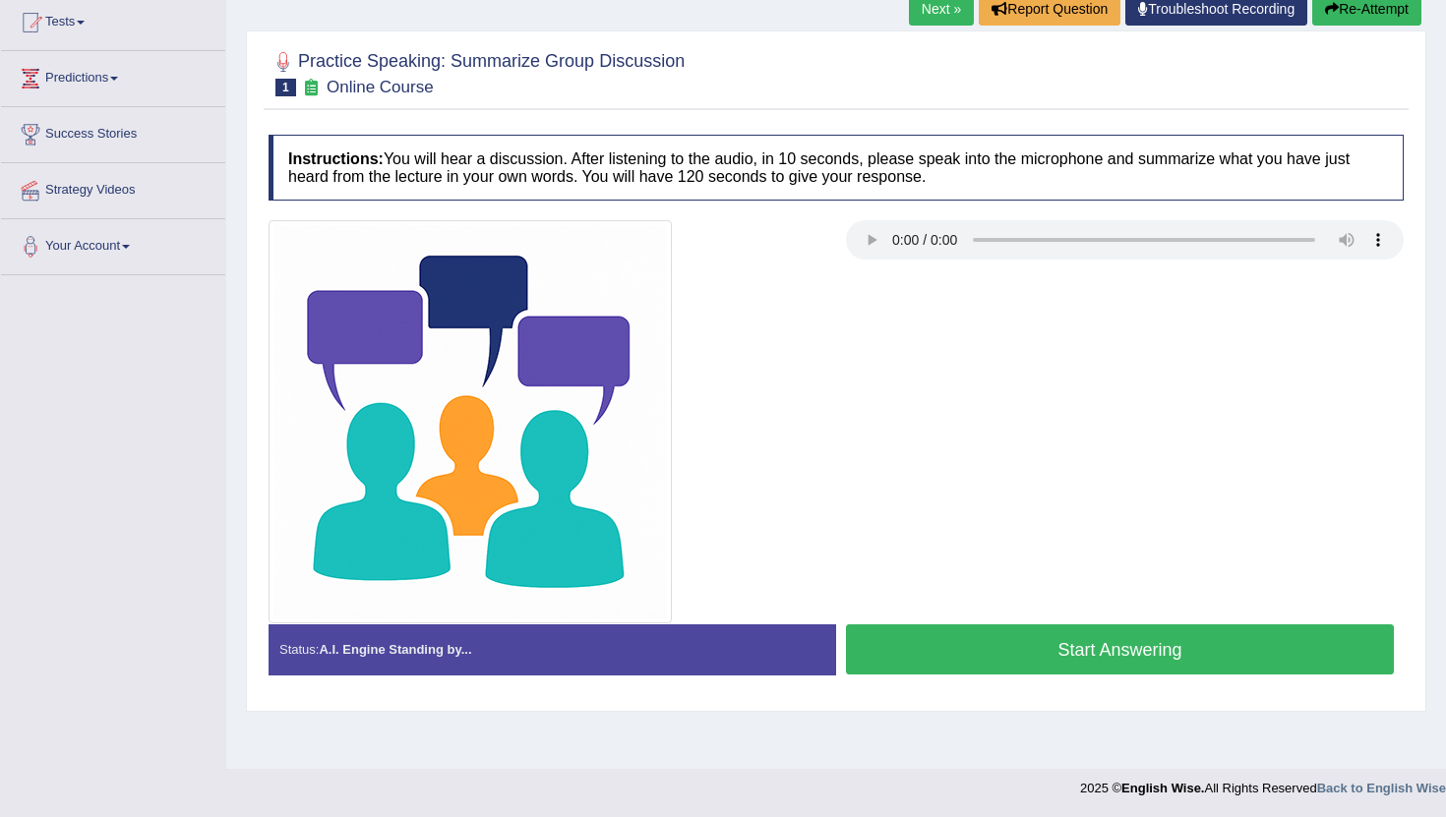
click at [821, 370] on div at bounding box center [547, 421] width 577 height 403
click at [821, 369] on div at bounding box center [547, 421] width 577 height 403
drag, startPoint x: 821, startPoint y: 369, endPoint x: 821, endPoint y: 341, distance: 27.5
click at [821, 369] on div at bounding box center [547, 421] width 577 height 403
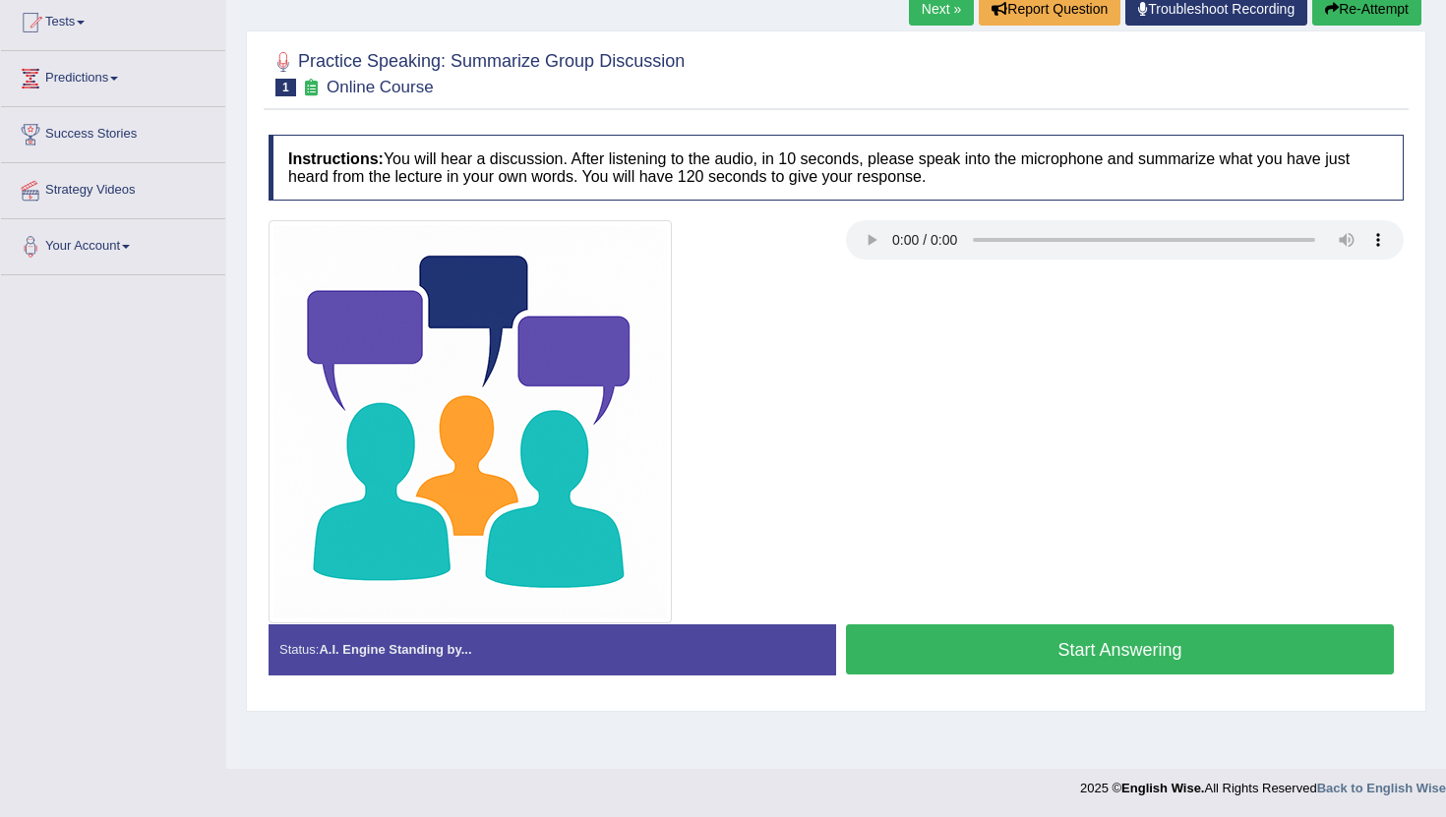
click at [825, 334] on div at bounding box center [547, 421] width 577 height 403
drag, startPoint x: 825, startPoint y: 334, endPoint x: 836, endPoint y: 314, distance: 23.3
click at [836, 314] on div at bounding box center [836, 421] width 1155 height 403
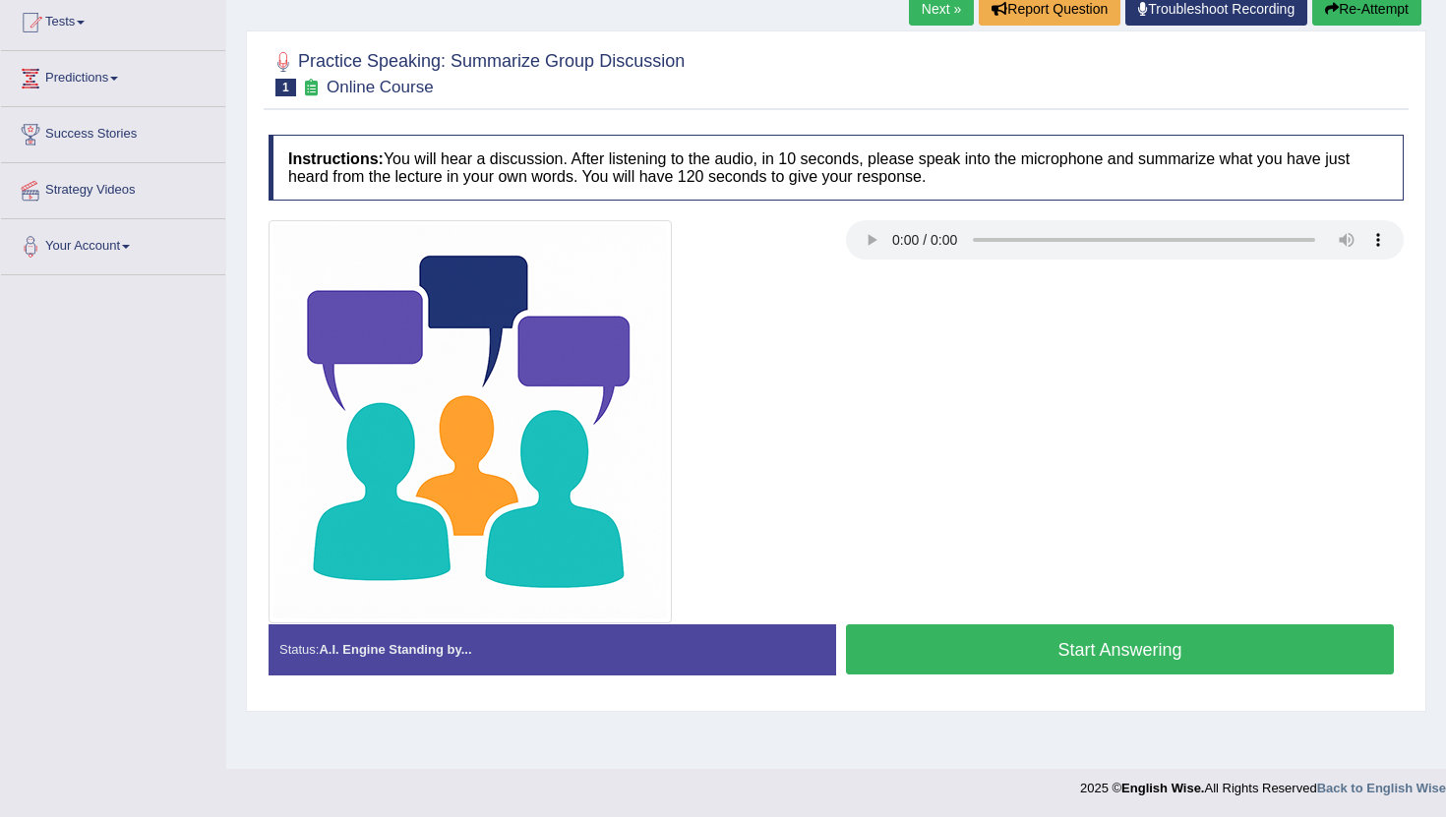
click at [839, 332] on div at bounding box center [836, 421] width 1155 height 403
click at [1010, 277] on div at bounding box center [836, 421] width 1155 height 403
drag, startPoint x: 1024, startPoint y: 167, endPoint x: 1130, endPoint y: 84, distance: 135.2
click at [1123, 88] on div "Practice Speaking: Summarize Group Discussion 1 Online Course Instructions: You…" at bounding box center [836, 370] width 1180 height 681
click at [1141, 81] on div at bounding box center [835, 72] width 1135 height 60
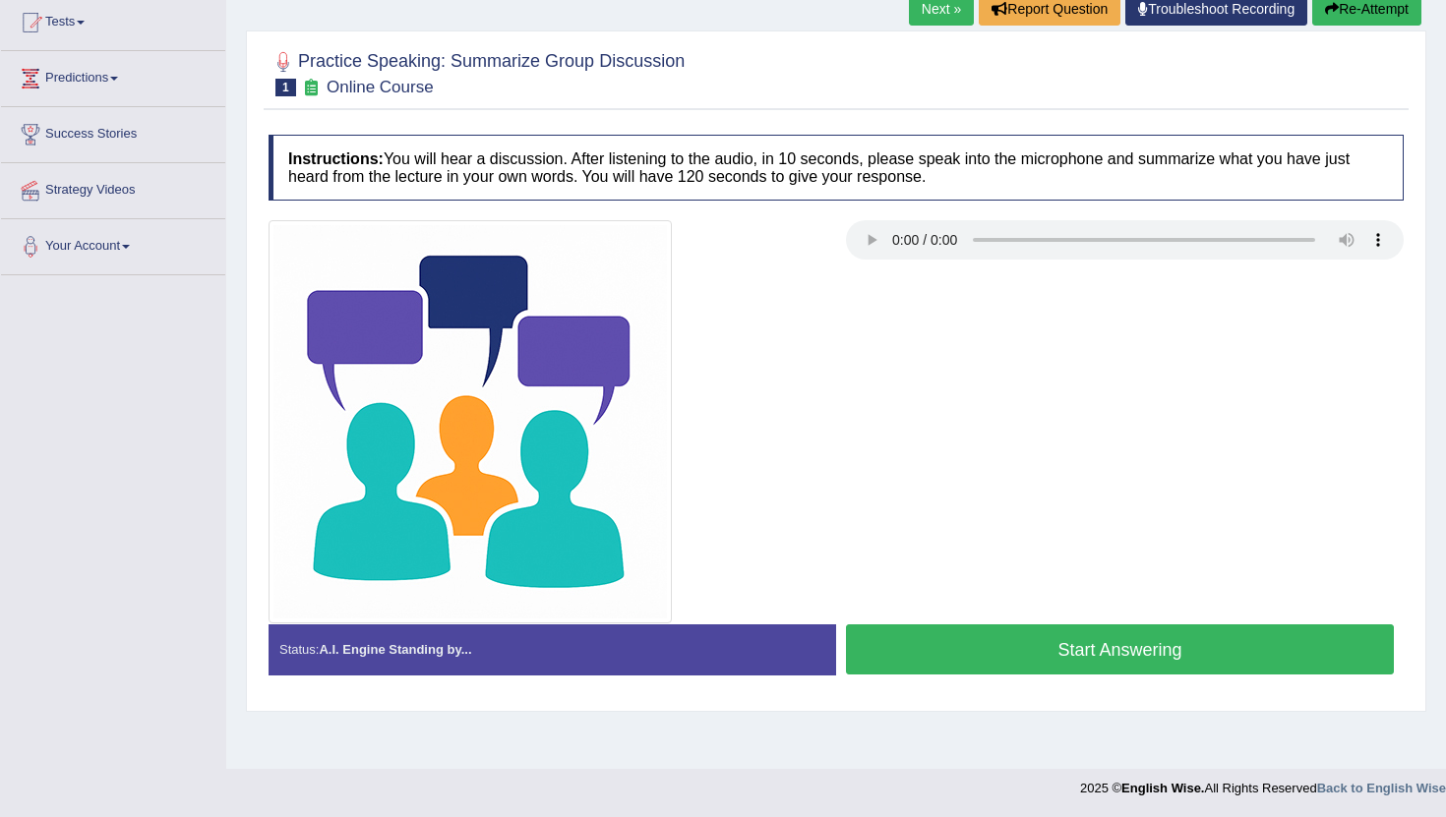
click at [1141, 81] on div at bounding box center [835, 72] width 1135 height 60
click at [1152, 76] on div at bounding box center [835, 72] width 1135 height 60
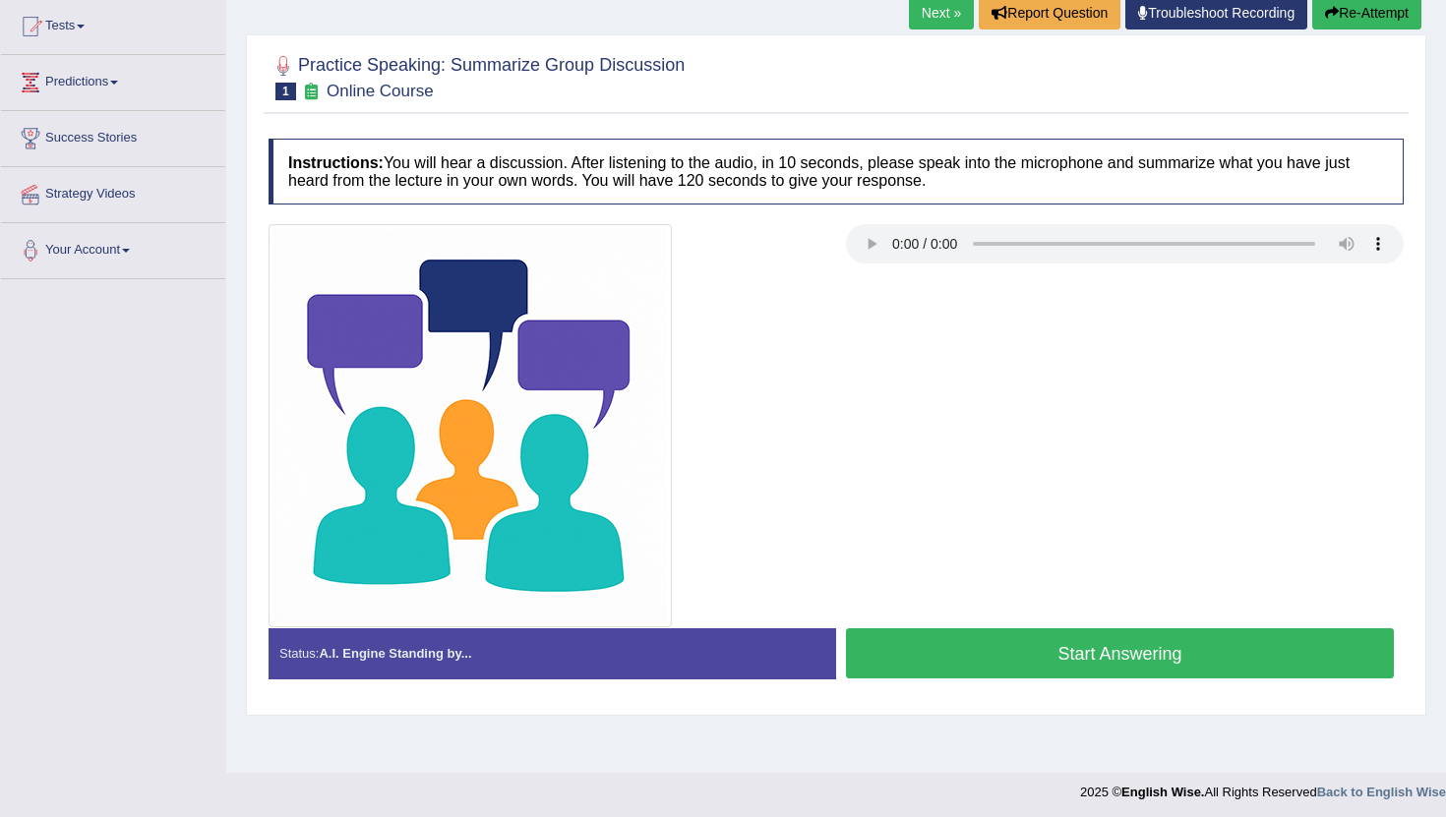
scroll to position [215, 0]
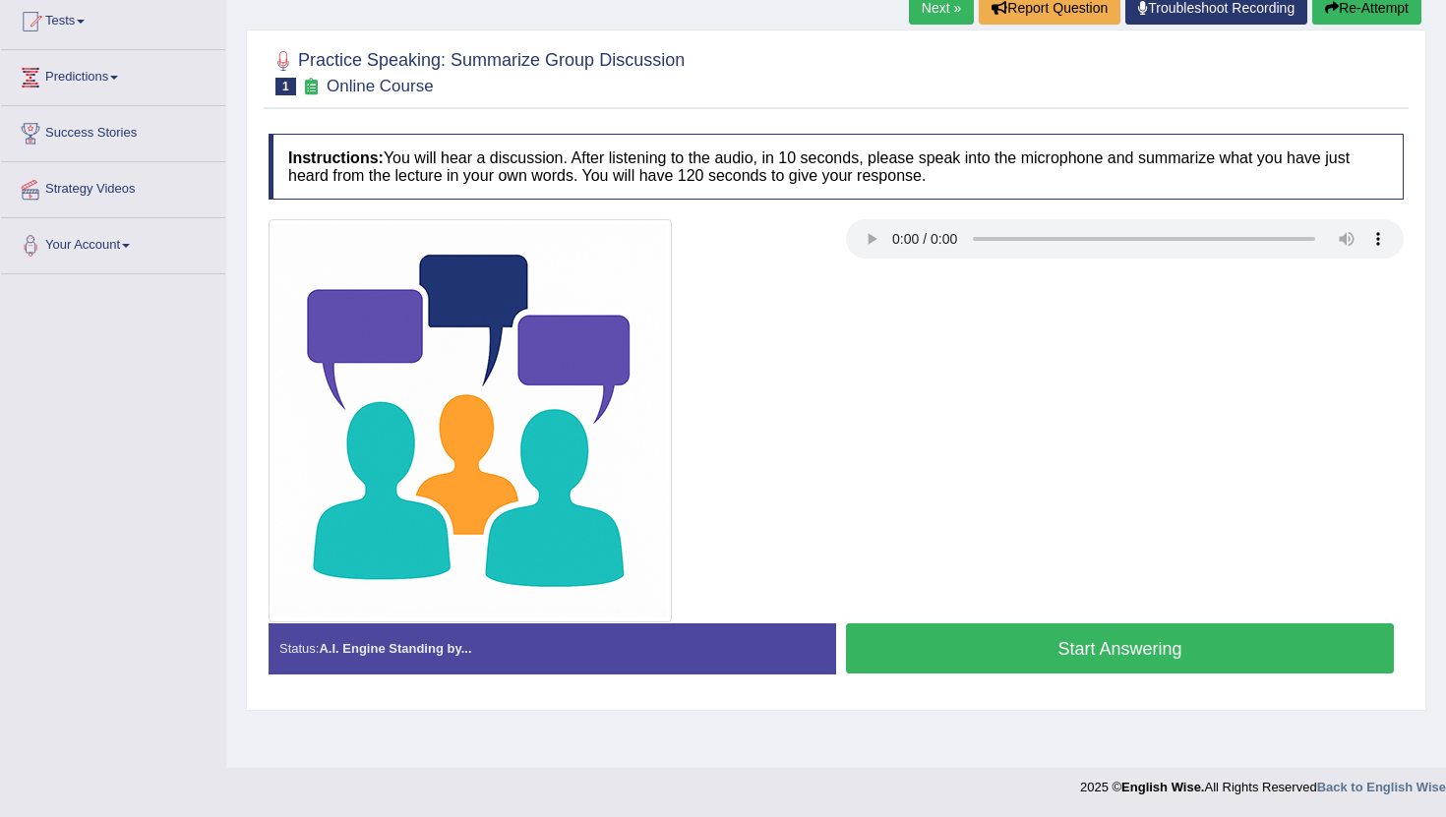
click at [1131, 661] on button "Start Answering" at bounding box center [1120, 649] width 548 height 50
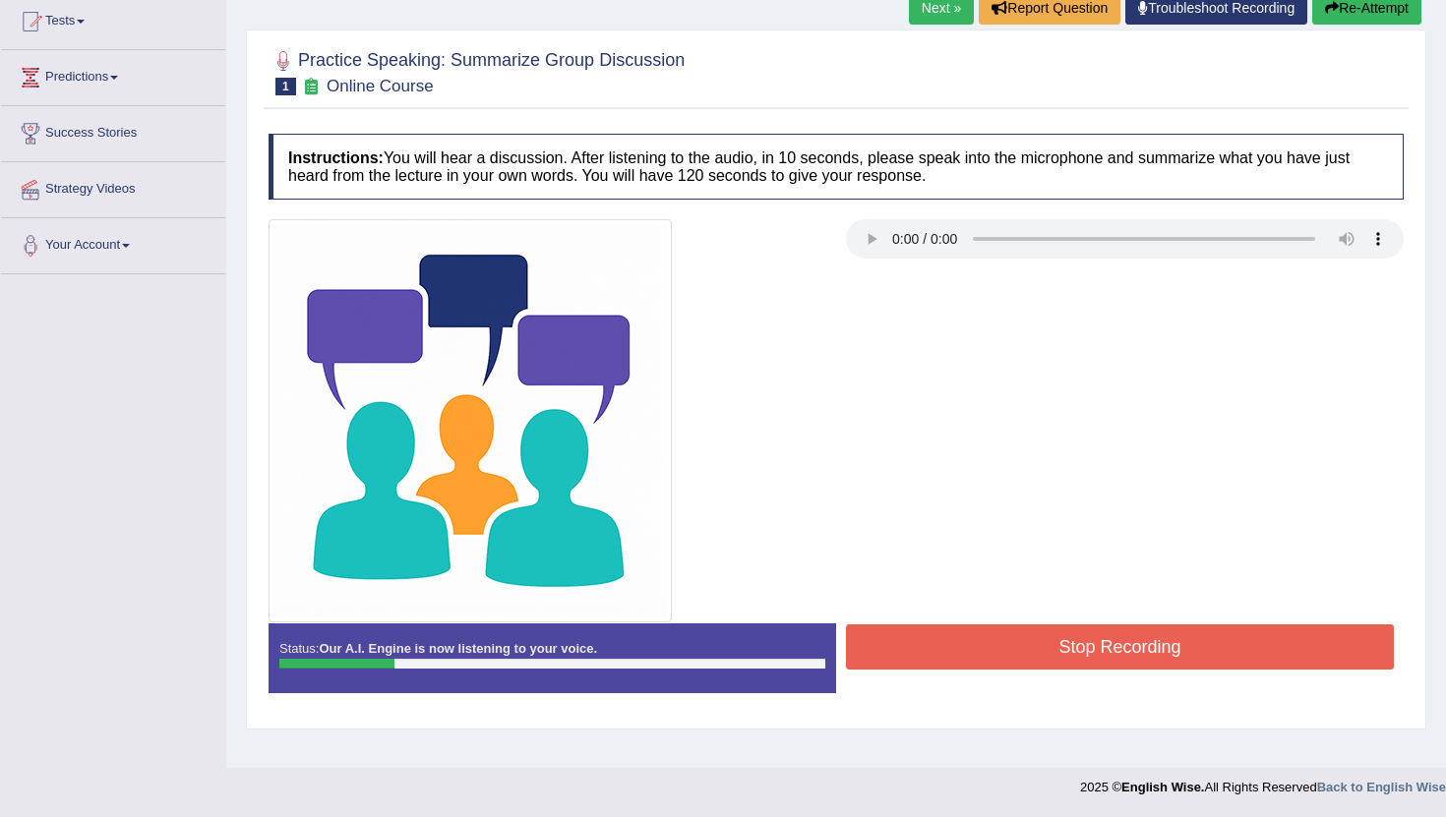
click at [1351, 17] on button "Re-Attempt" at bounding box center [1366, 7] width 109 height 33
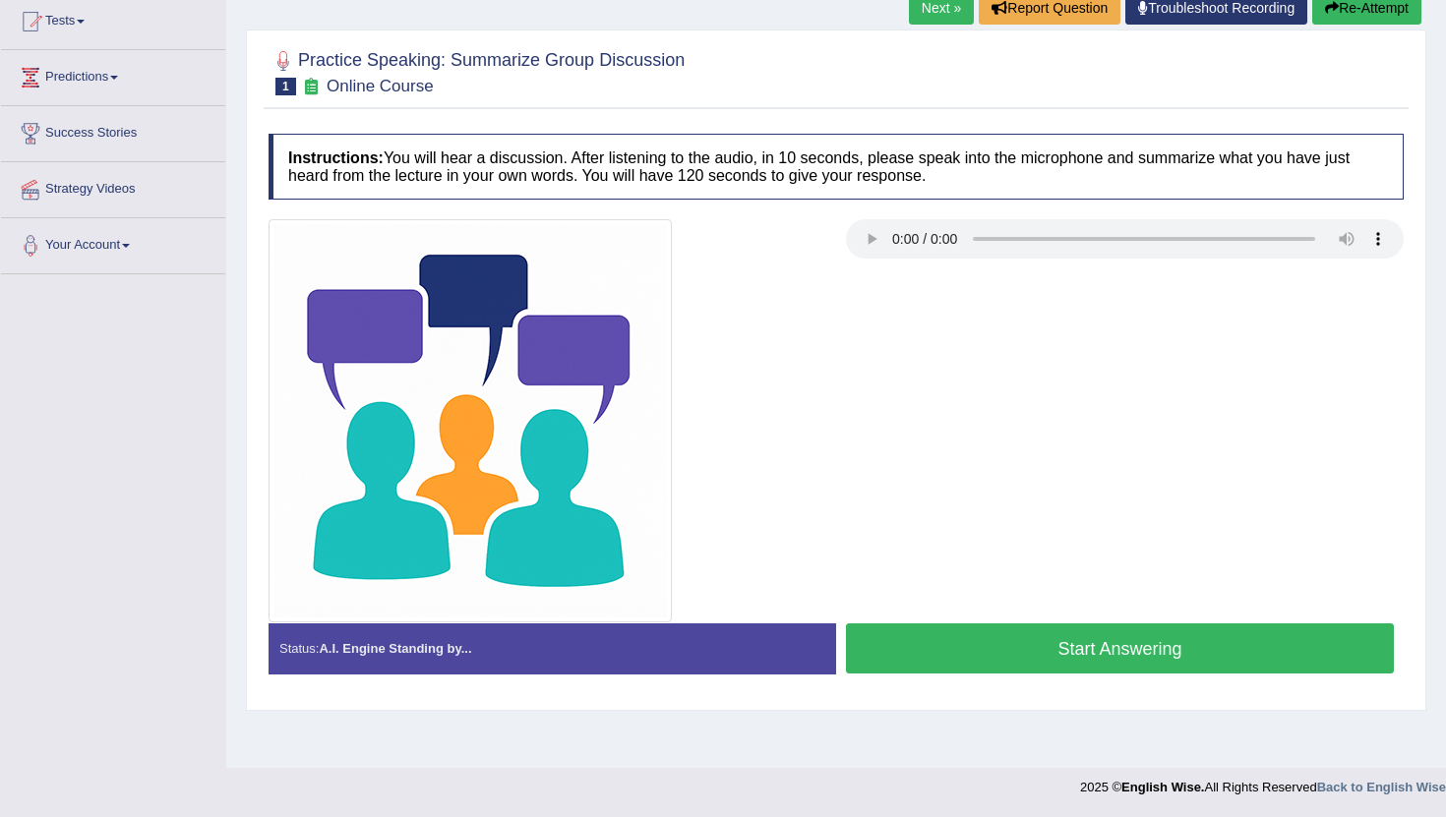
click at [811, 295] on div at bounding box center [547, 420] width 577 height 403
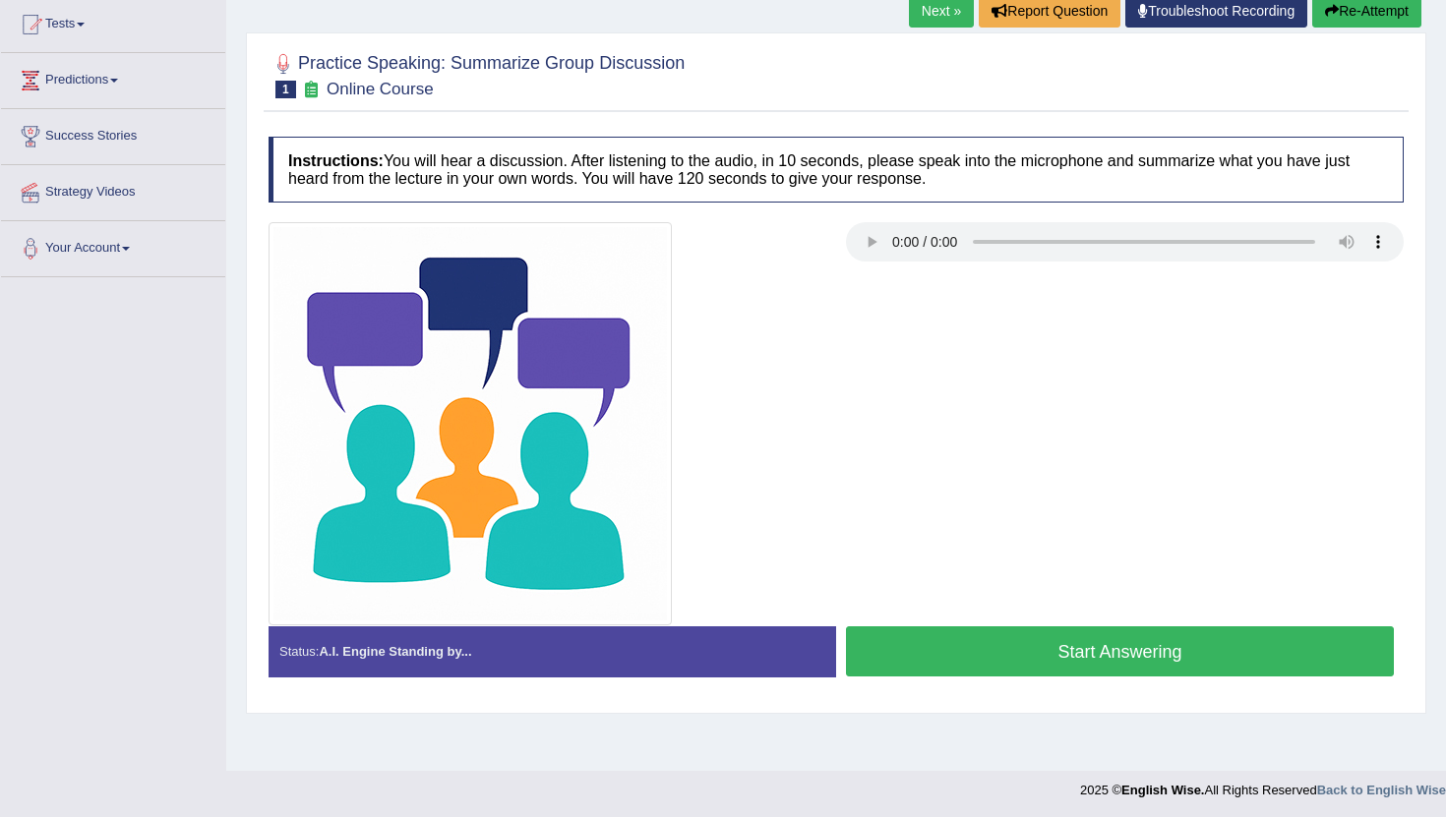
scroll to position [215, 0]
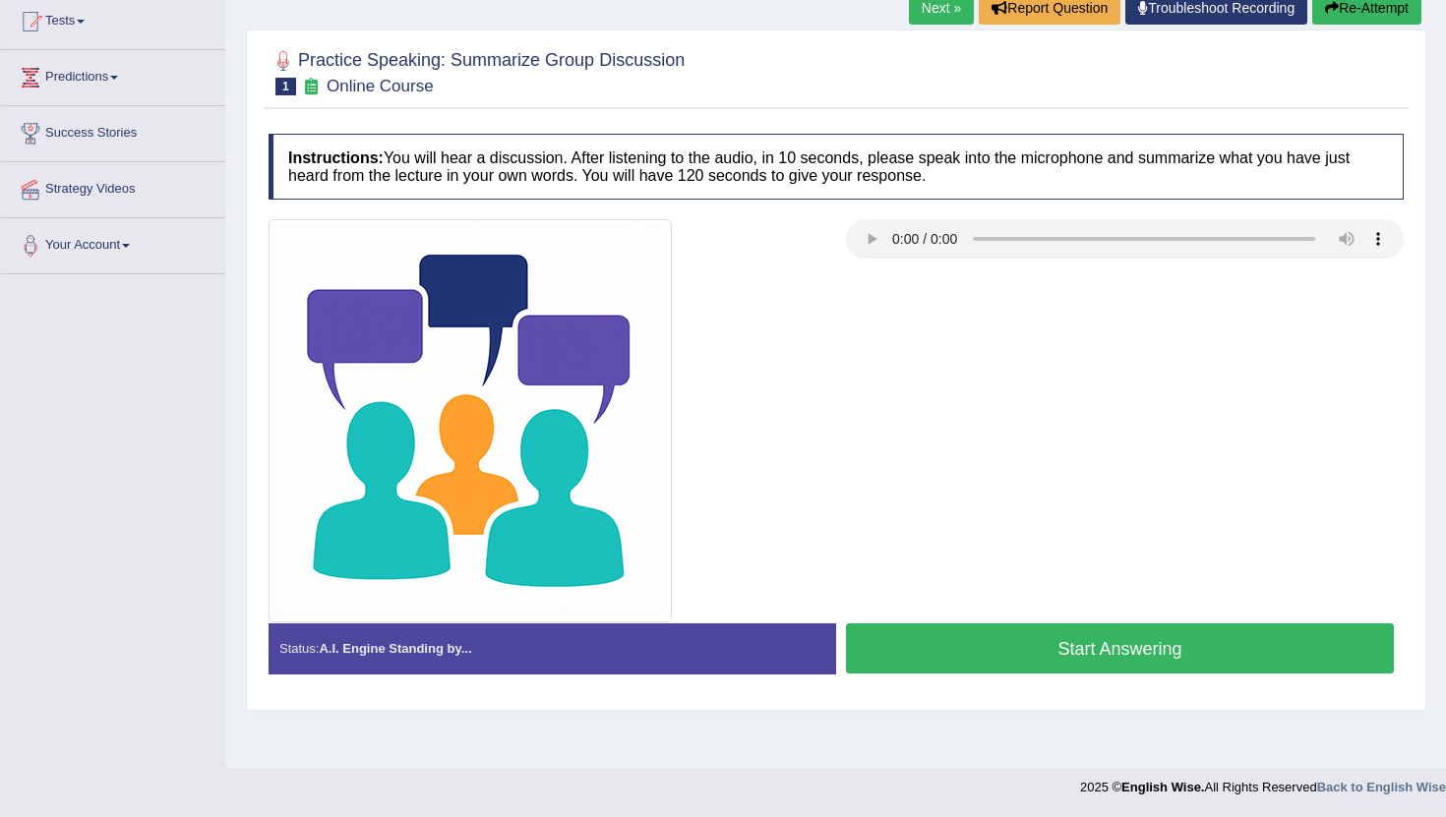
click at [1046, 648] on button "Start Answering" at bounding box center [1120, 649] width 548 height 50
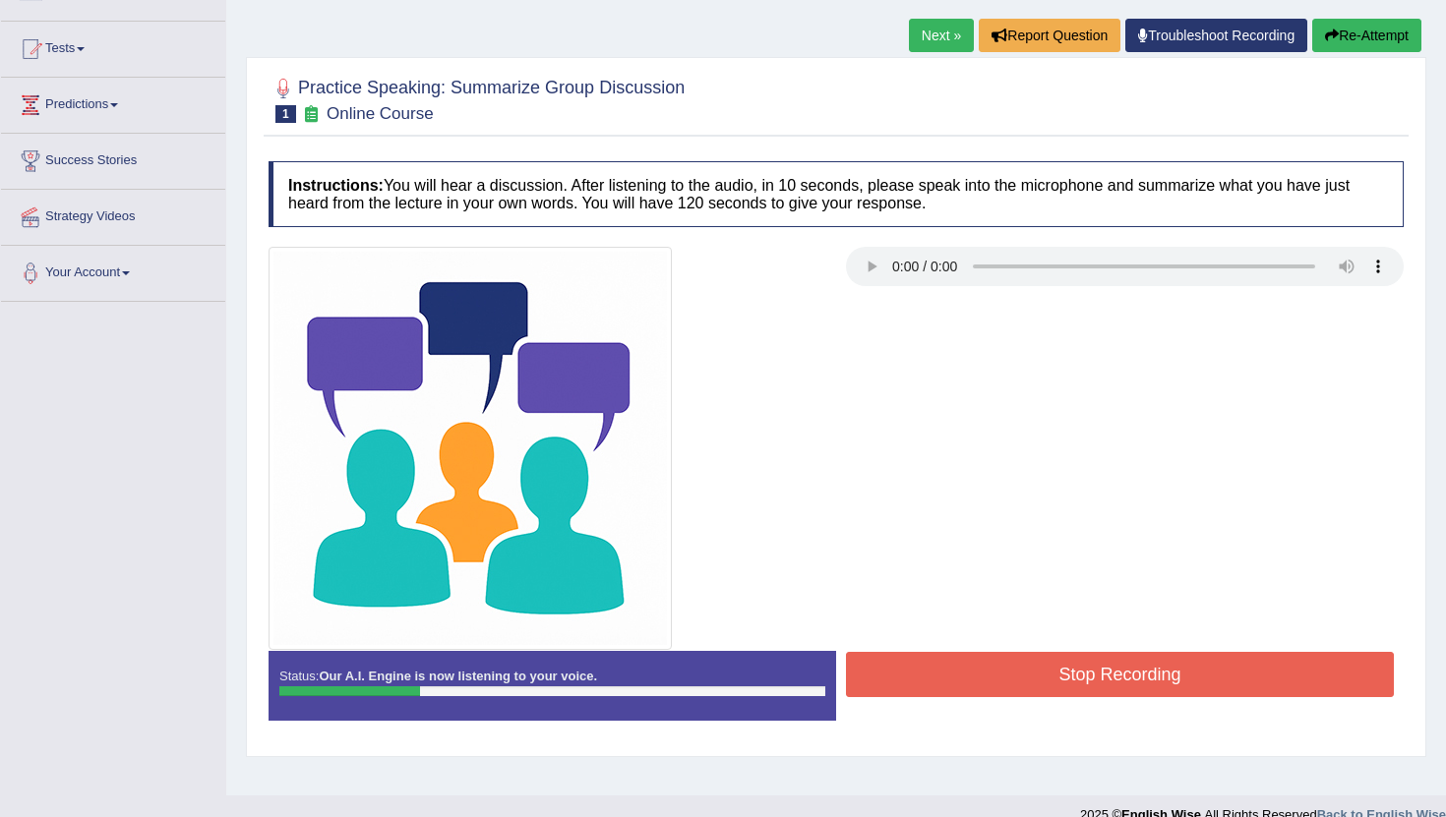
scroll to position [196, 0]
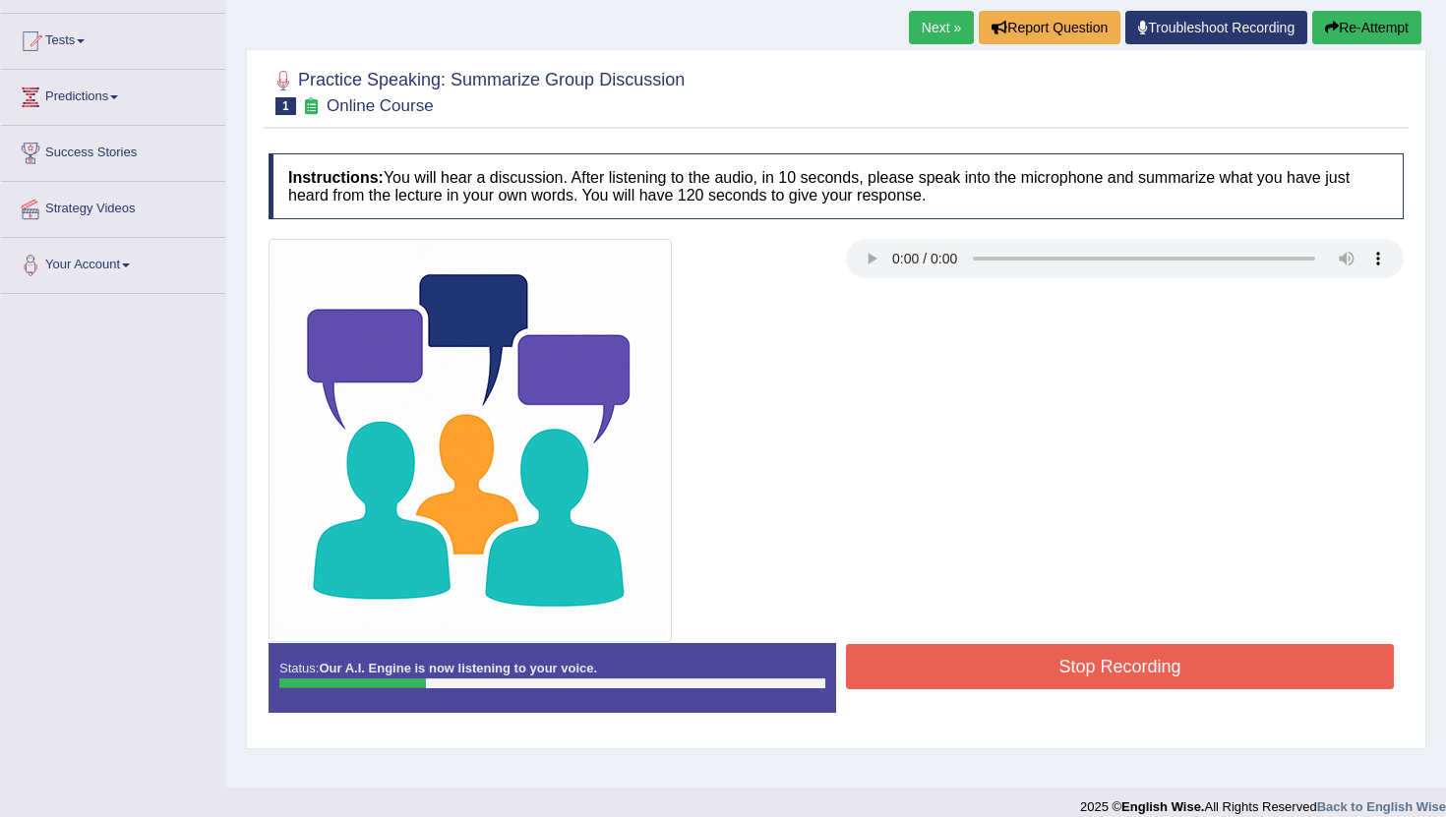
click at [1097, 661] on button "Stop Recording" at bounding box center [1120, 666] width 548 height 45
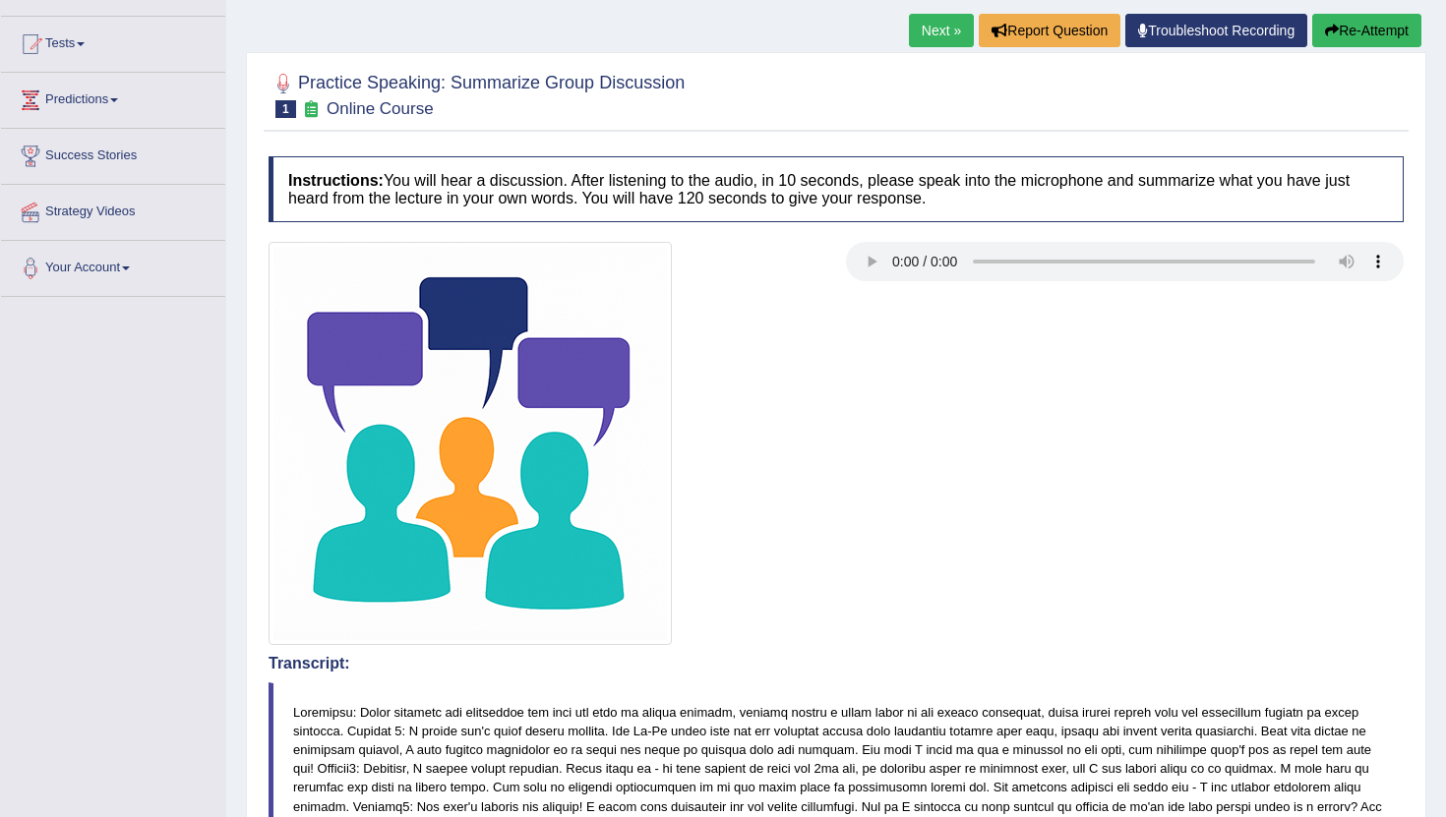
scroll to position [191, 0]
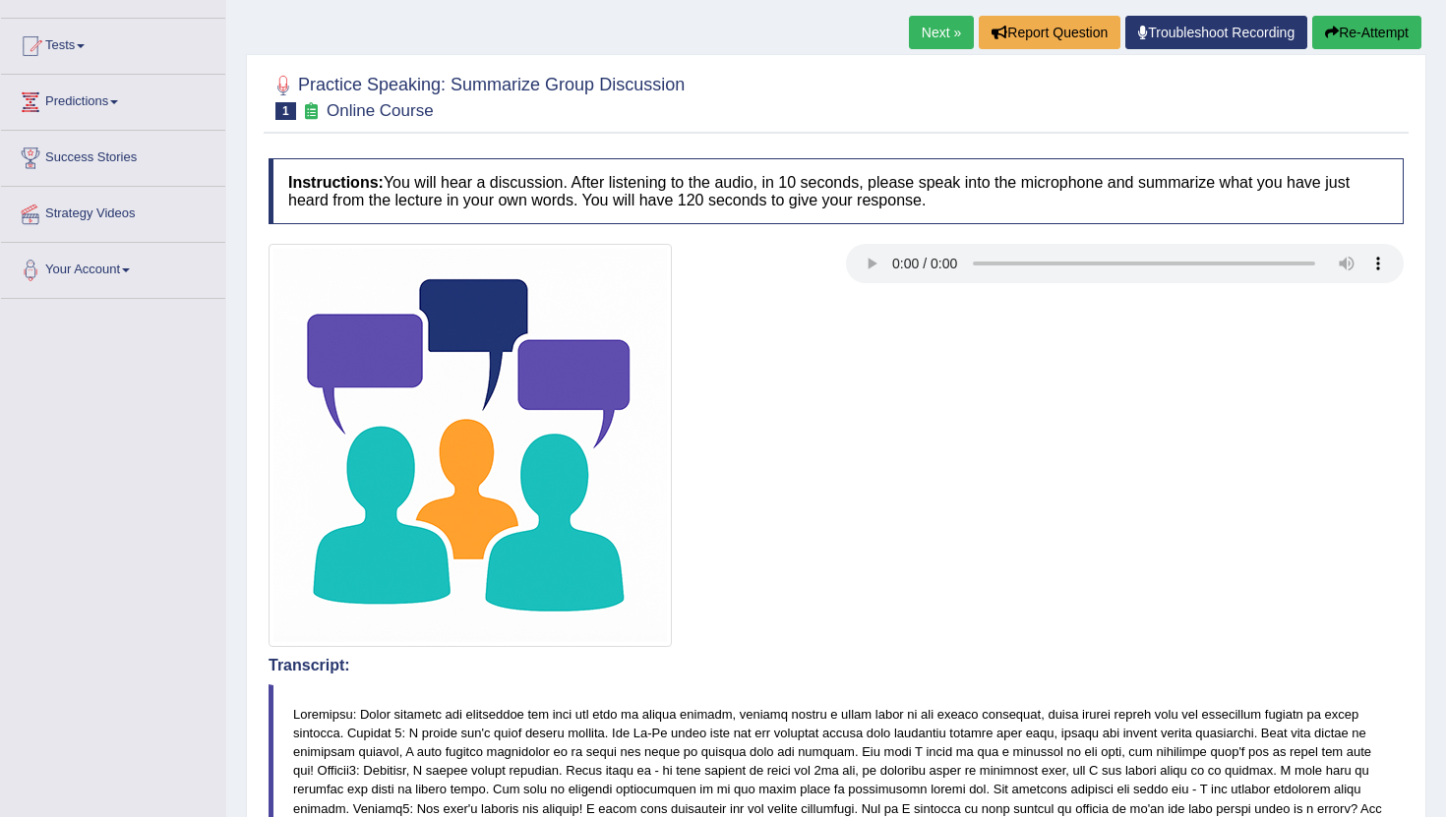
click at [1372, 39] on button "Re-Attempt" at bounding box center [1366, 32] width 109 height 33
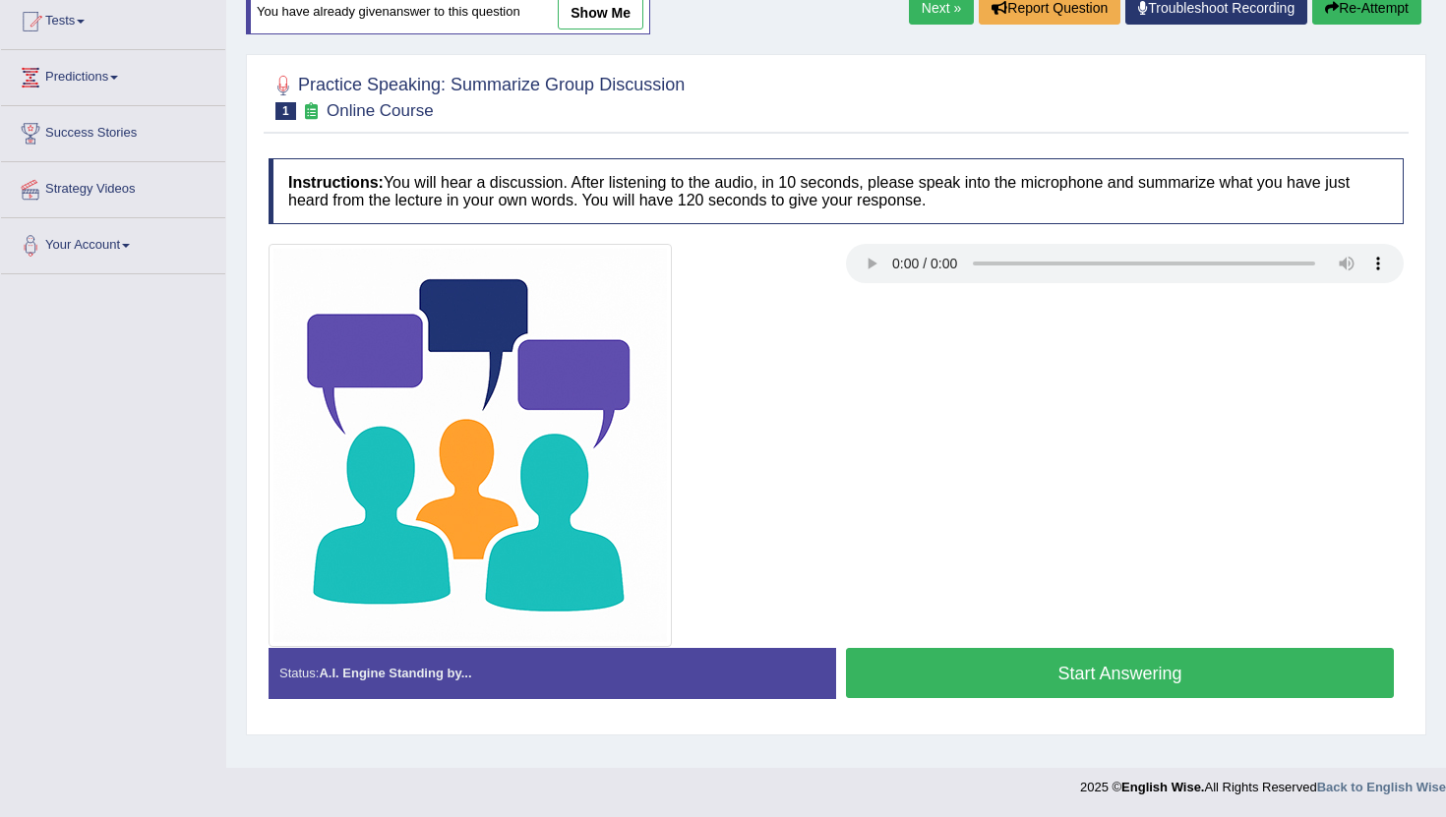
scroll to position [191, 0]
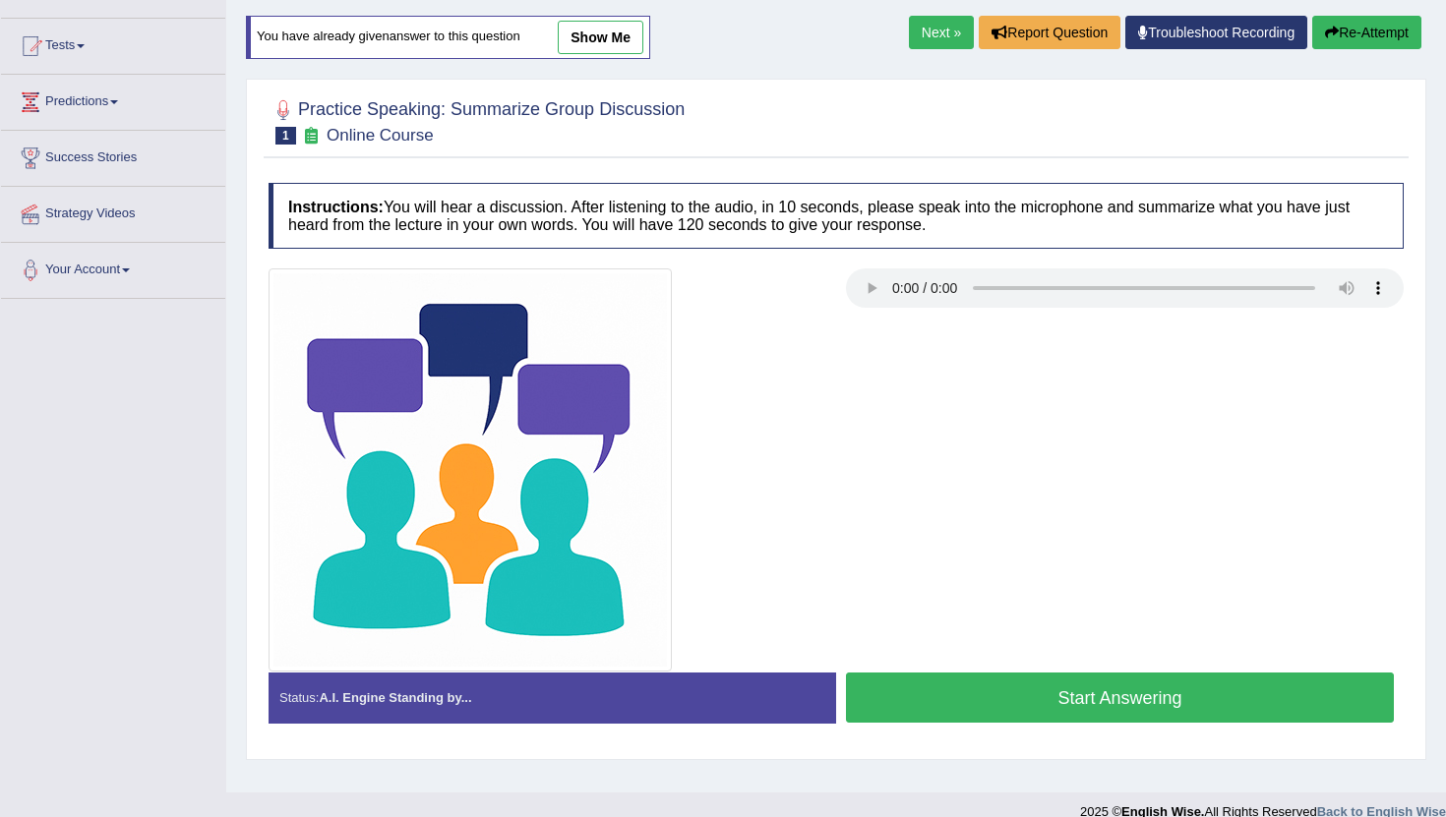
click at [1150, 705] on button "Start Answering" at bounding box center [1120, 698] width 548 height 50
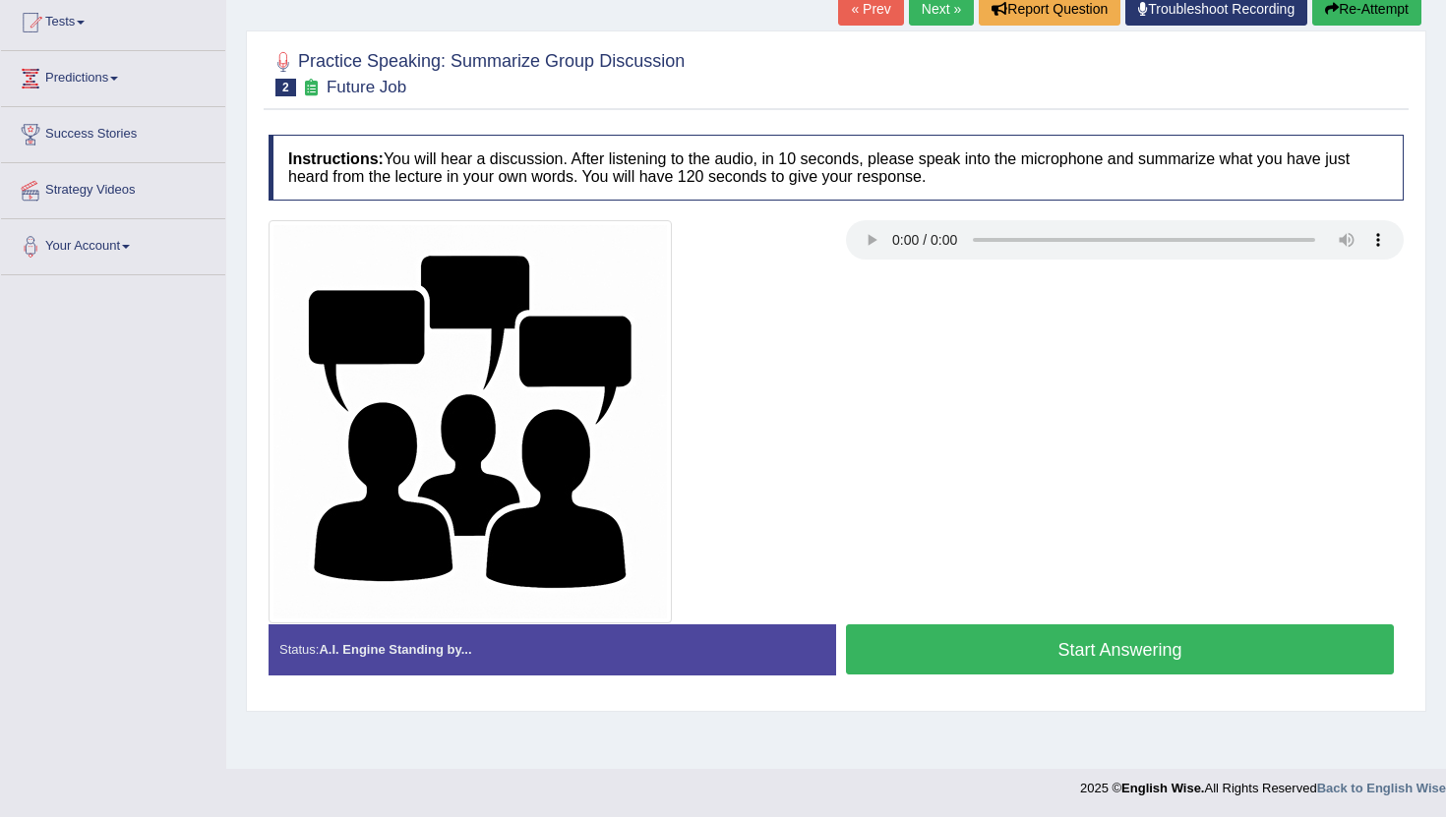
scroll to position [215, 0]
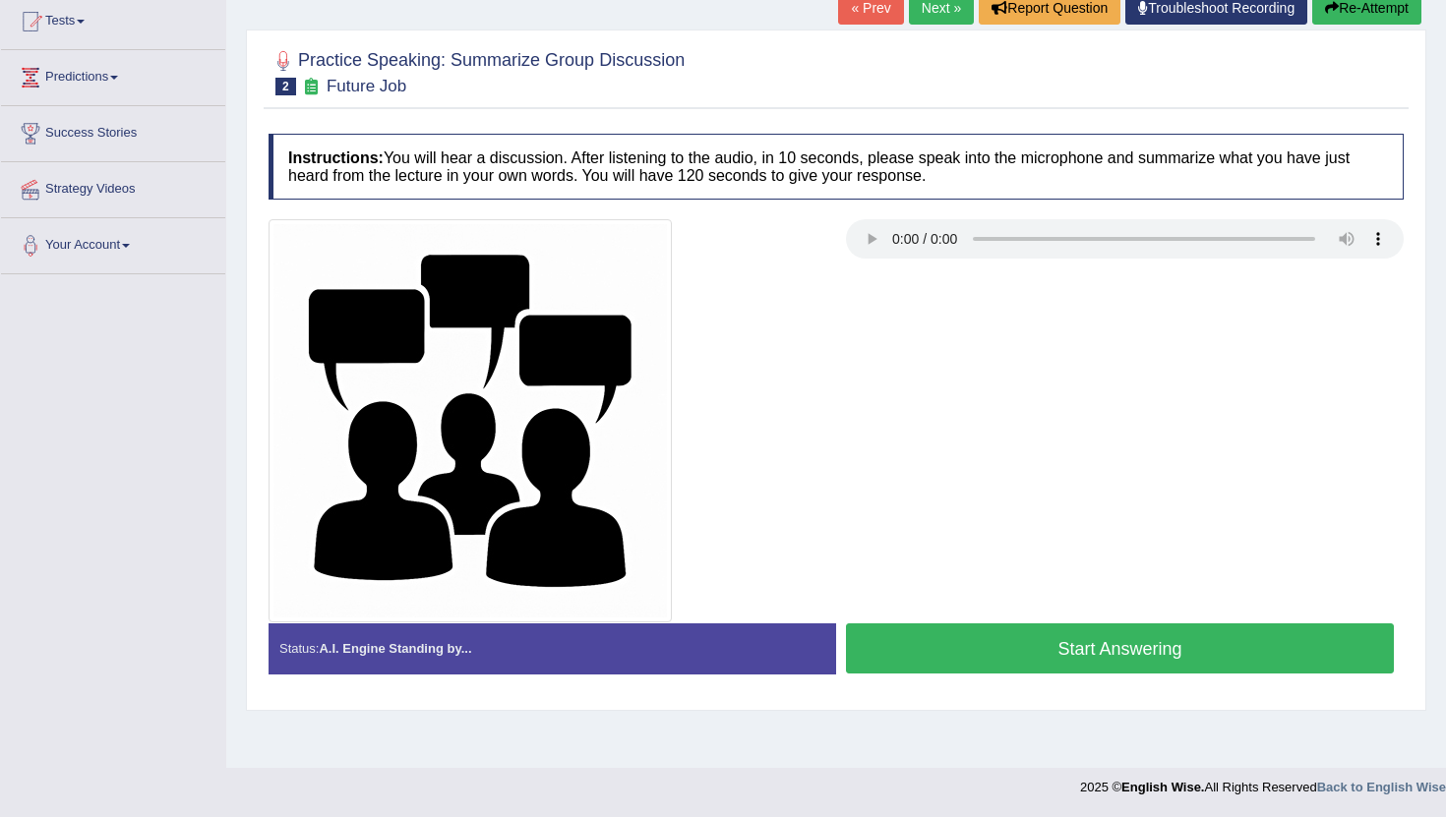
click at [1091, 647] on button "Start Answering" at bounding box center [1120, 649] width 548 height 50
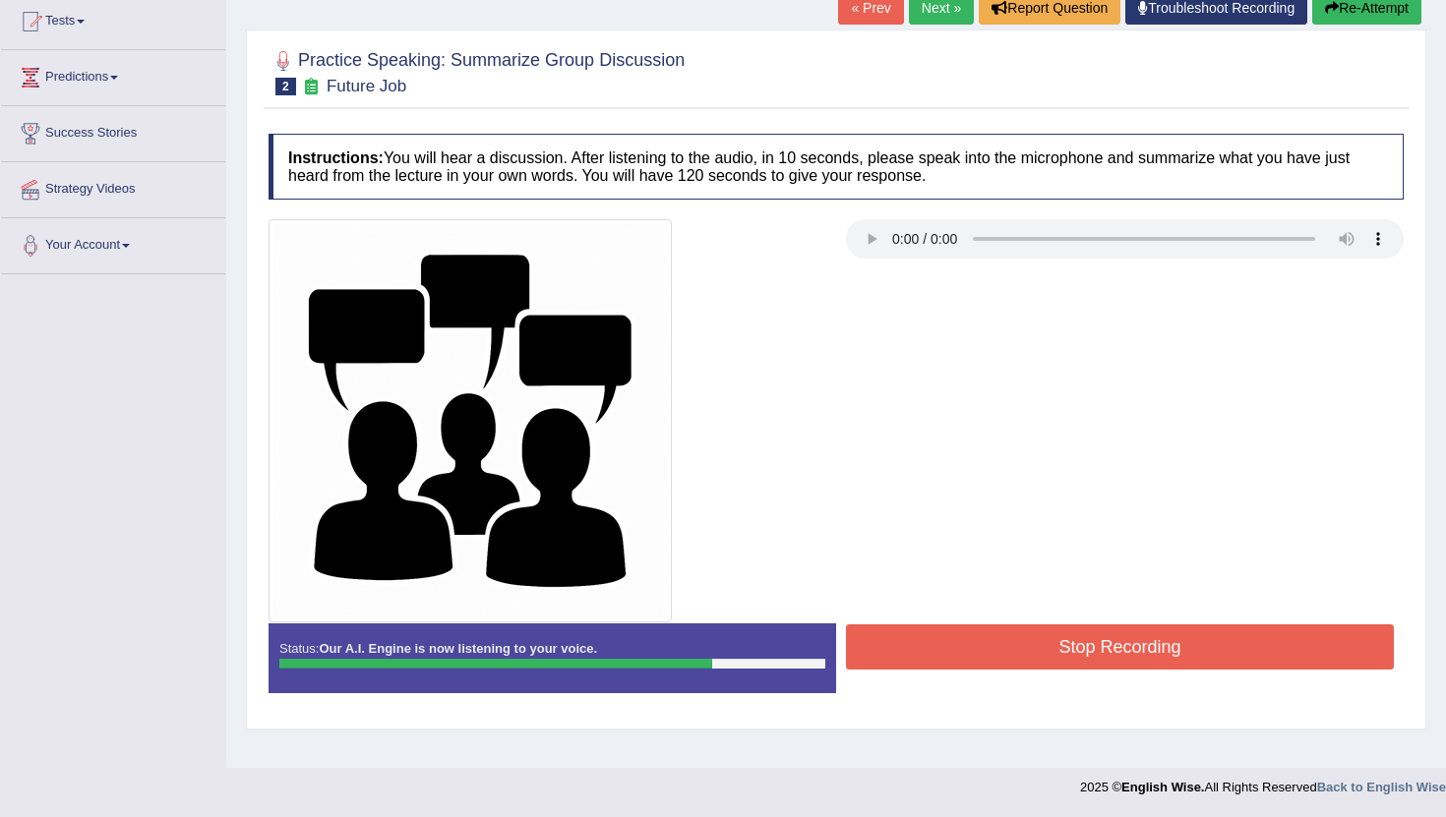
click at [1120, 645] on button "Stop Recording" at bounding box center [1120, 646] width 548 height 45
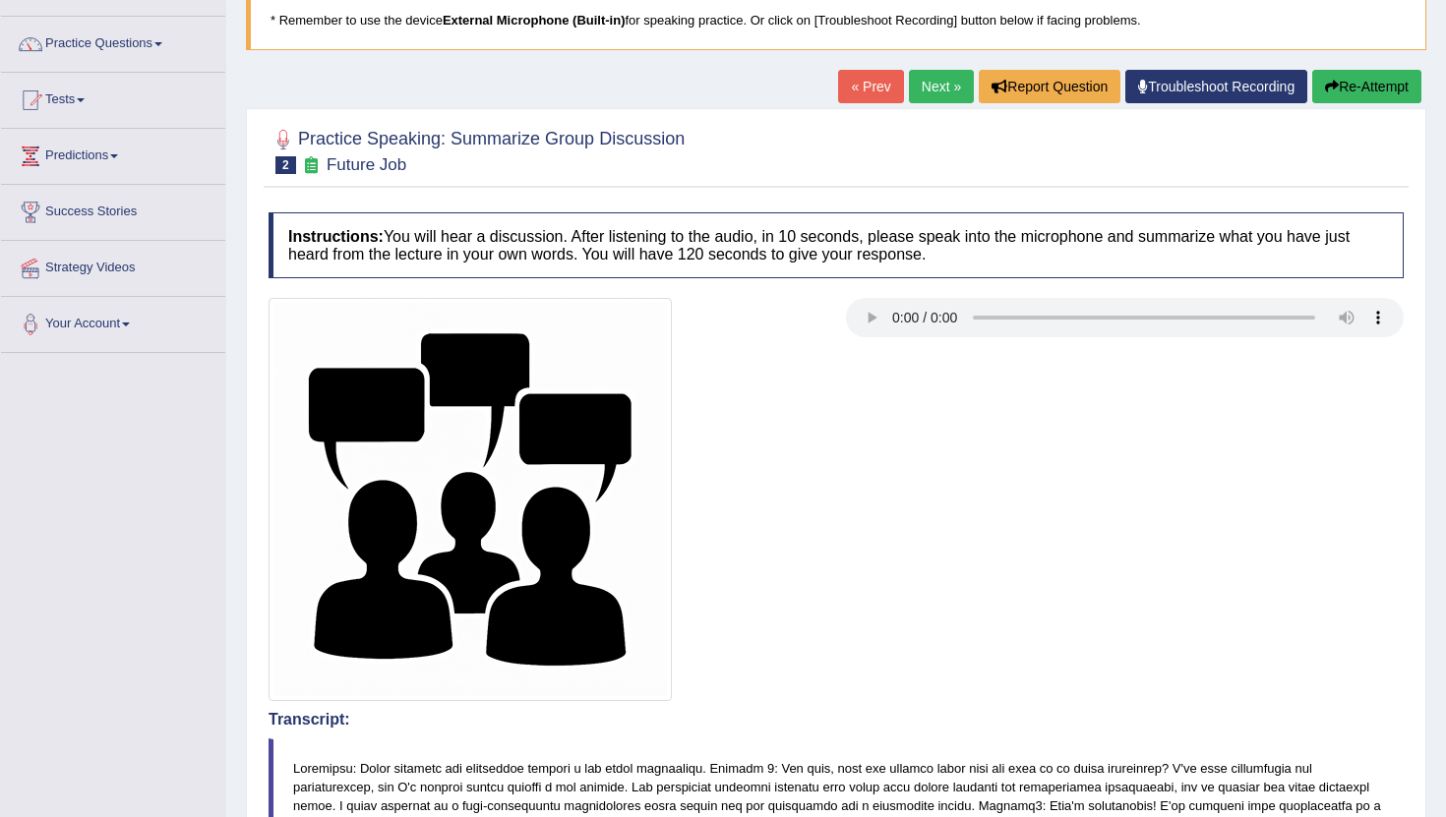
scroll to position [0, 0]
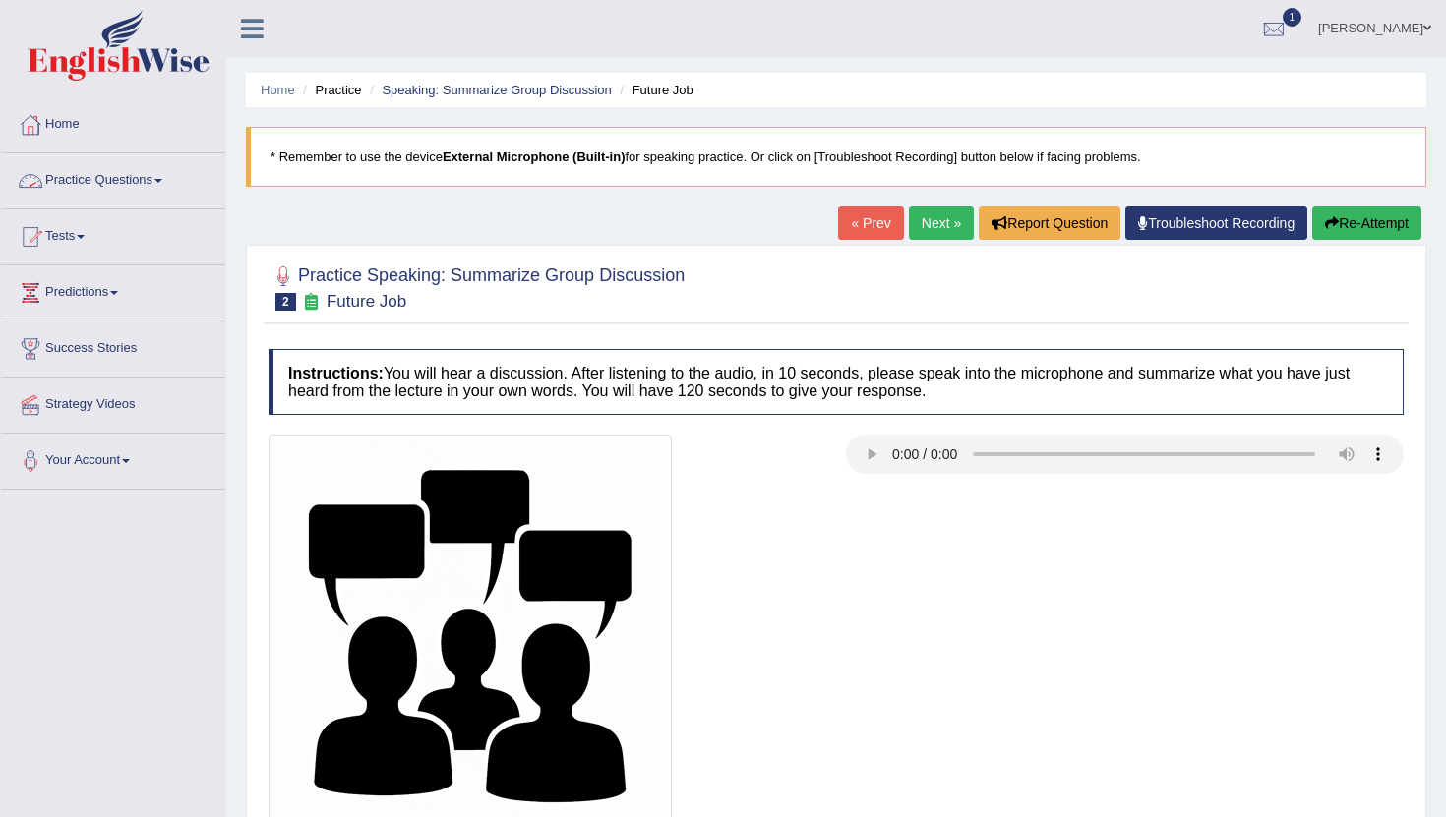
click at [161, 181] on link "Practice Questions" at bounding box center [113, 177] width 224 height 49
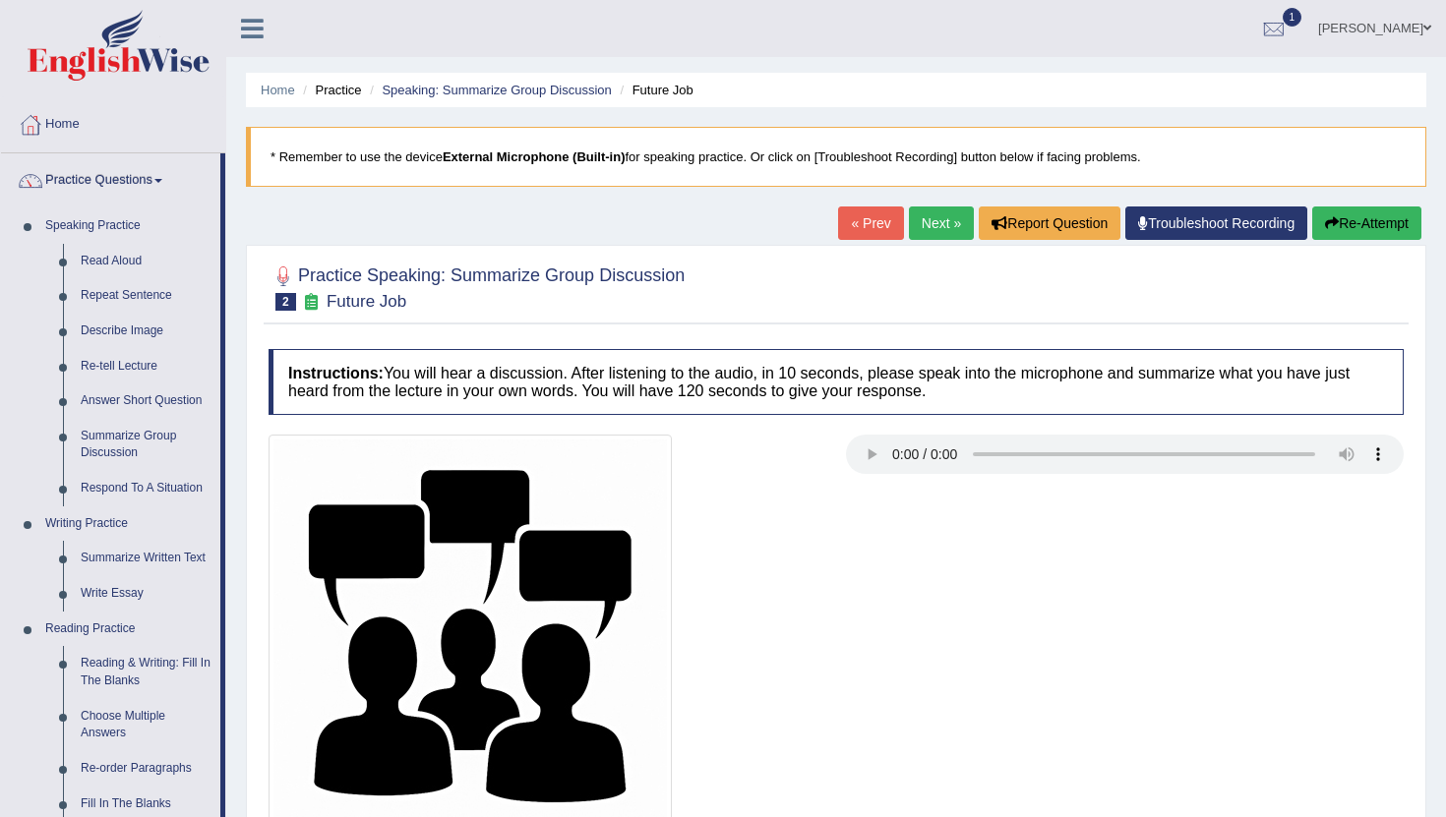
click at [914, 209] on link "Next »" at bounding box center [941, 223] width 65 height 33
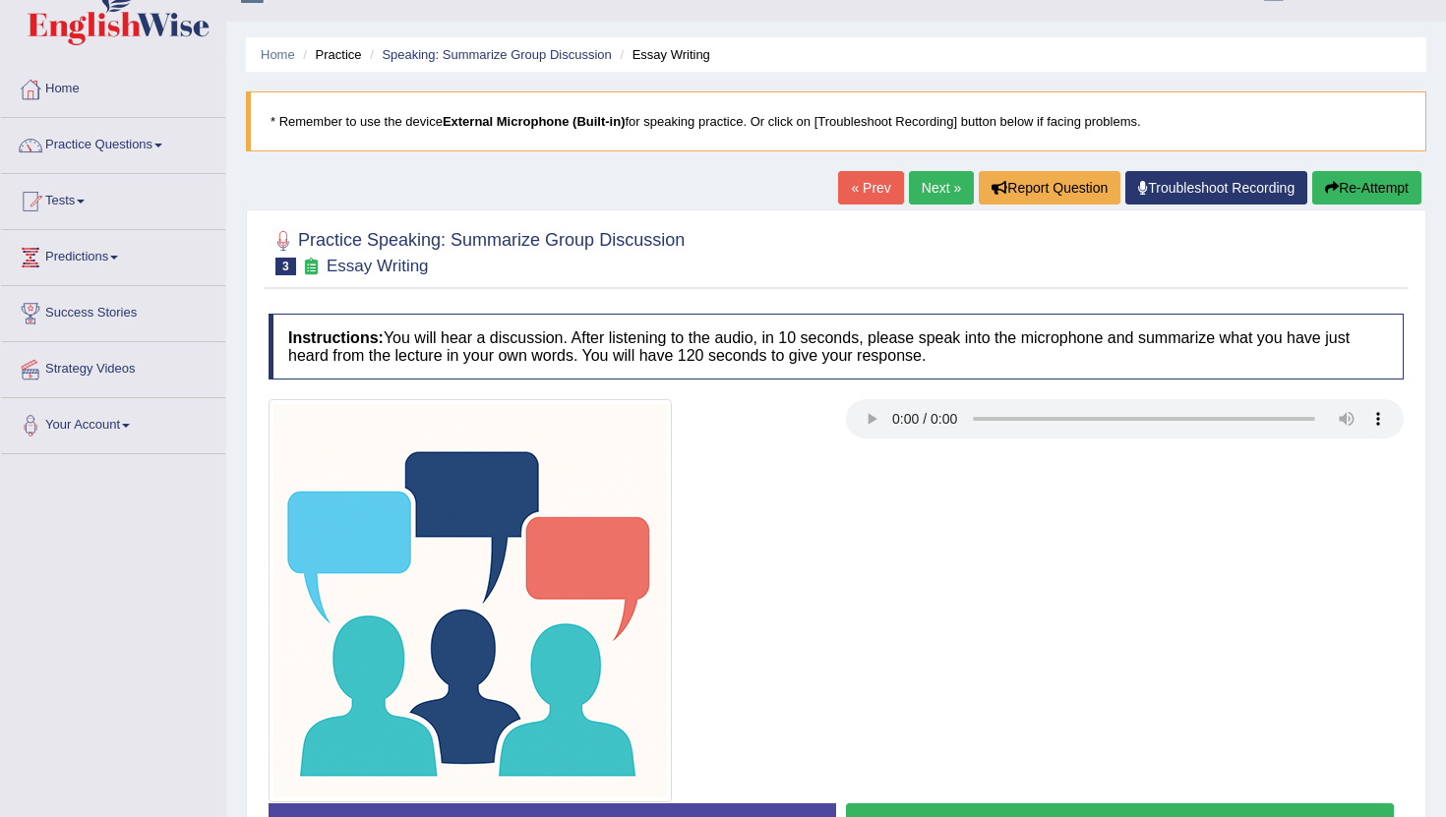
scroll to position [32, 0]
